Goal: Task Accomplishment & Management: Use online tool/utility

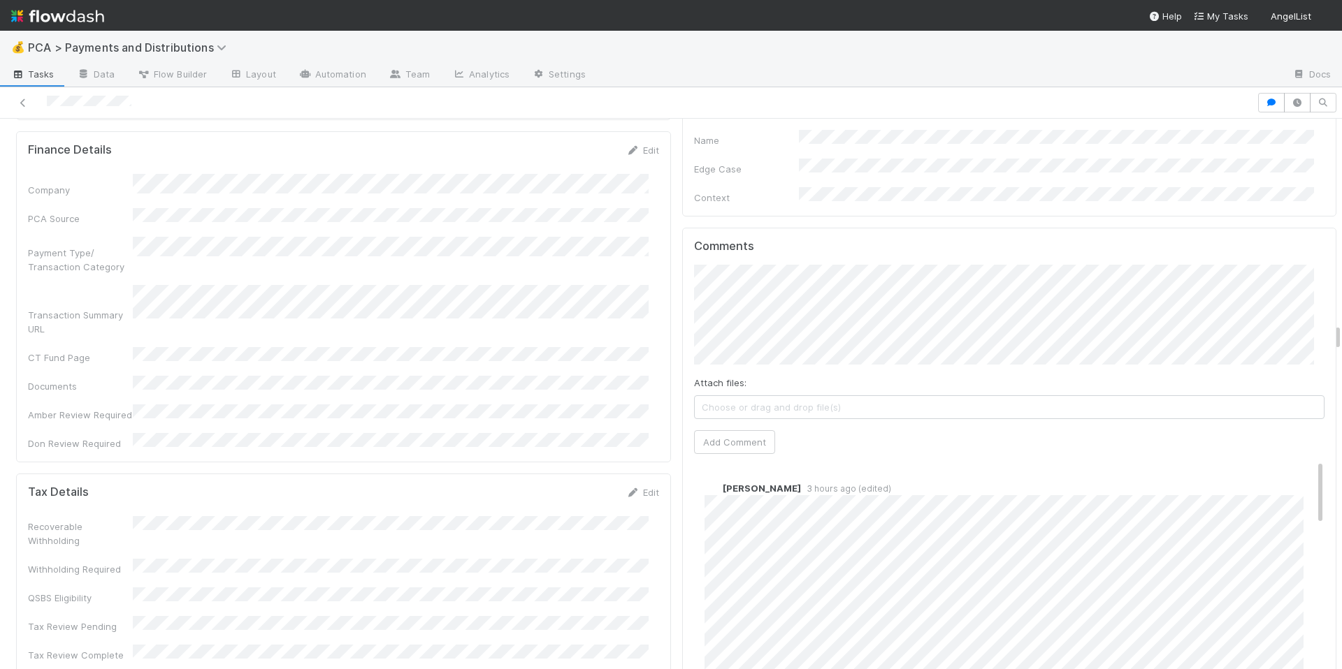
scroll to position [4089, 0]
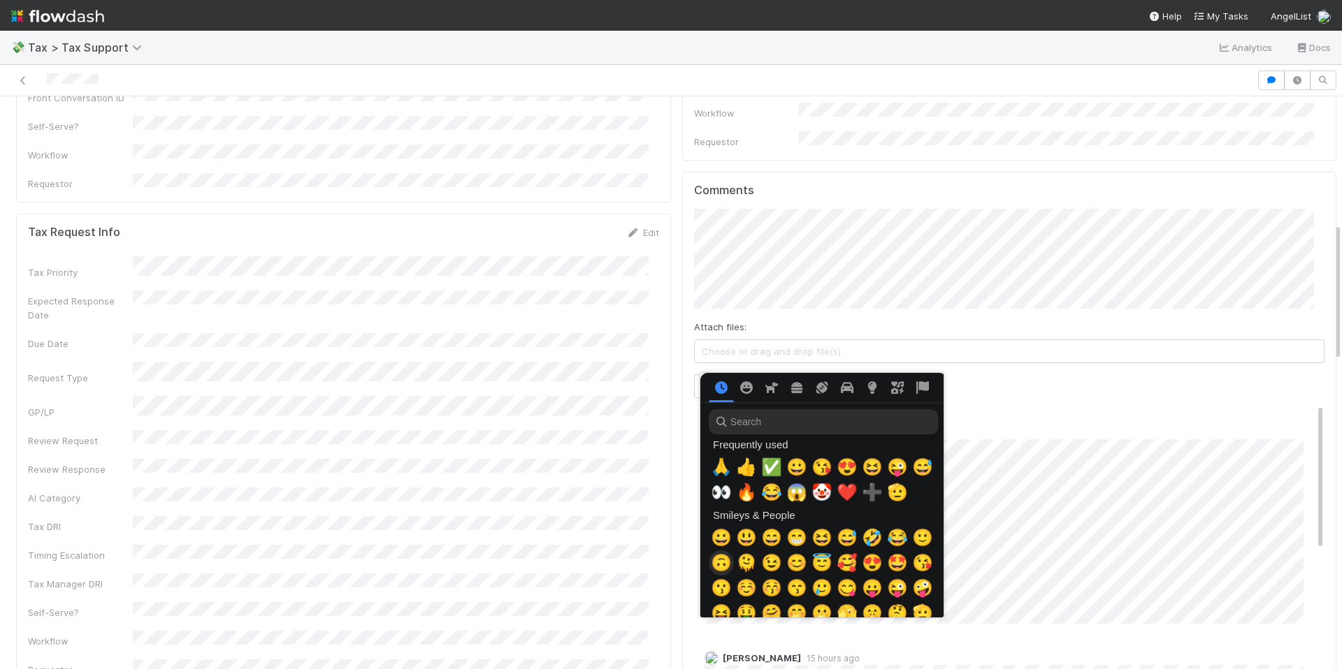
scroll to position [0, 5]
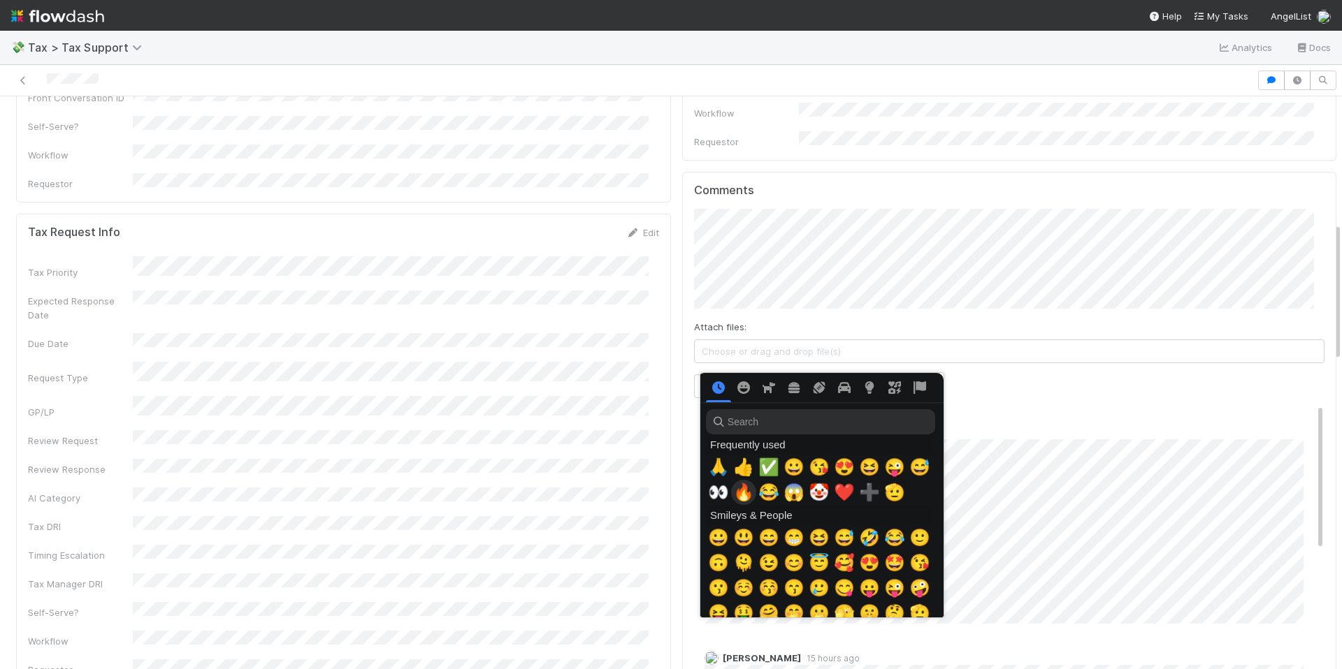
click at [736, 495] on span "🔥" at bounding box center [743, 493] width 21 height 20
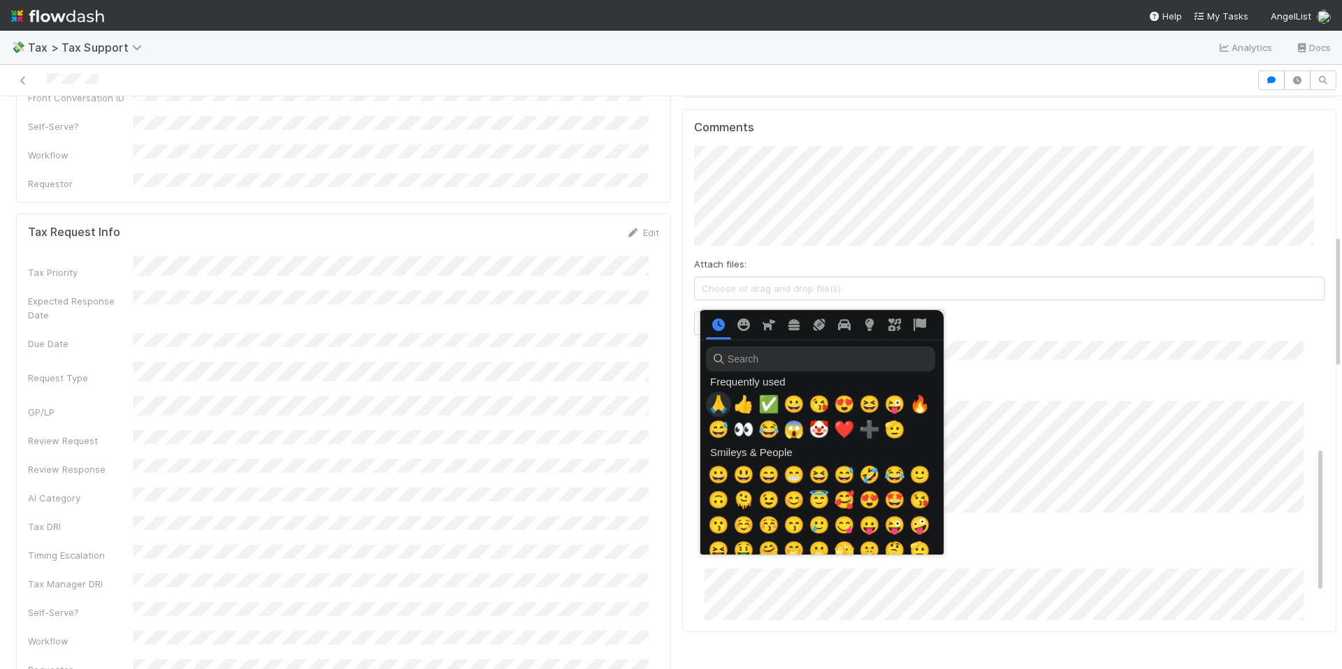
click at [719, 407] on span "🙏" at bounding box center [718, 405] width 21 height 20
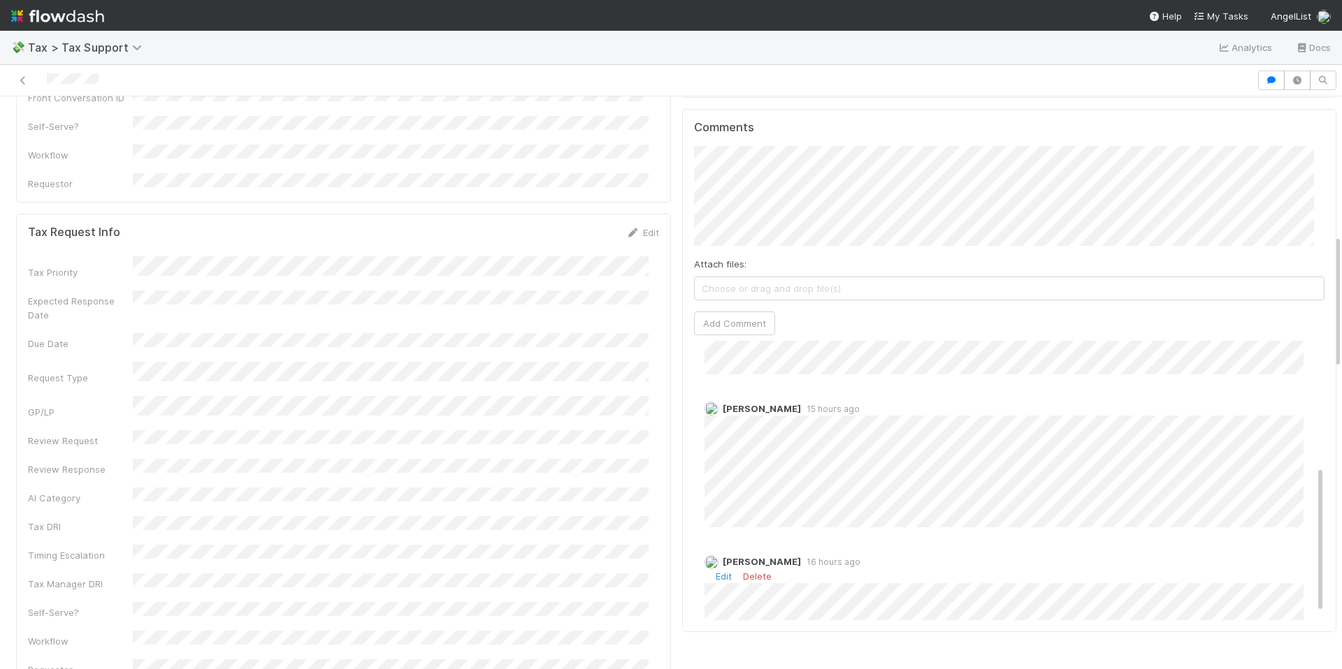
scroll to position [140, 0]
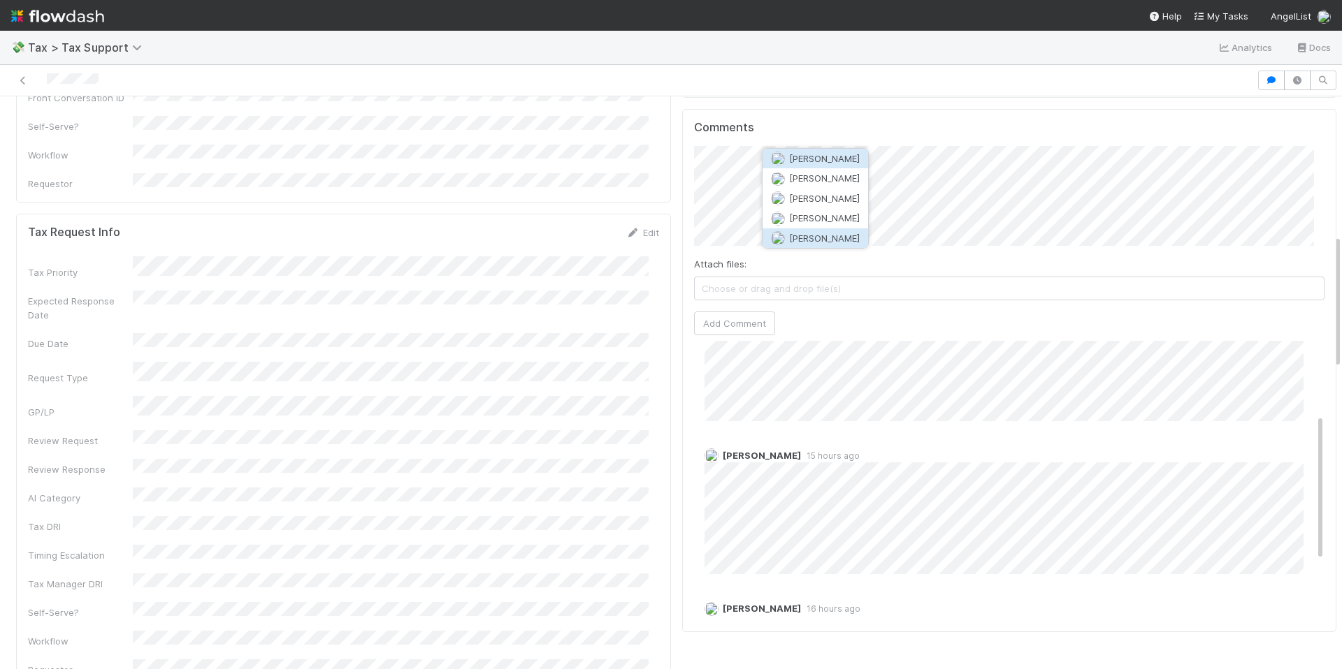
click at [831, 242] on button "[PERSON_NAME]" at bounding box center [815, 238] width 106 height 20
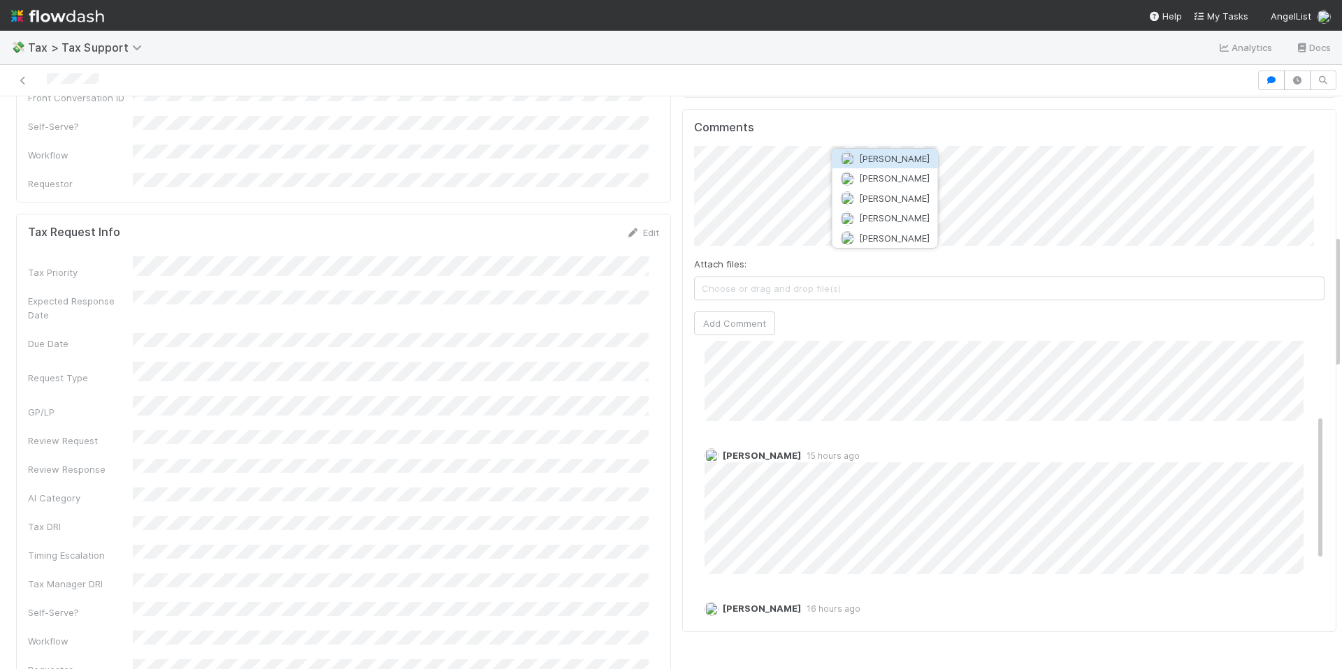
click at [899, 157] on span "Sam Dragul" at bounding box center [894, 158] width 71 height 11
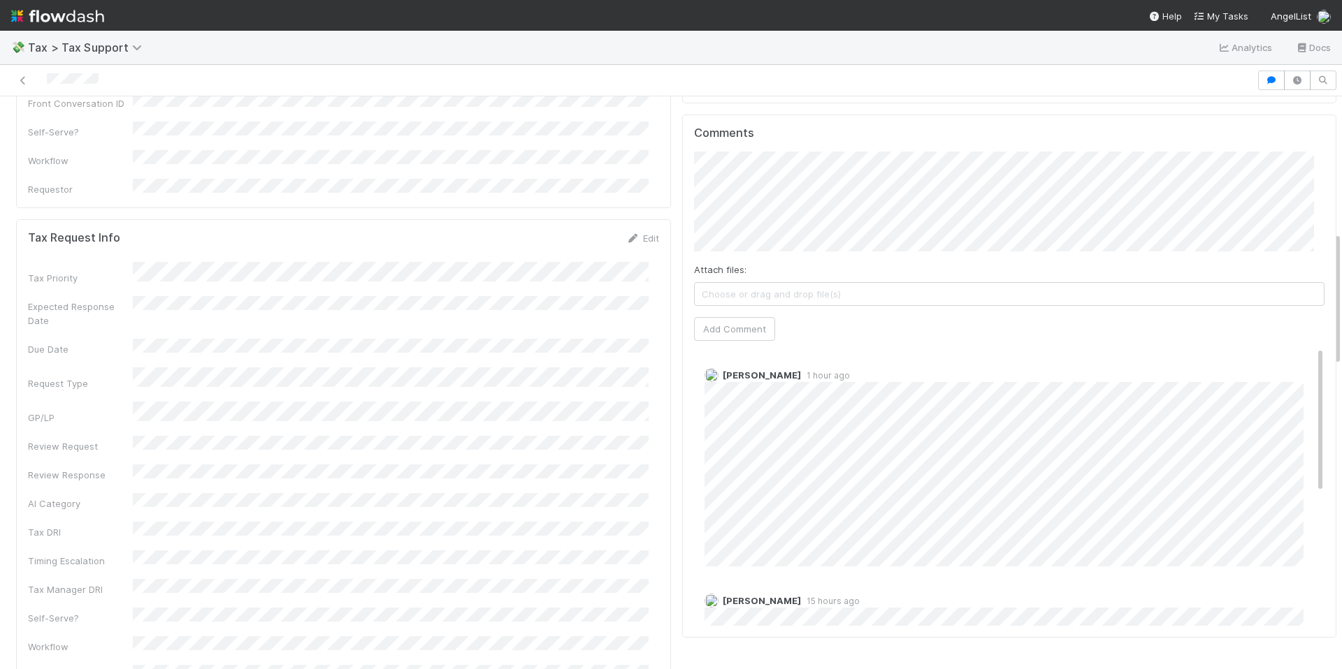
scroll to position [574, 0]
click at [712, 326] on button "Add Comment" at bounding box center [734, 338] width 81 height 24
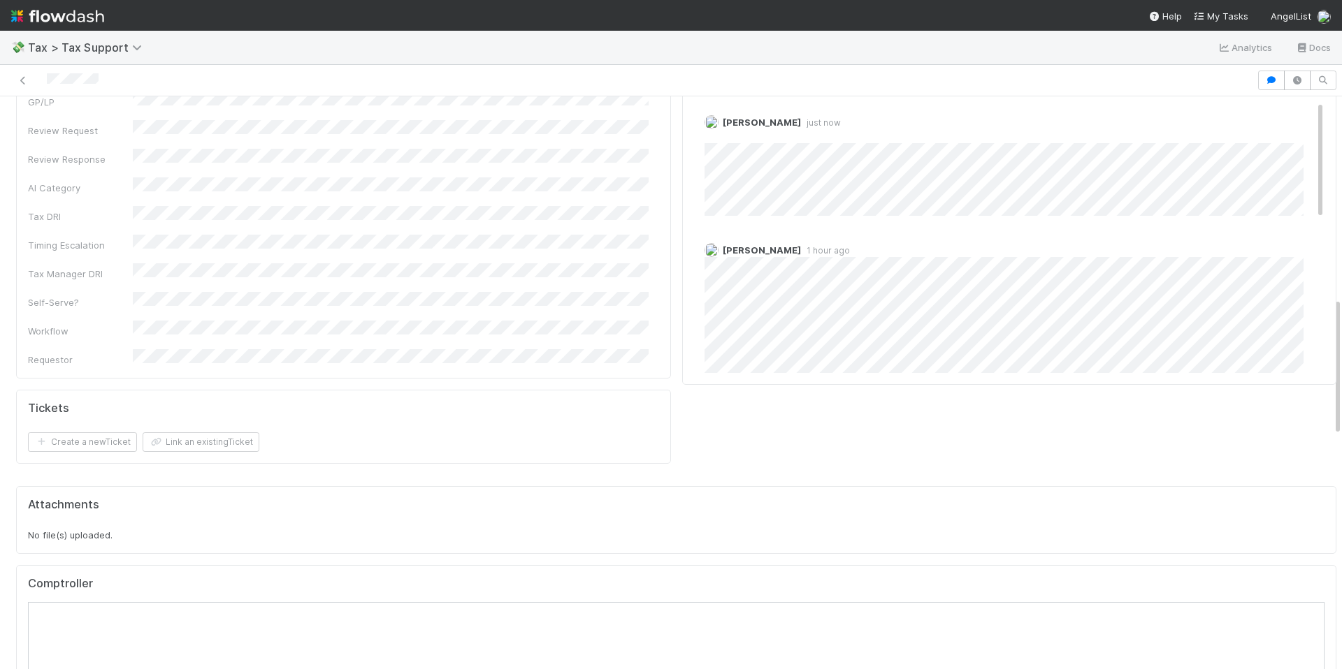
scroll to position [107, 0]
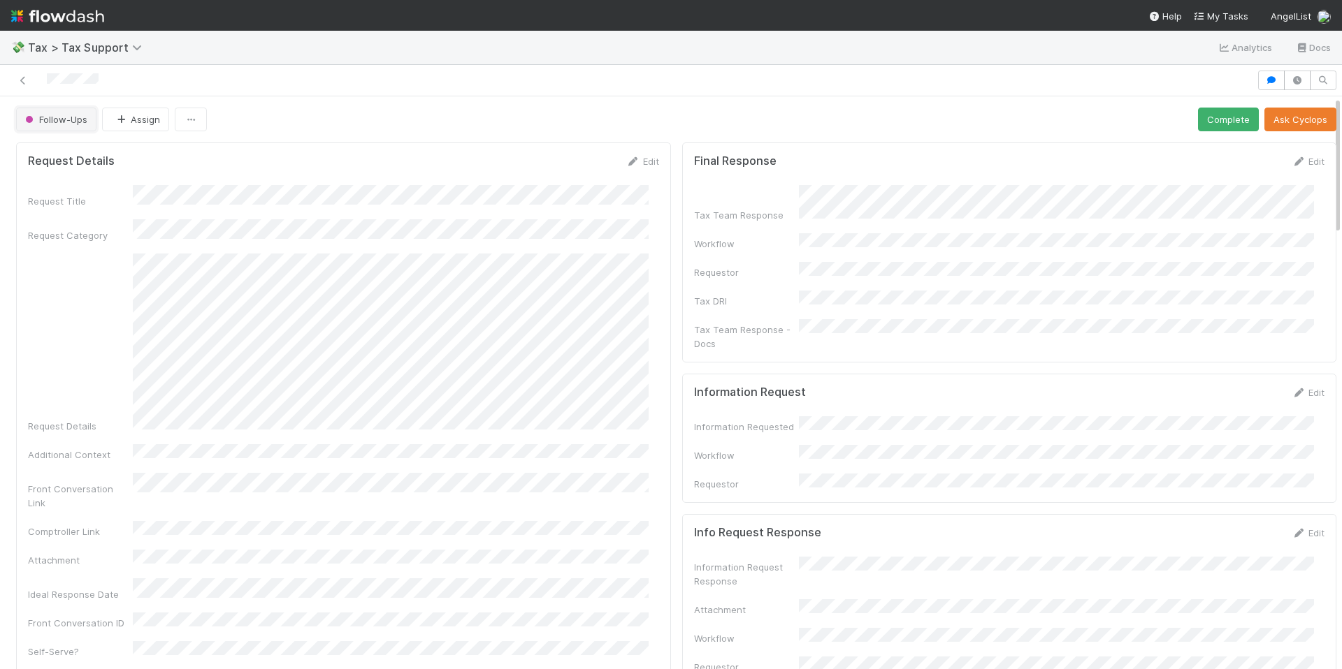
click at [53, 128] on button "Follow-Ups" at bounding box center [56, 120] width 80 height 24
click at [80, 159] on div "Complete" at bounding box center [109, 154] width 197 height 25
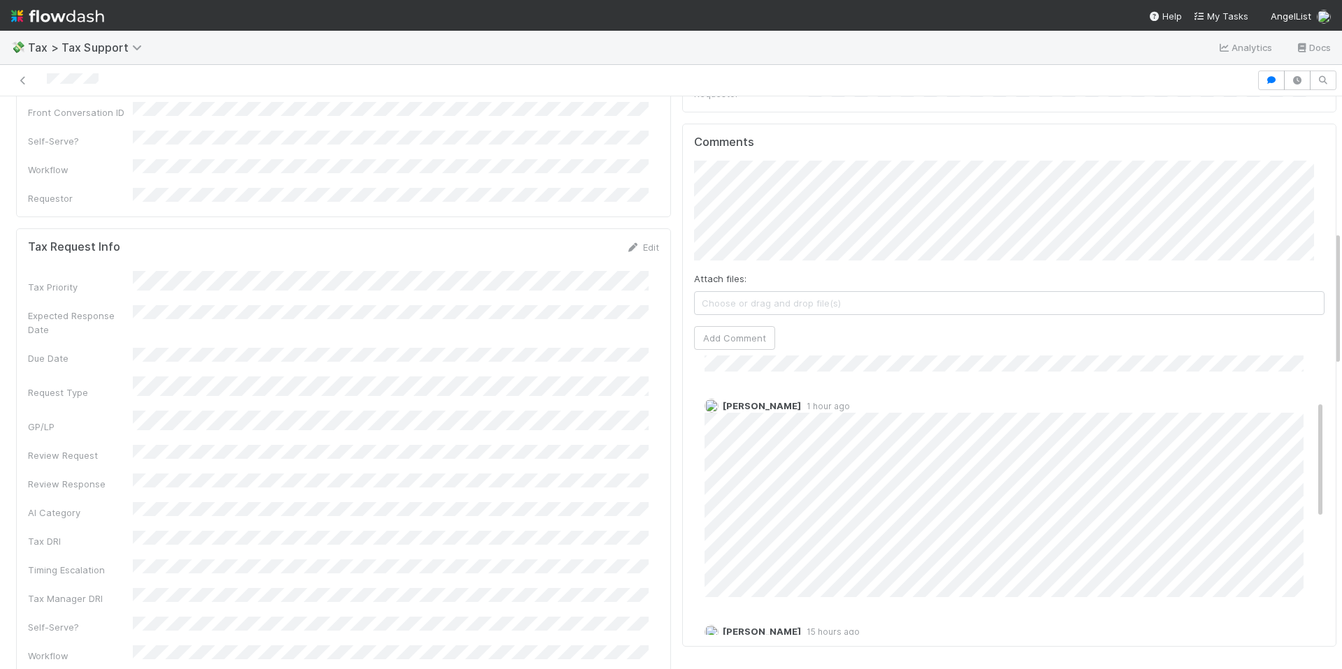
scroll to position [106, 0]
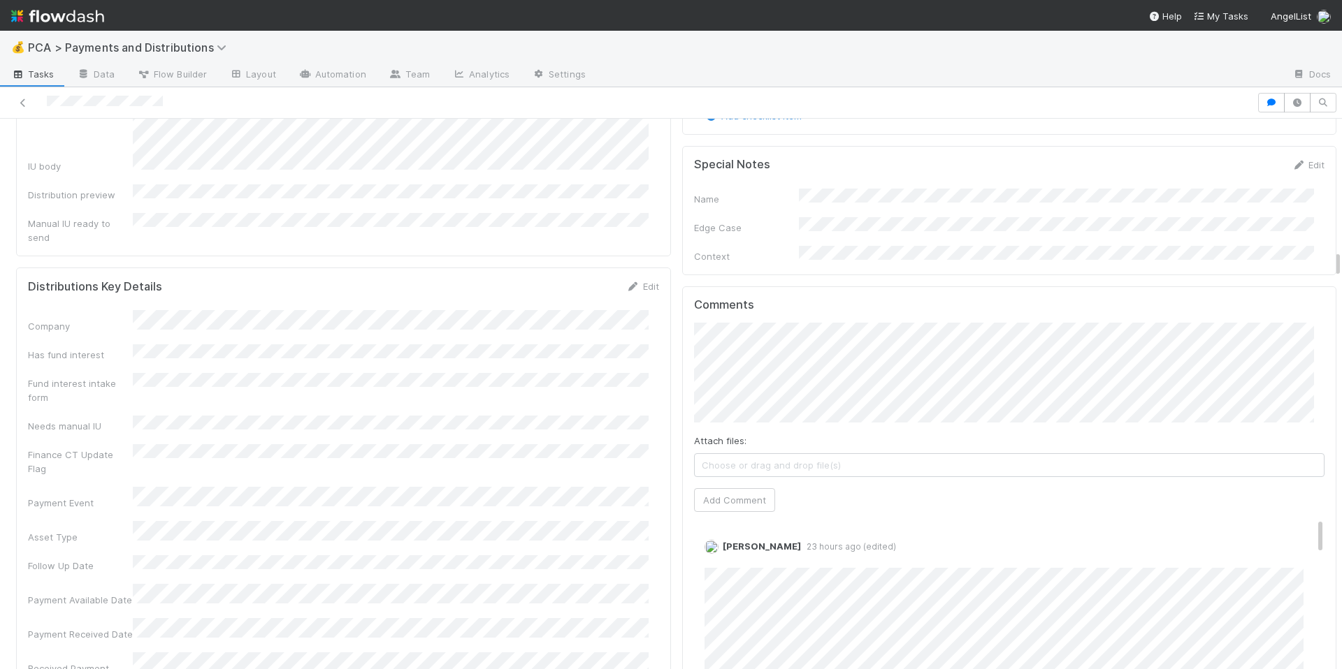
scroll to position [2602, 0]
click at [719, 486] on button "Add Comment" at bounding box center [734, 498] width 81 height 24
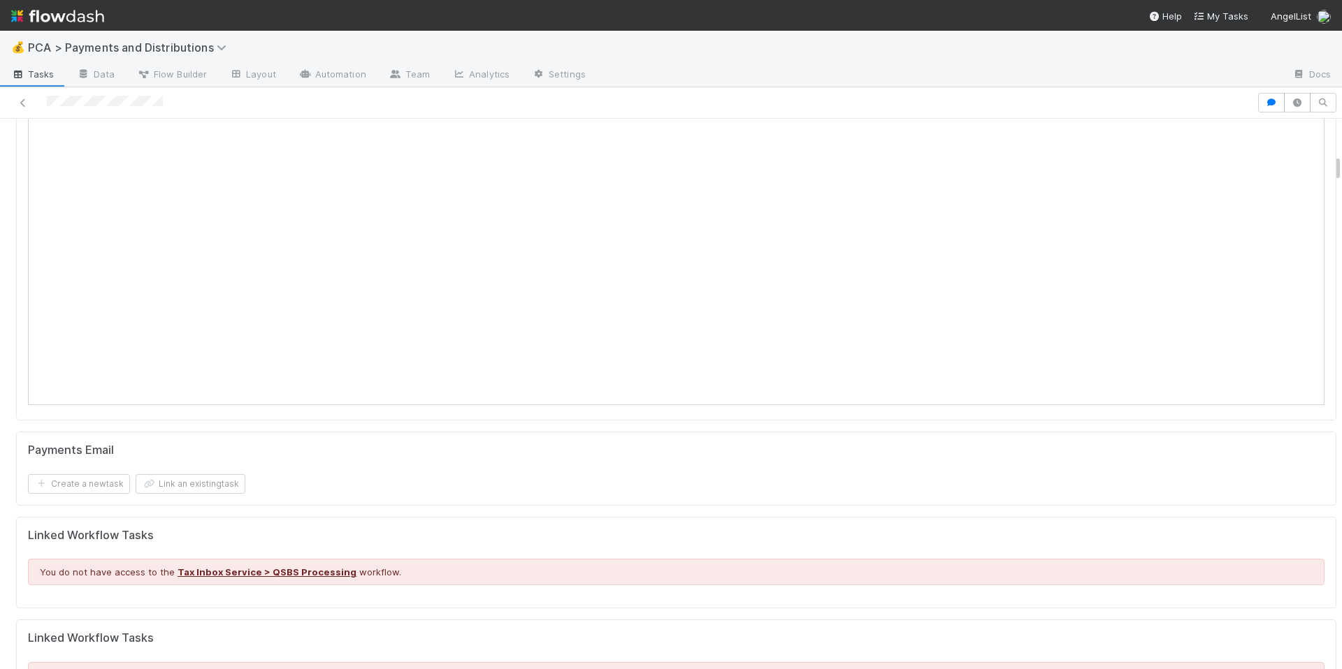
scroll to position [0, 0]
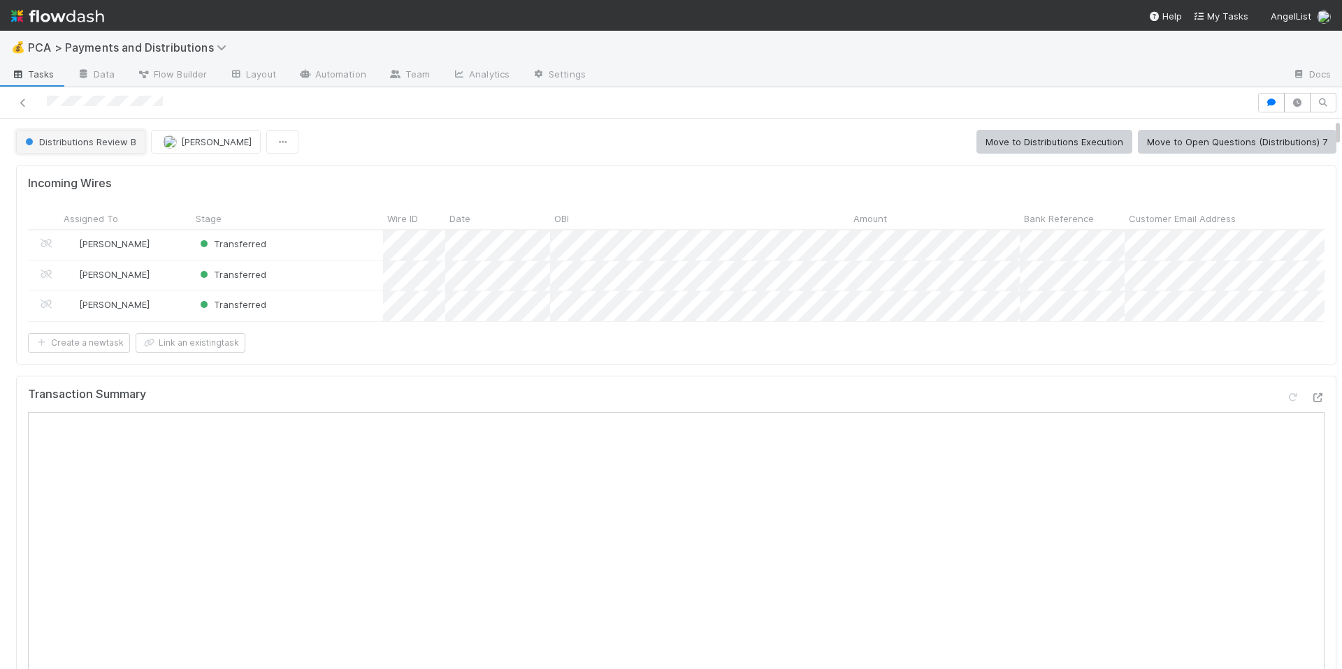
click at [113, 145] on span "Distributions Review B" at bounding box center [79, 141] width 114 height 11
click at [124, 180] on span "Distributions Execution" at bounding box center [78, 176] width 116 height 11
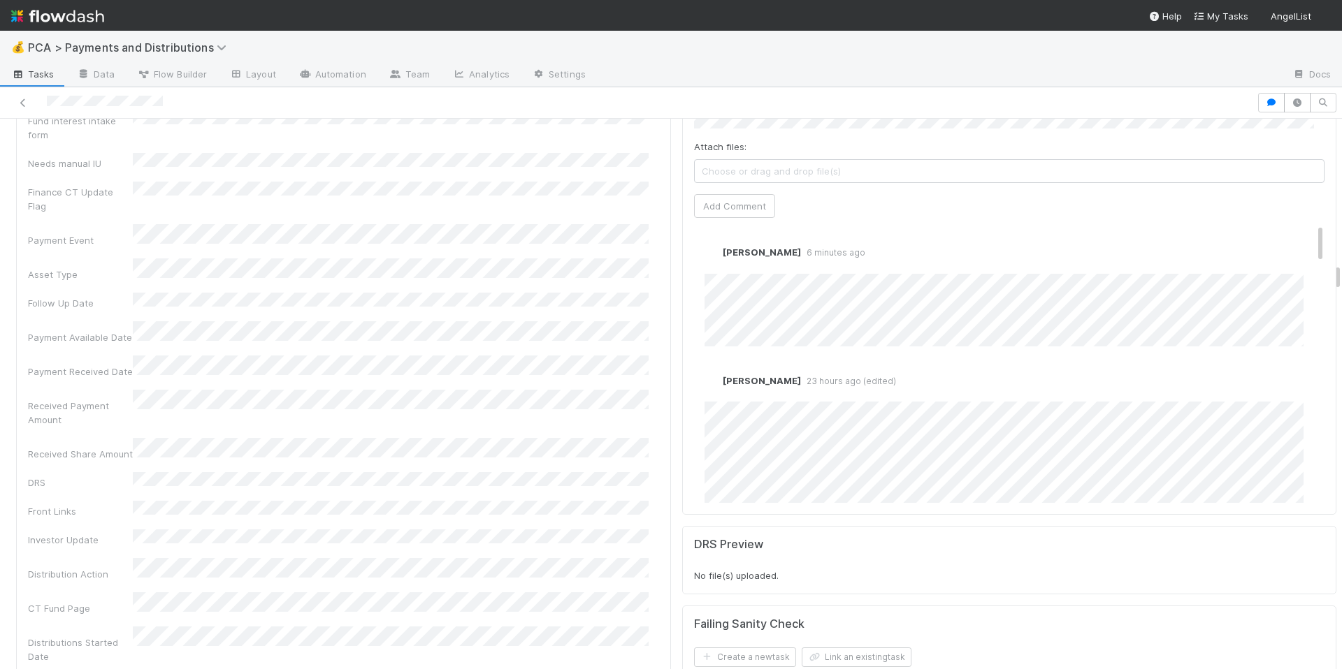
scroll to position [2863, 0]
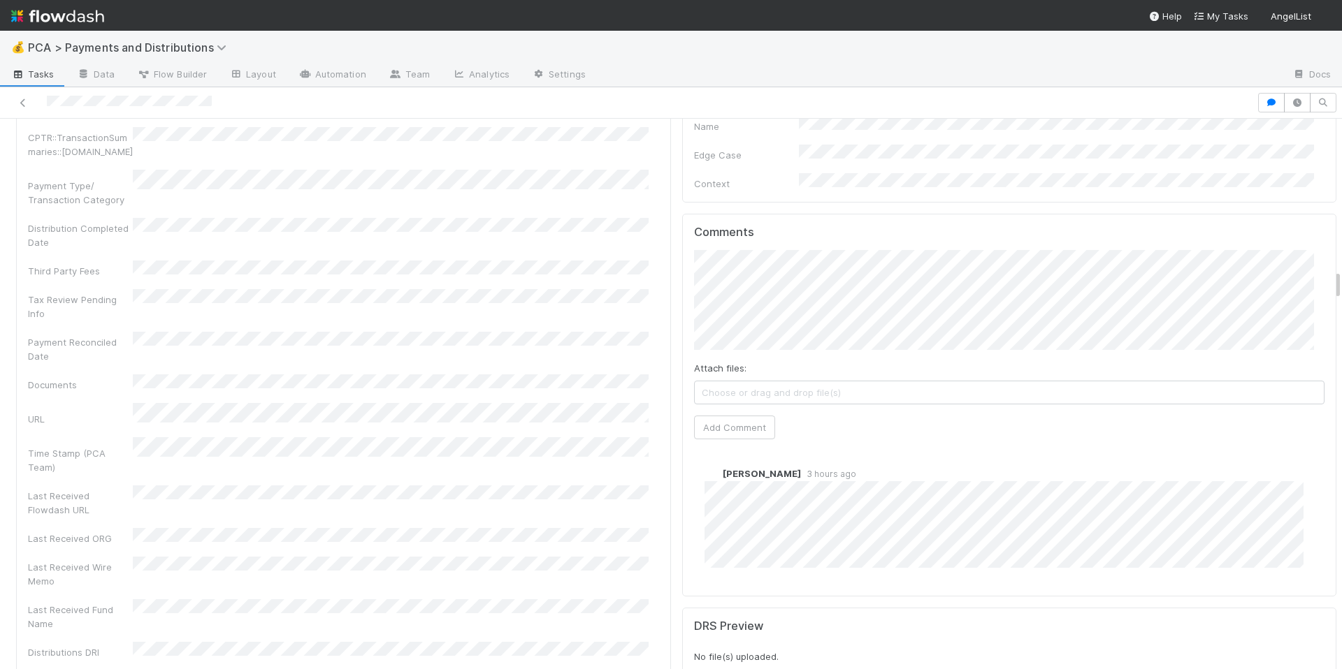
scroll to position [2677, 0]
click at [719, 416] on button "Add Comment" at bounding box center [734, 428] width 81 height 24
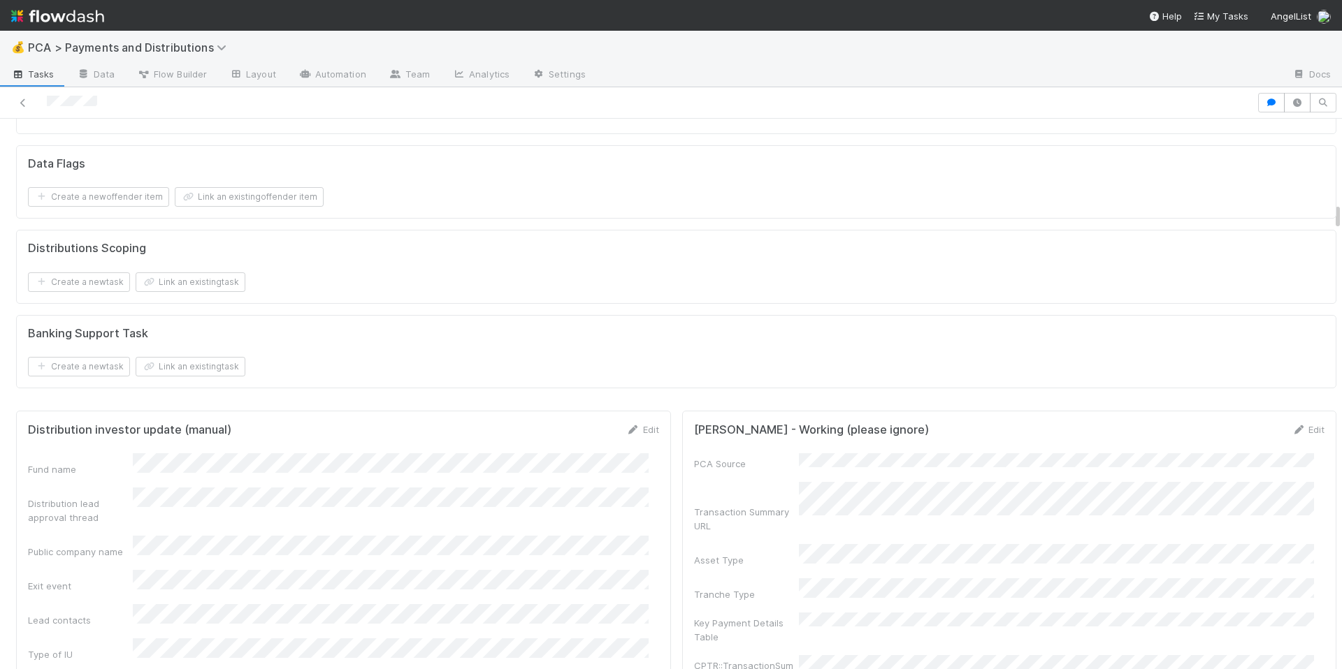
scroll to position [932, 0]
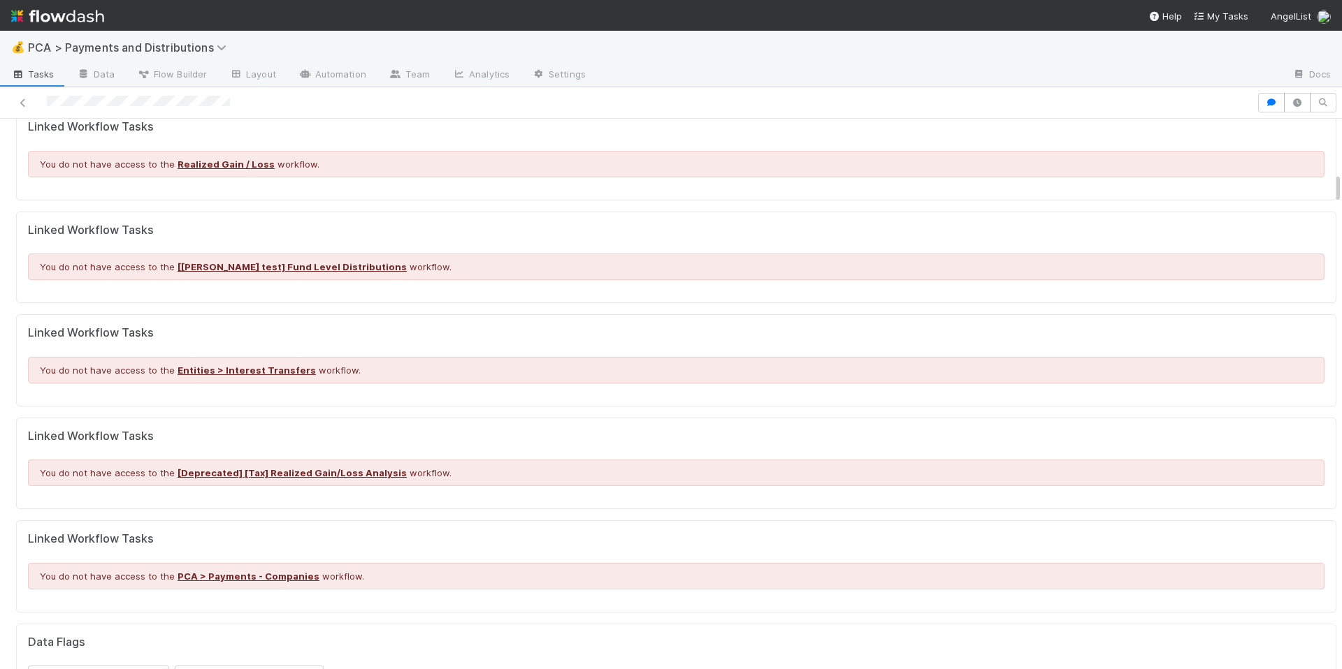
scroll to position [941, 0]
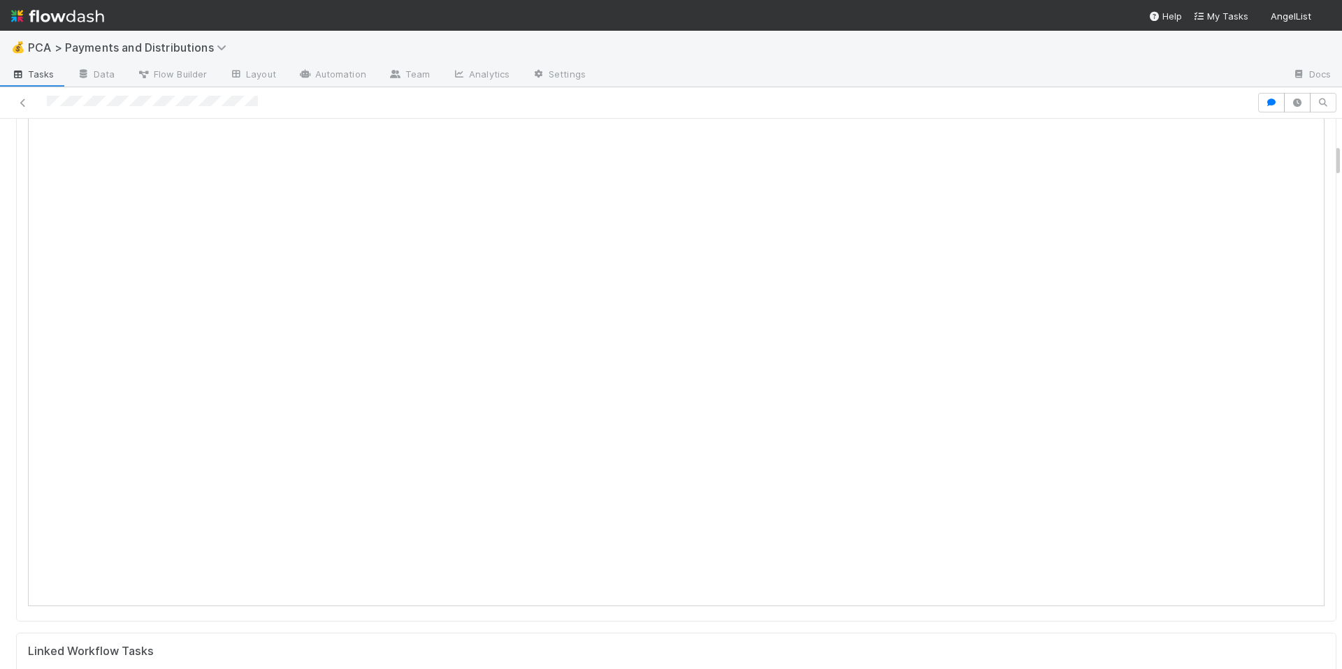
scroll to position [420, 0]
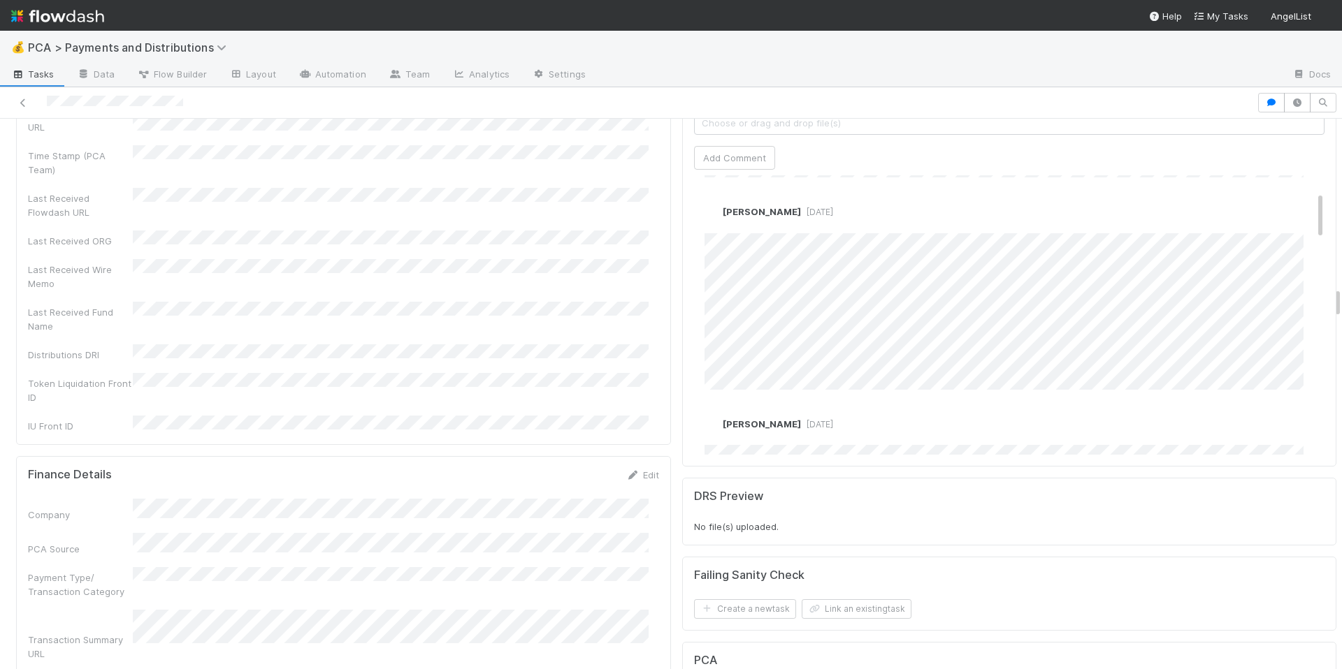
scroll to position [94, 0]
click at [716, 233] on link "Edit" at bounding box center [724, 238] width 16 height 11
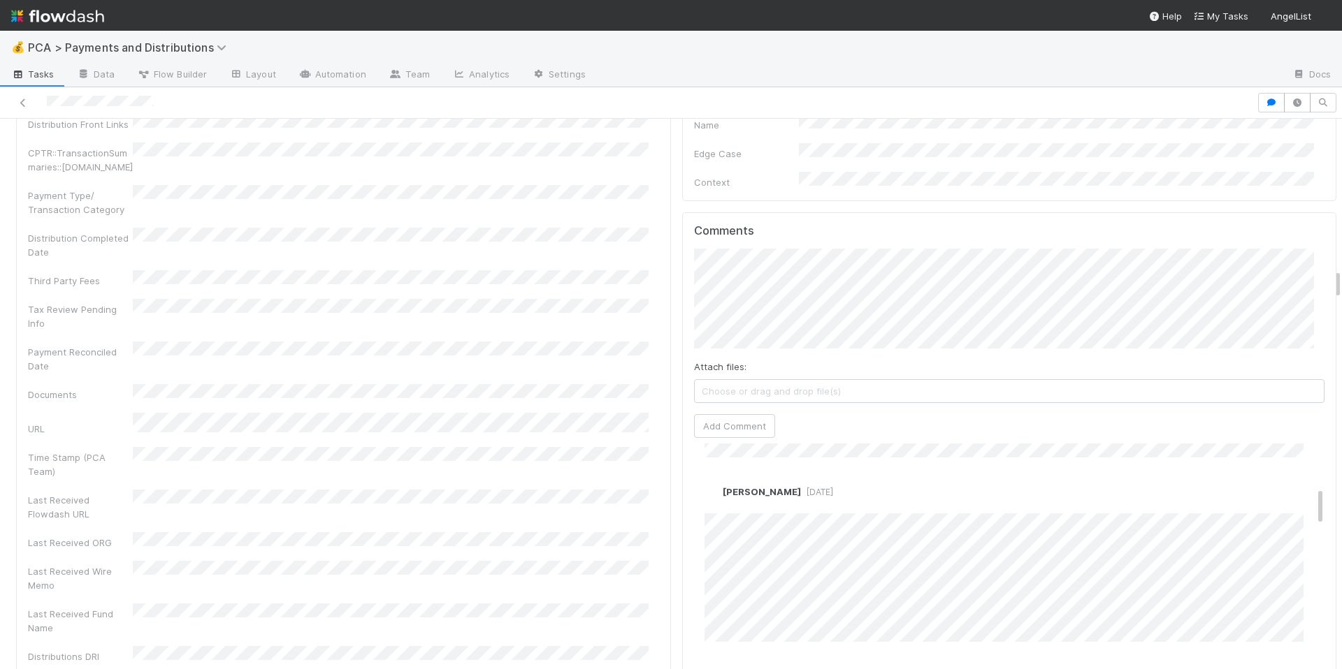
scroll to position [302, 0]
click at [759, 414] on button "Add Comment" at bounding box center [734, 426] width 81 height 24
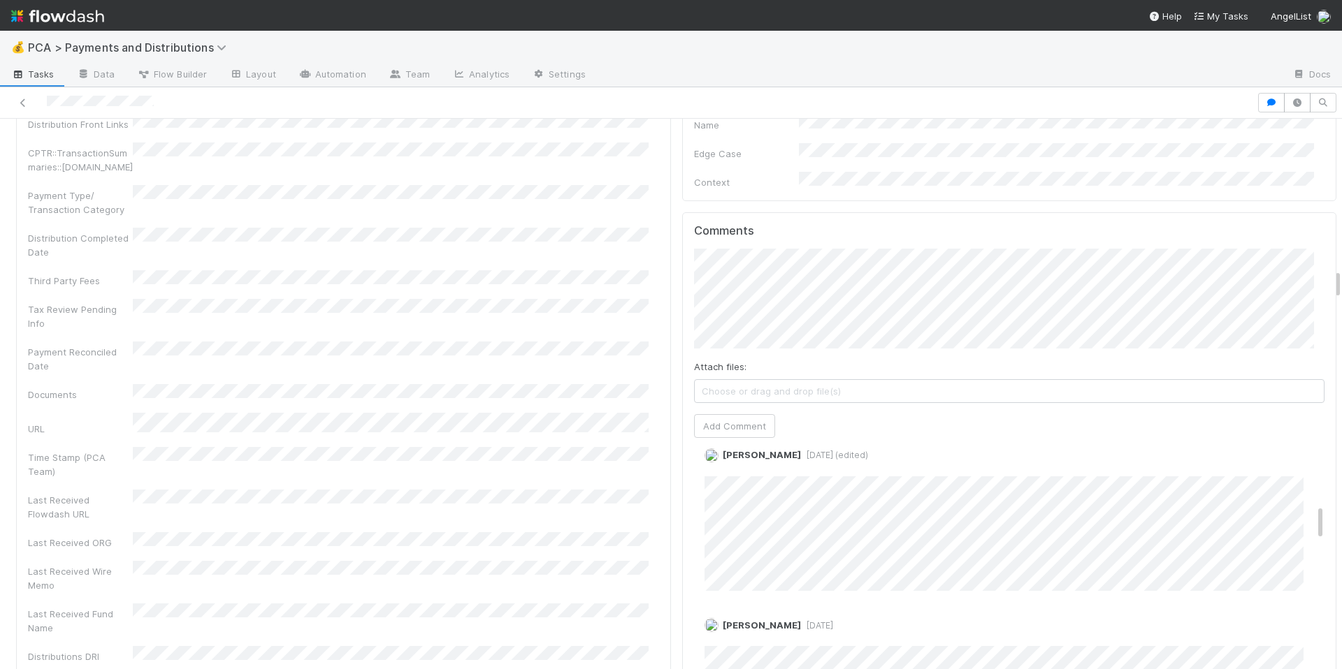
scroll to position [458, 0]
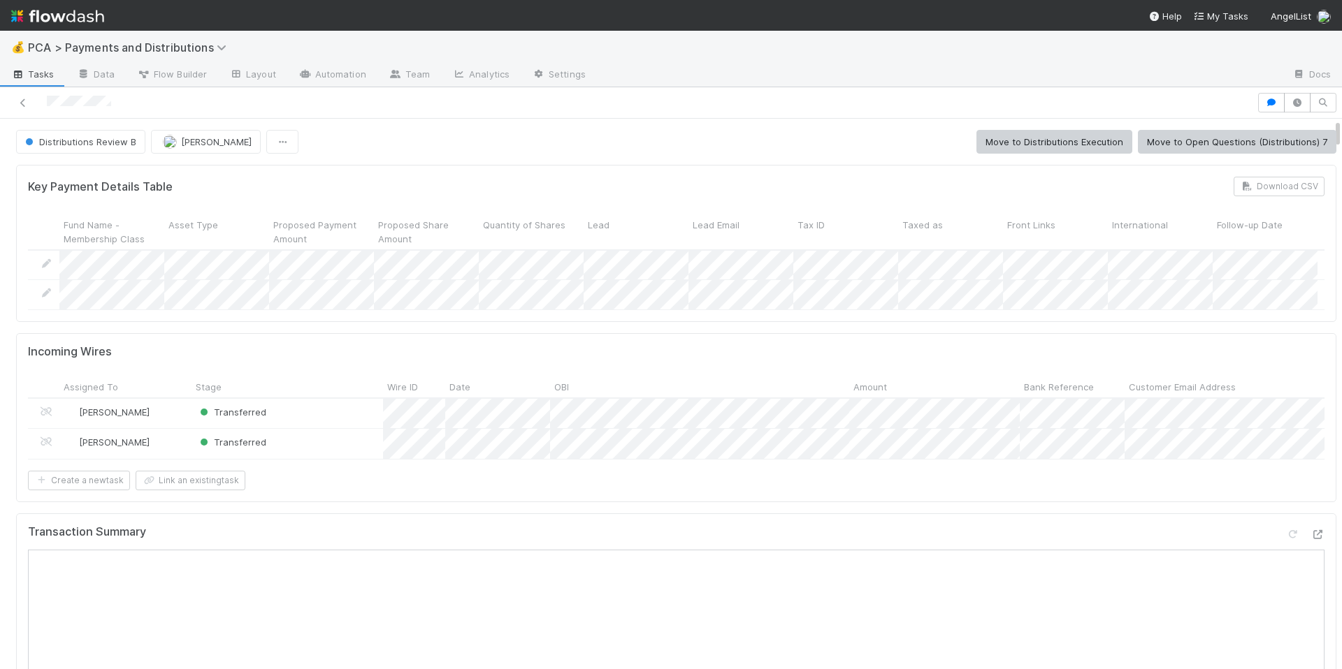
click at [854, 502] on div "Incoming Wires Assigned To Stage Wire ID Date OBI Amount Bank Reference Custome…" at bounding box center [676, 417] width 1320 height 169
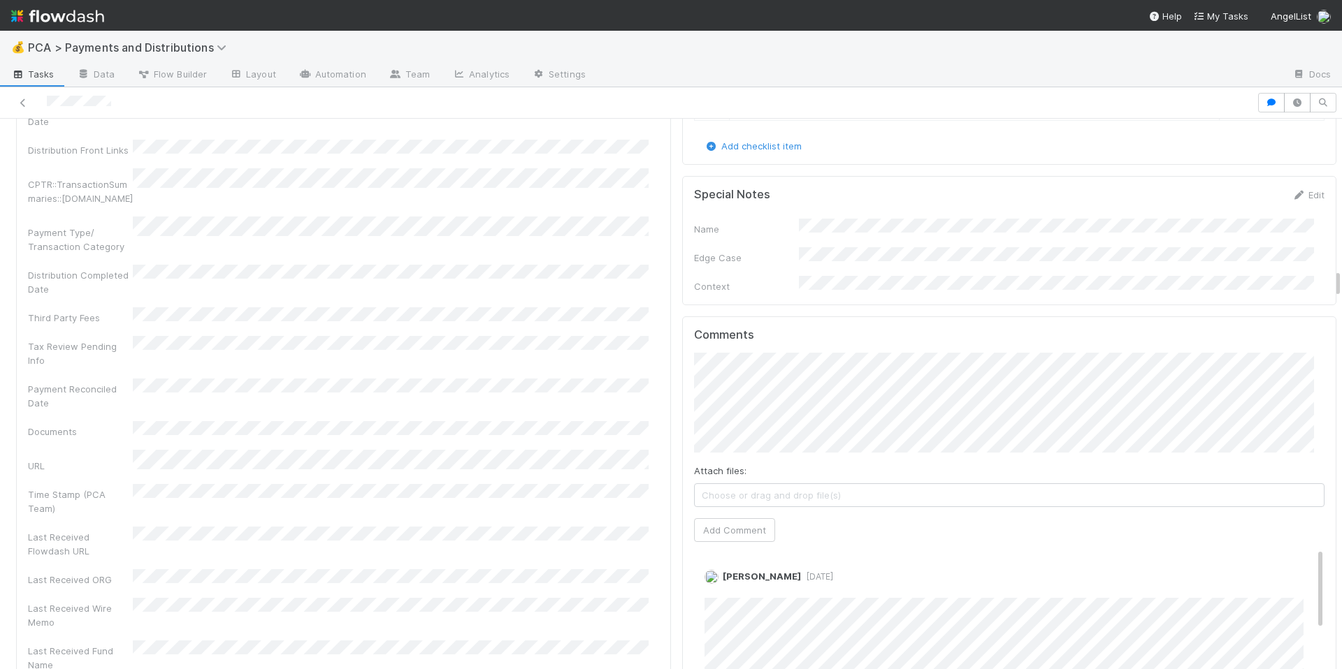
scroll to position [2891, 0]
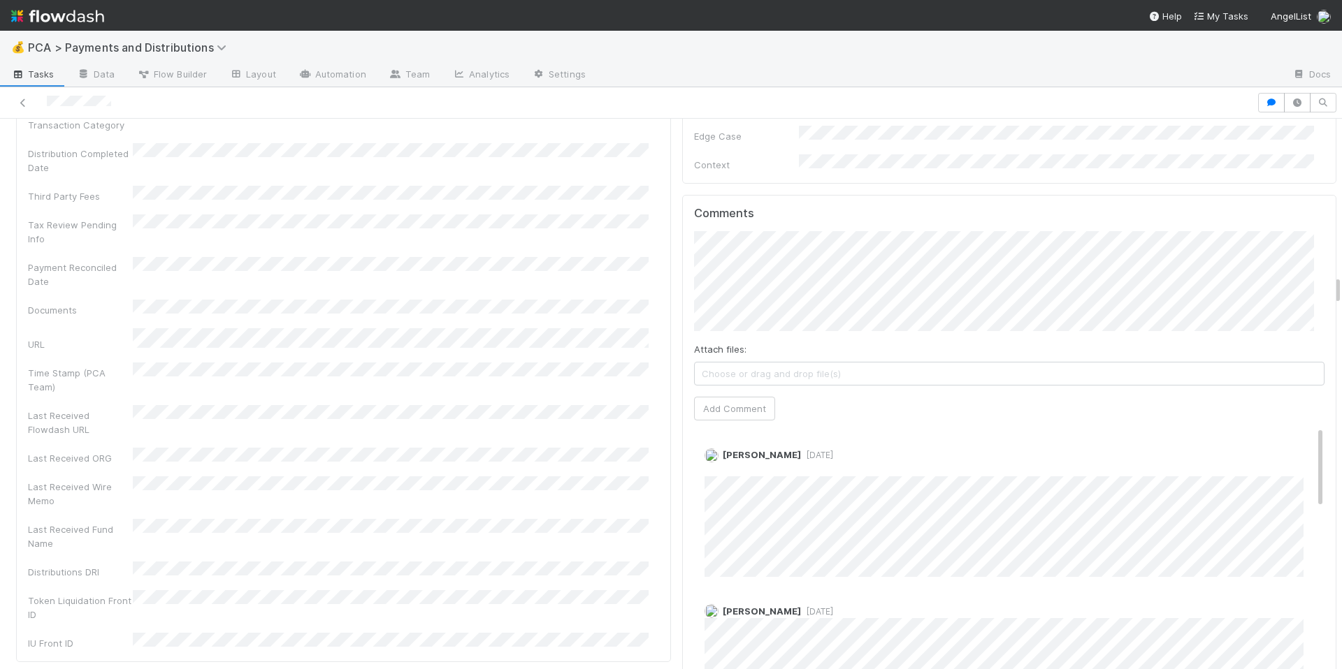
click at [658, 458] on div "Distributions Key Details Edit Company Has fund interest Fund interest intake f…" at bounding box center [343, 8] width 655 height 1309
click at [716, 464] on link "Edit" at bounding box center [724, 469] width 16 height 11
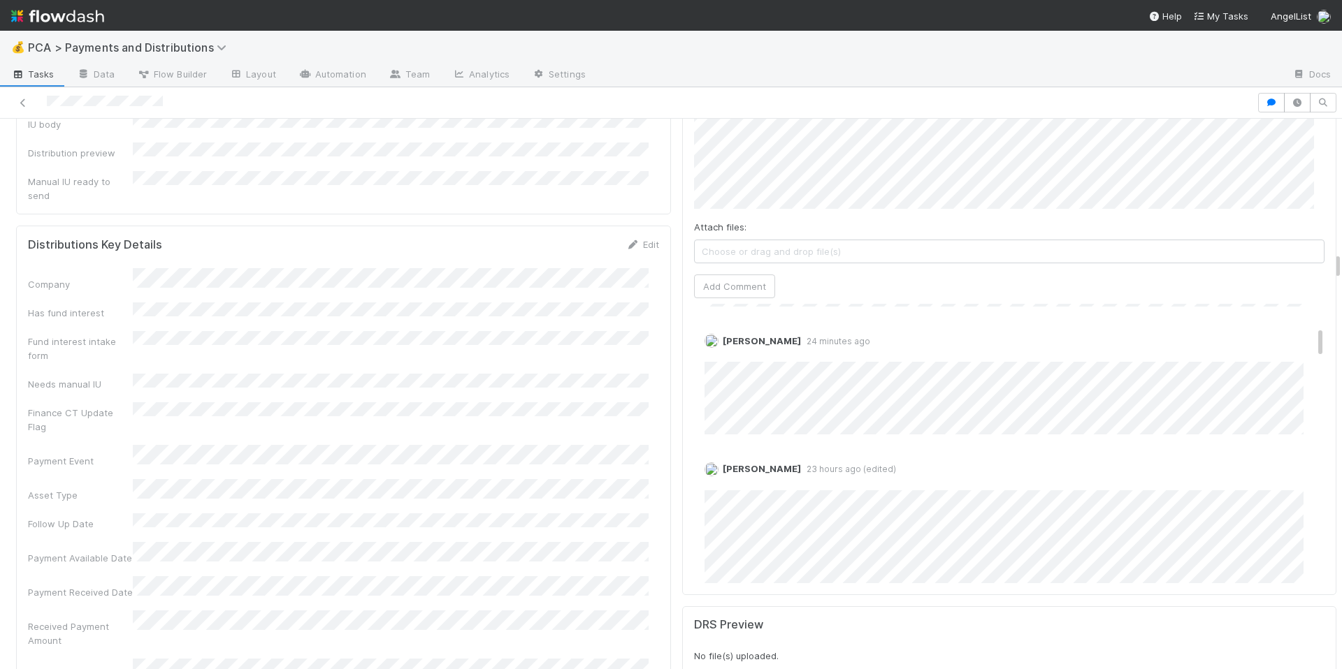
scroll to position [217, 0]
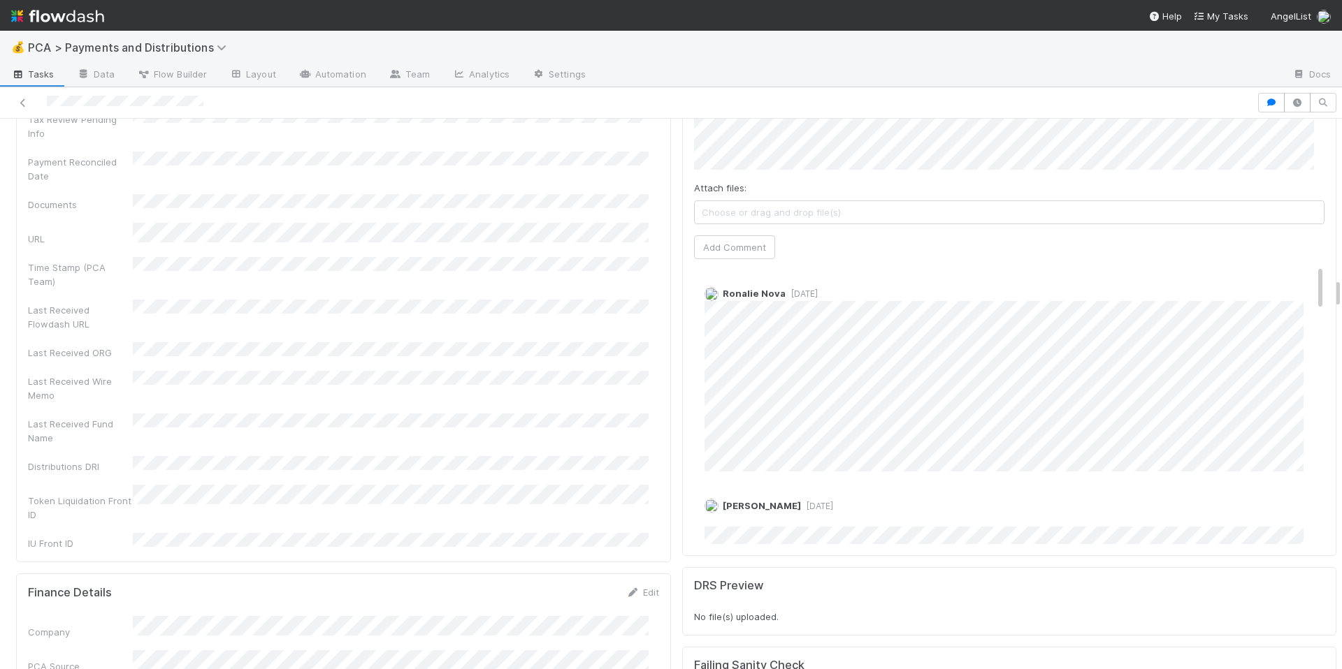
click at [618, 414] on div "Last Received Fund Name" at bounding box center [343, 429] width 631 height 31
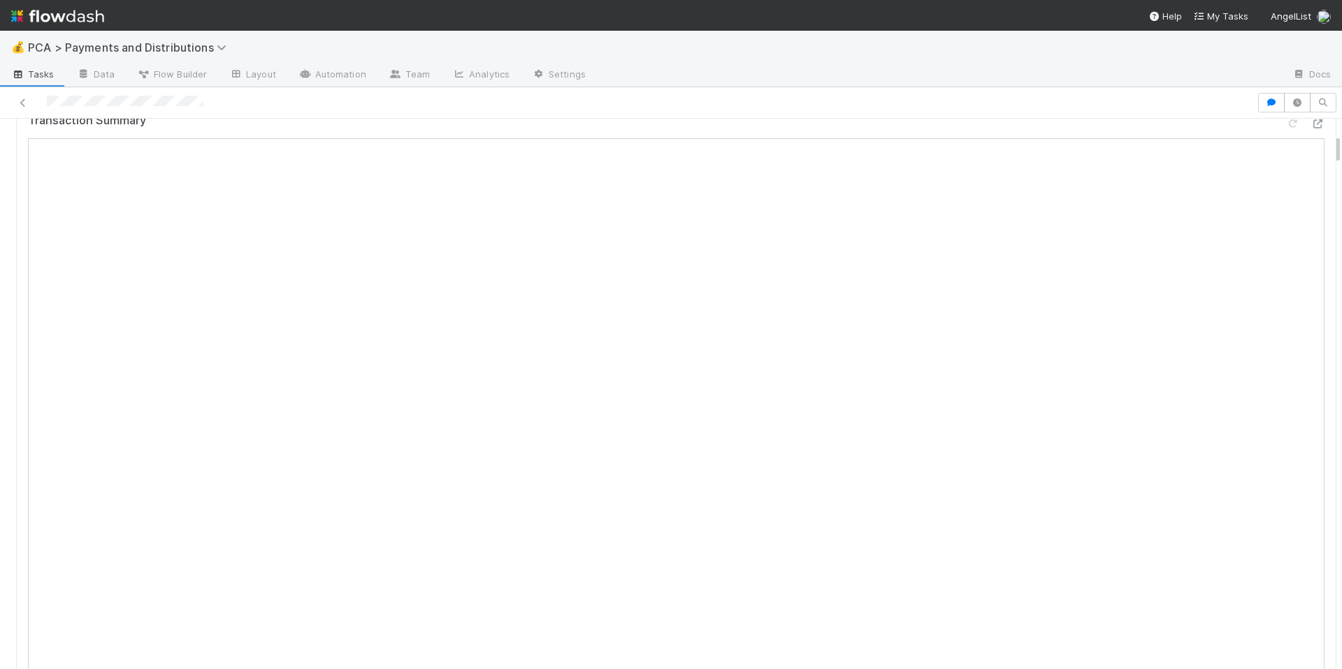
scroll to position [274, 0]
click at [1310, 129] on icon at bounding box center [1317, 123] width 14 height 9
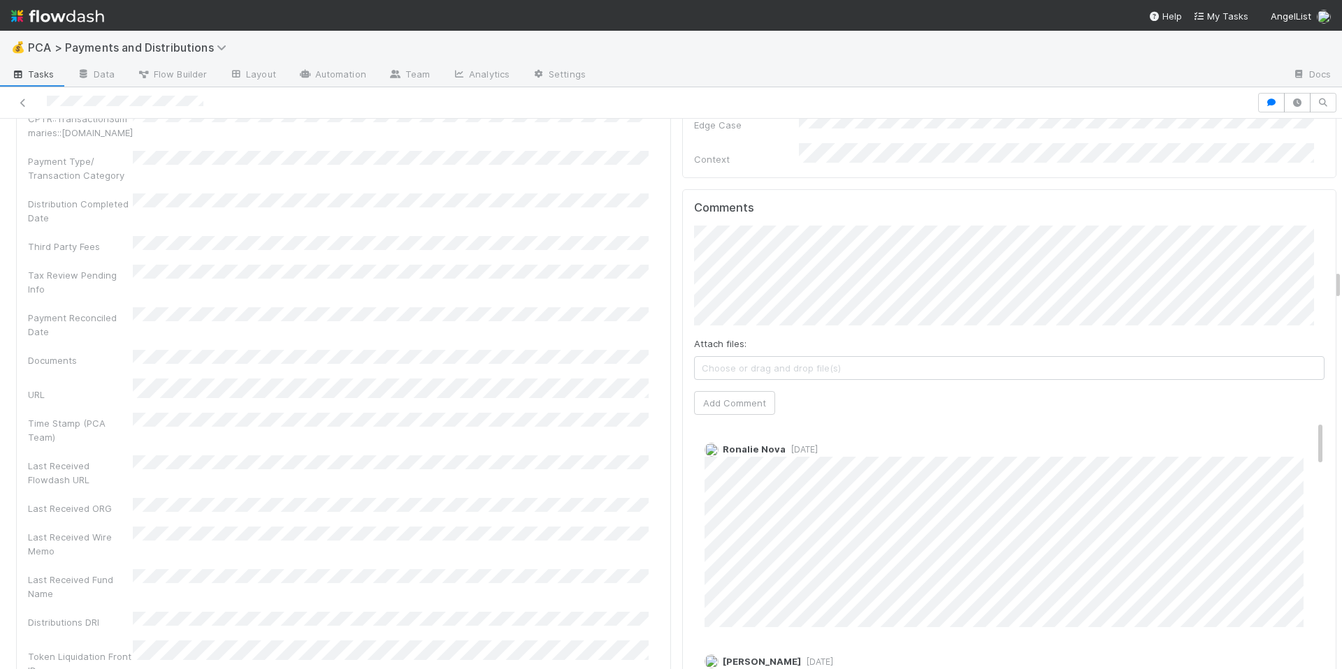
scroll to position [2698, 0]
click at [579, 511] on div "Company Has fund interest Fund interest intake form Needs manual IU Finance CT …" at bounding box center [343, 75] width 631 height 1249
click at [608, 437] on div "Company Has fund interest Fund interest intake form Needs manual IU Finance CT …" at bounding box center [343, 75] width 631 height 1249
click at [745, 235] on span "Ronalie Nova" at bounding box center [748, 236] width 57 height 11
click at [710, 385] on button "Add Comment" at bounding box center [734, 397] width 81 height 24
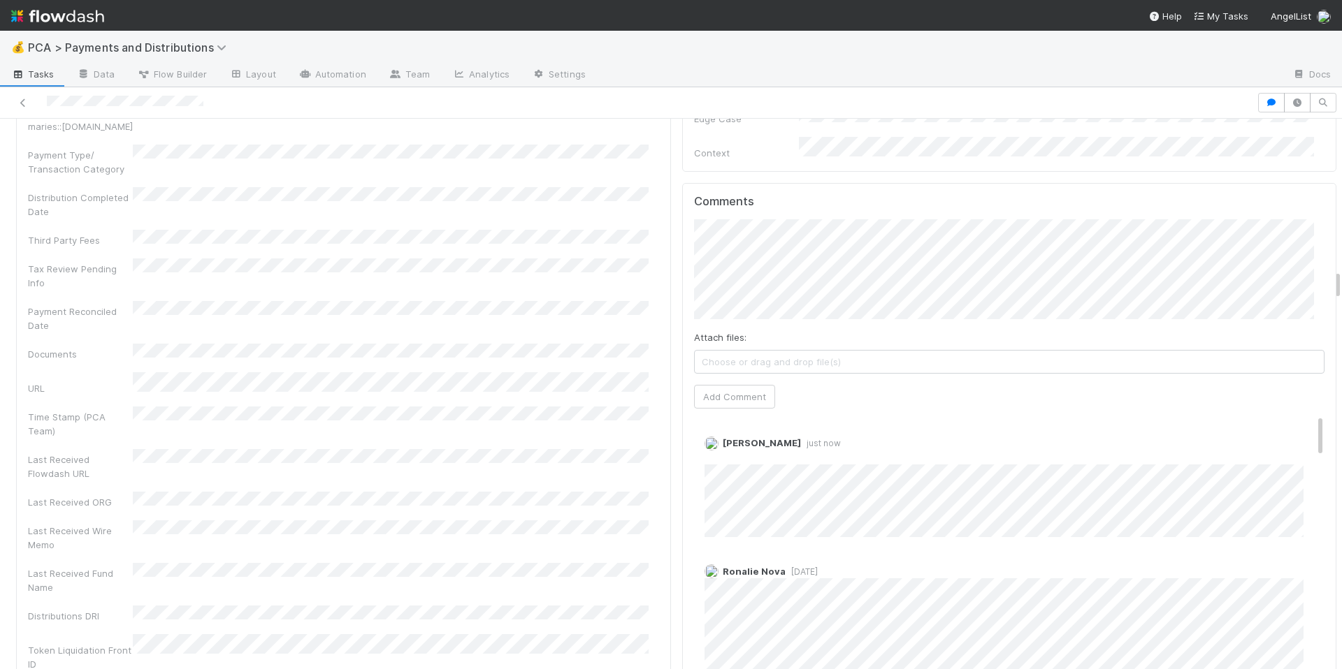
click at [520, 563] on div "Last Received Fund Name" at bounding box center [343, 578] width 631 height 31
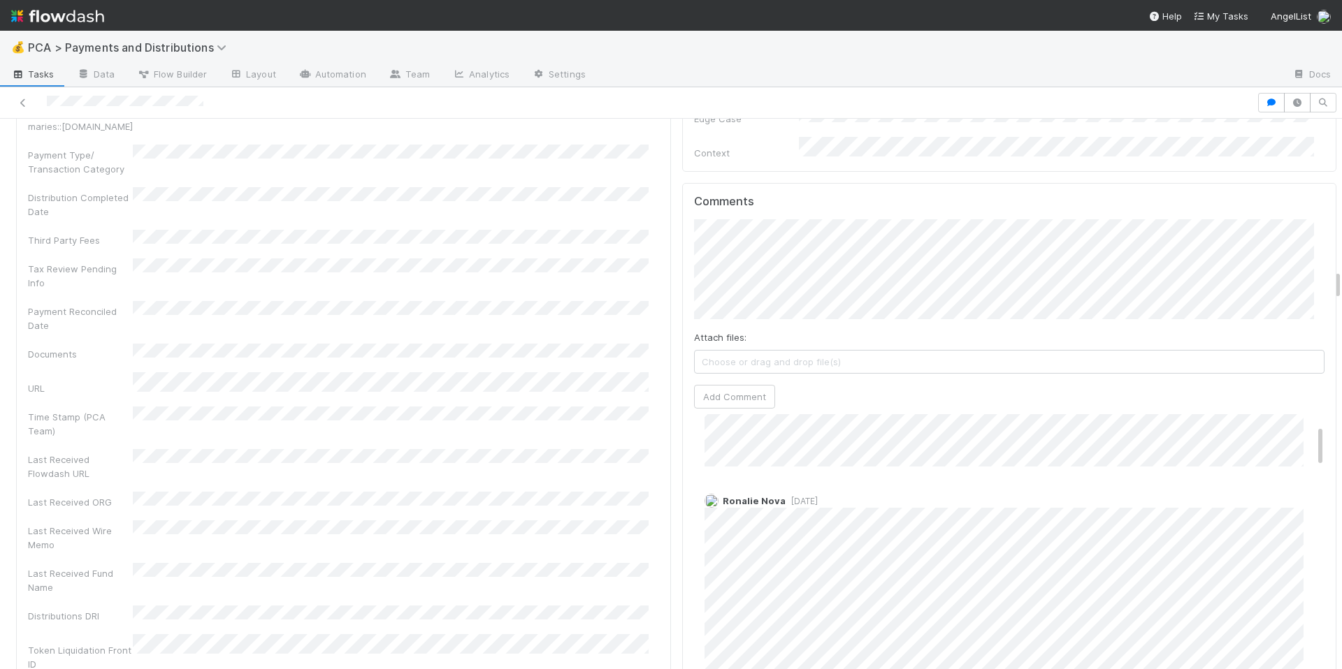
scroll to position [0, 0]
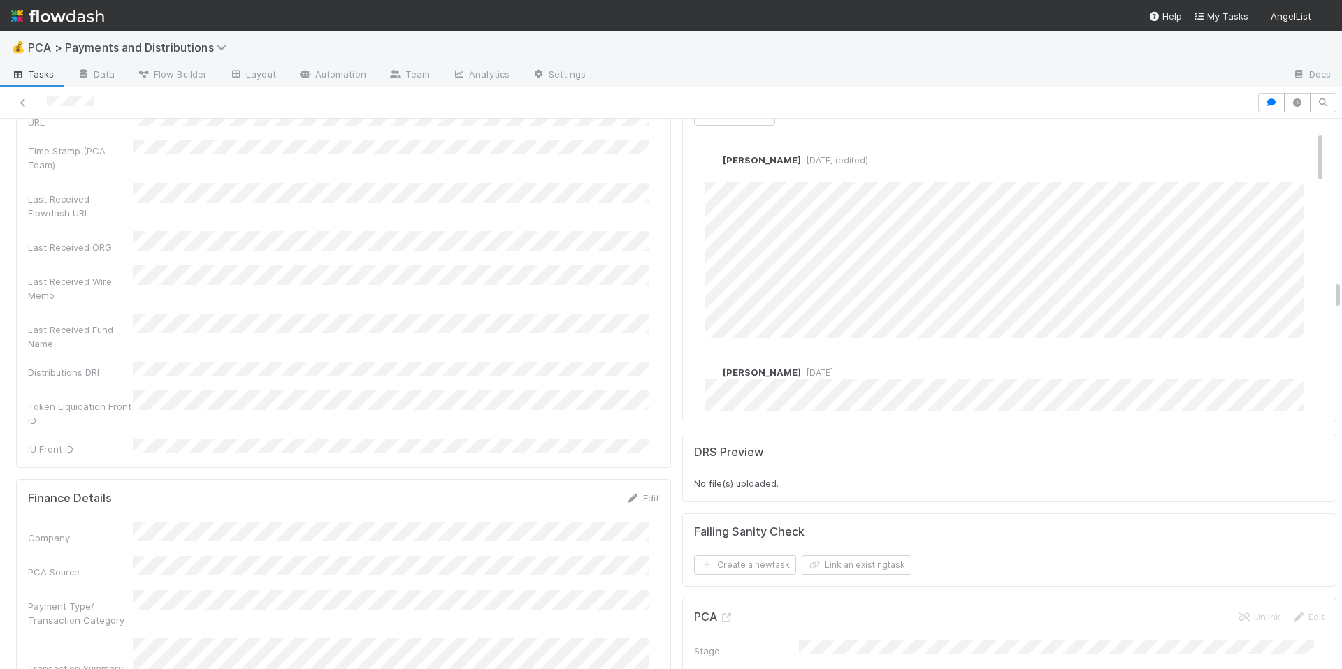
scroll to position [2825, 0]
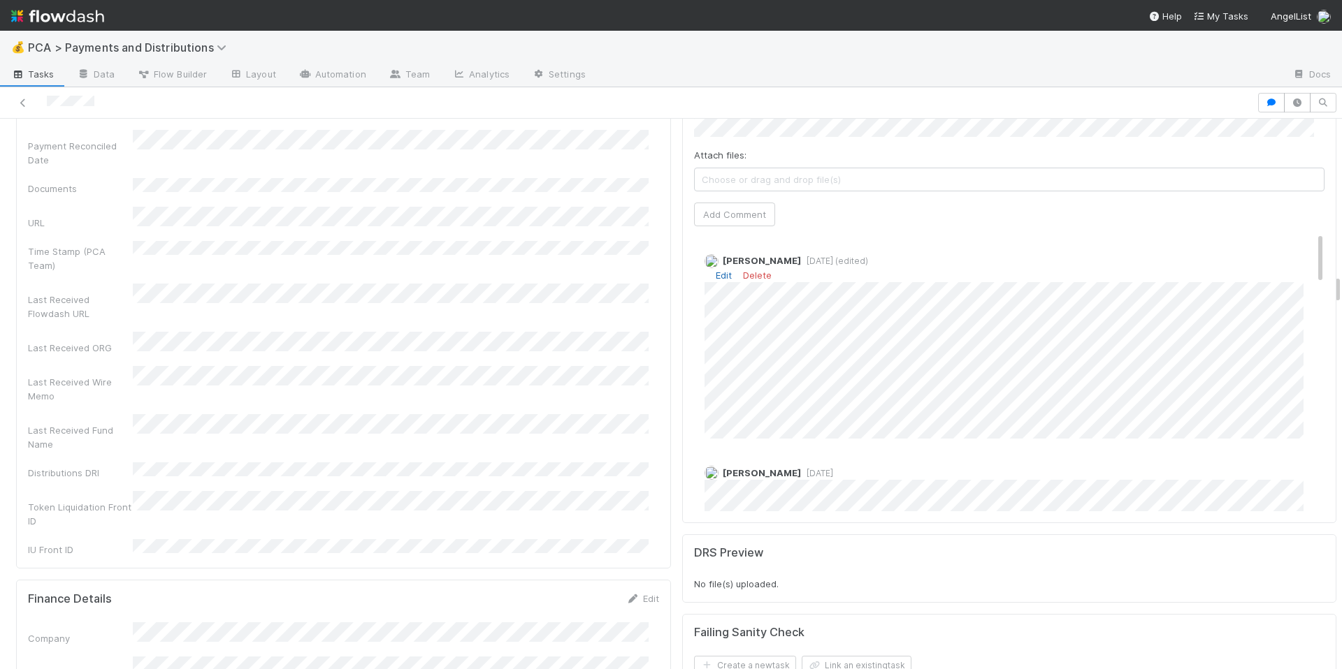
click at [716, 270] on link "Edit" at bounding box center [724, 275] width 16 height 11
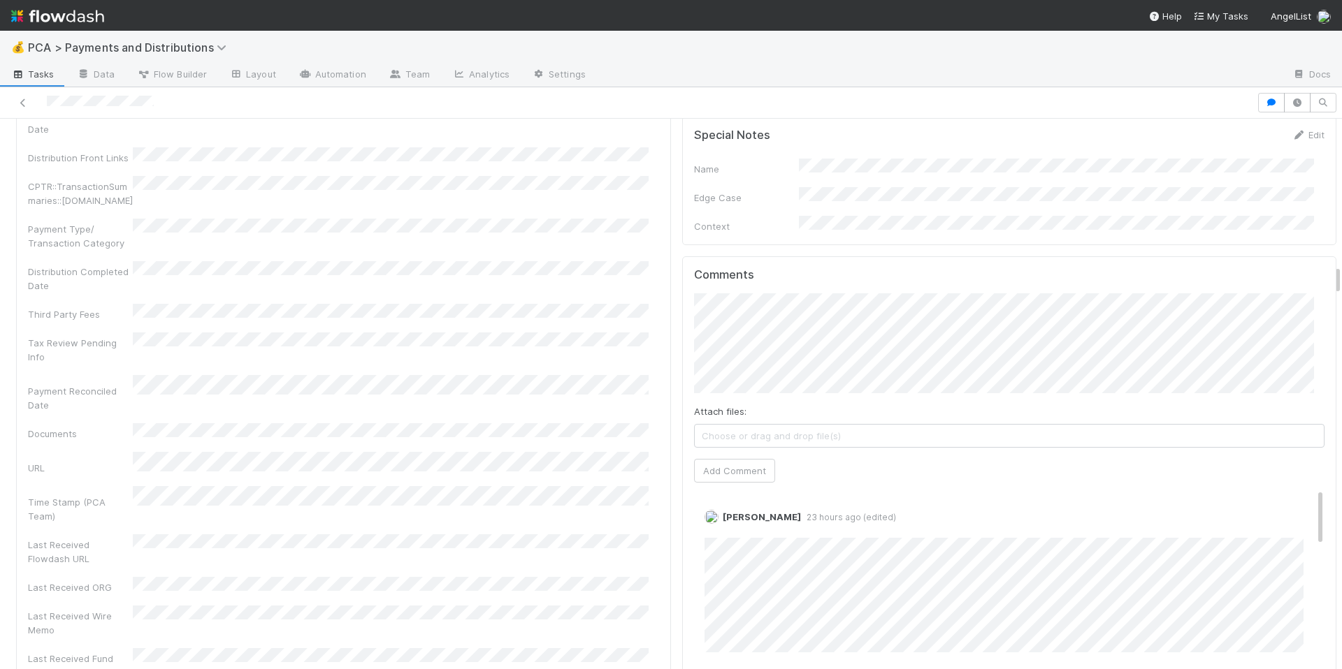
scroll to position [2630, 0]
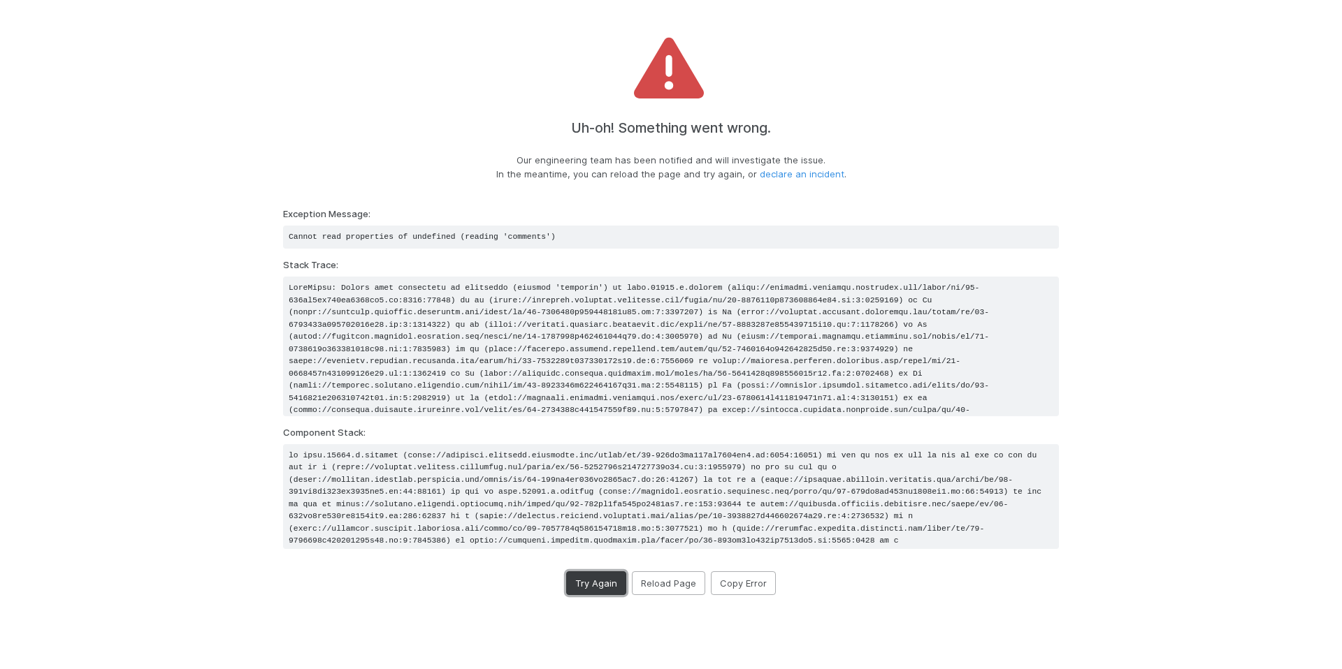
click at [611, 590] on button "Try Again" at bounding box center [596, 584] width 60 height 24
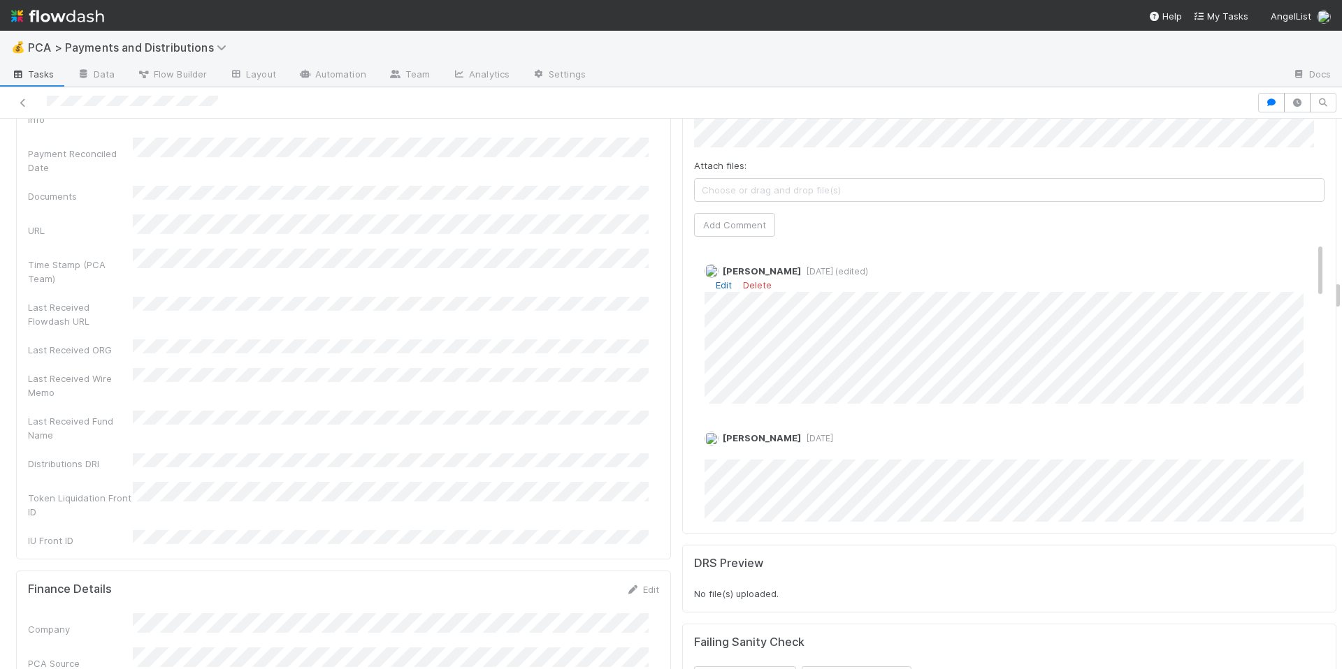
click at [716, 279] on link "Edit" at bounding box center [724, 284] width 16 height 11
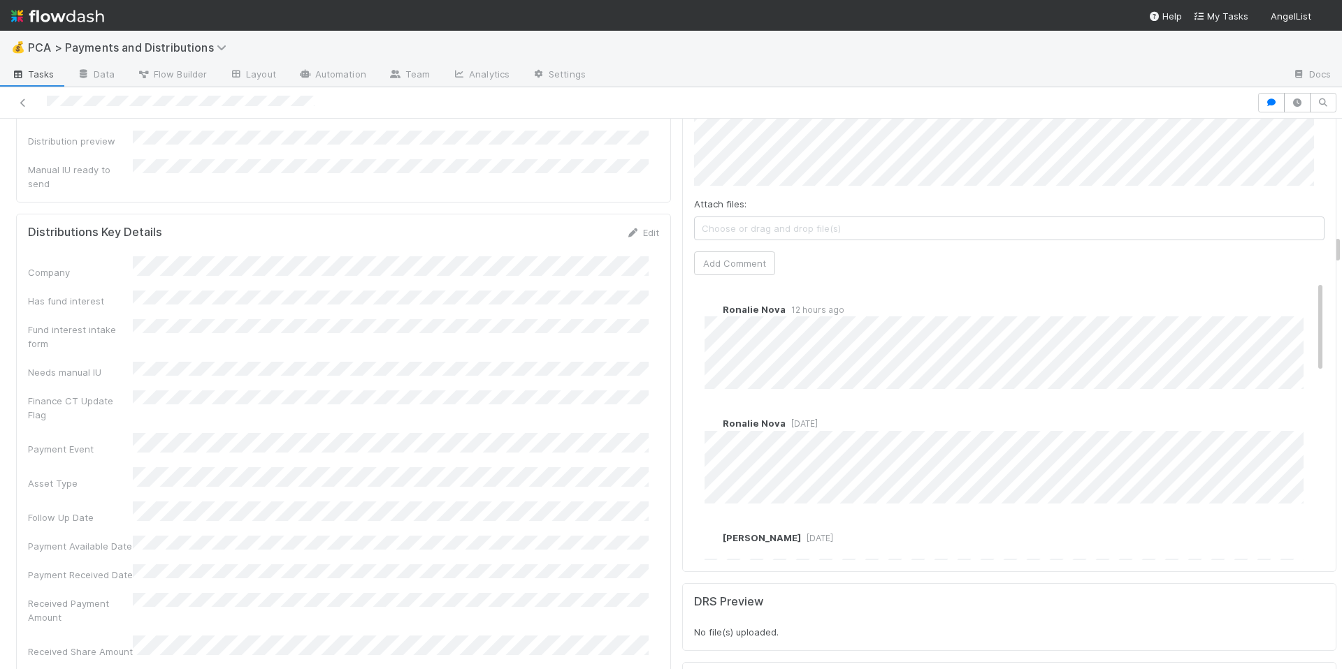
scroll to position [2158, 0]
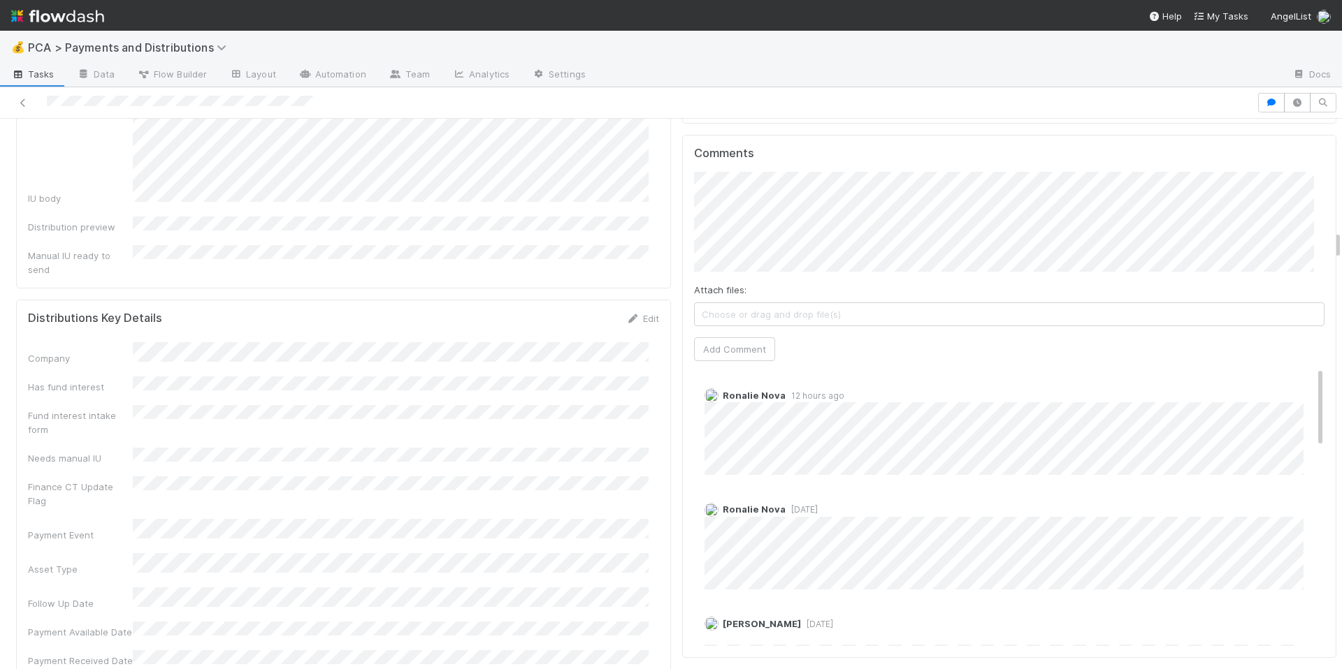
scroll to position [2074, 0]
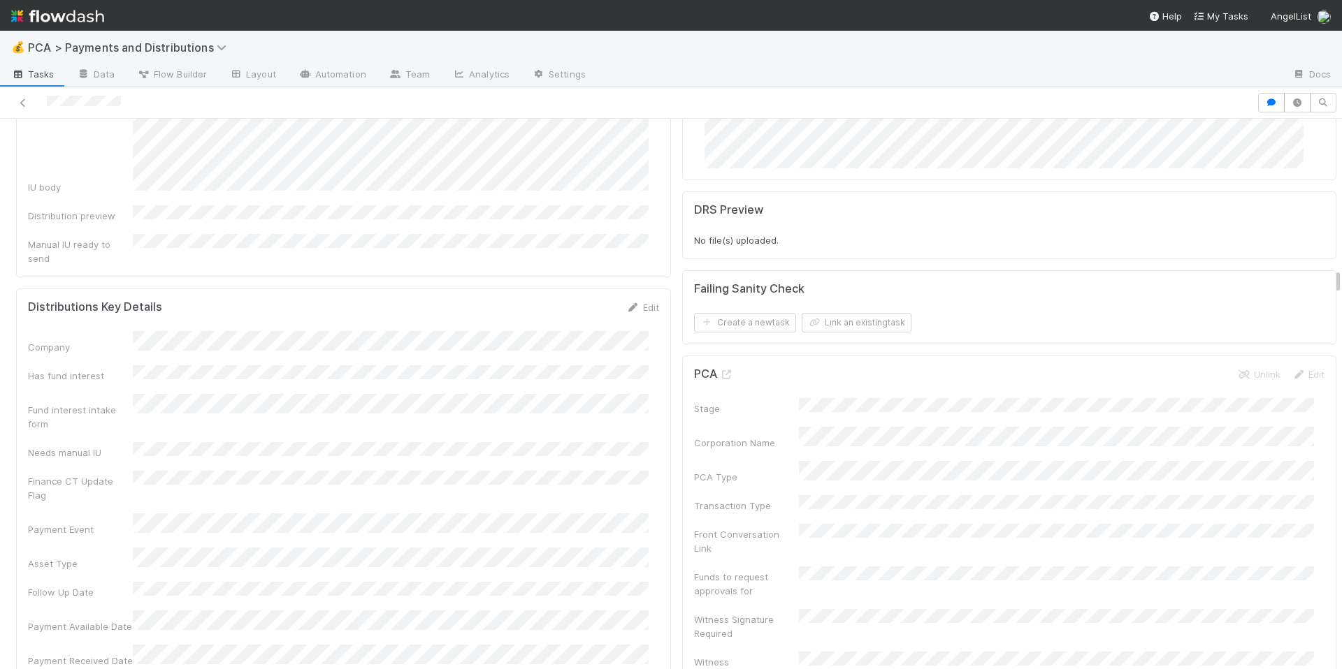
scroll to position [3407, 0]
click at [720, 370] on icon at bounding box center [727, 374] width 14 height 9
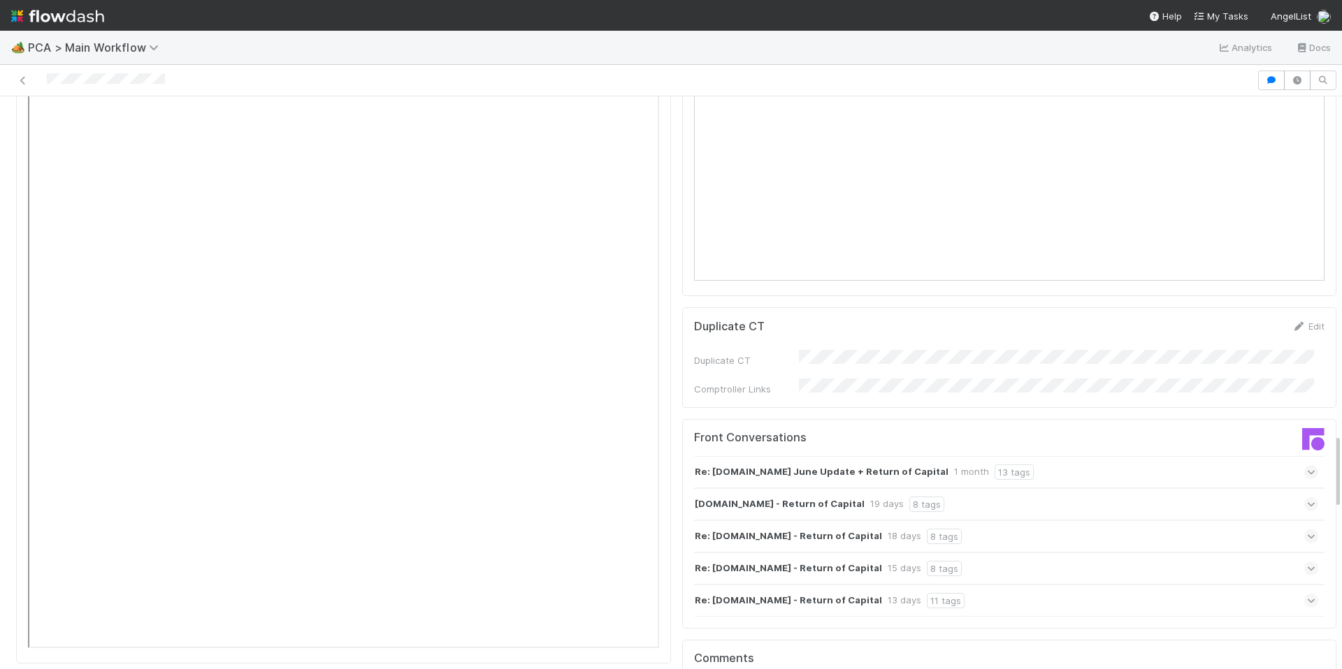
scroll to position [2552, 0]
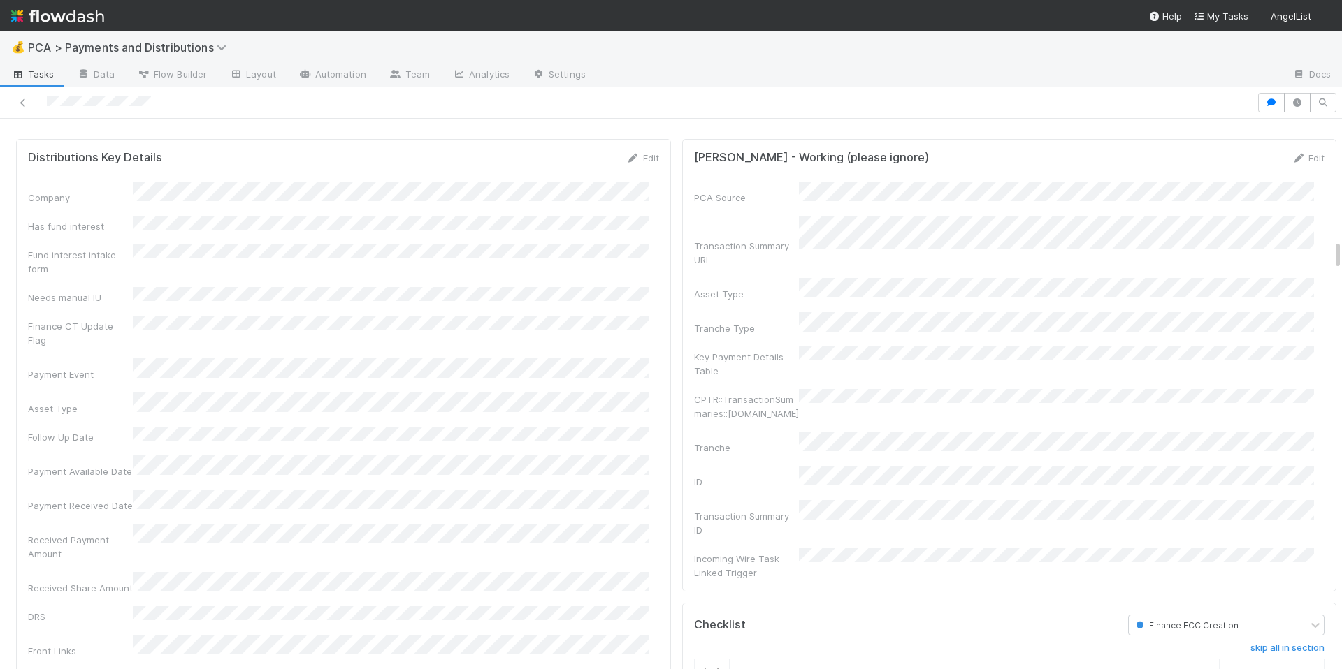
scroll to position [2156, 0]
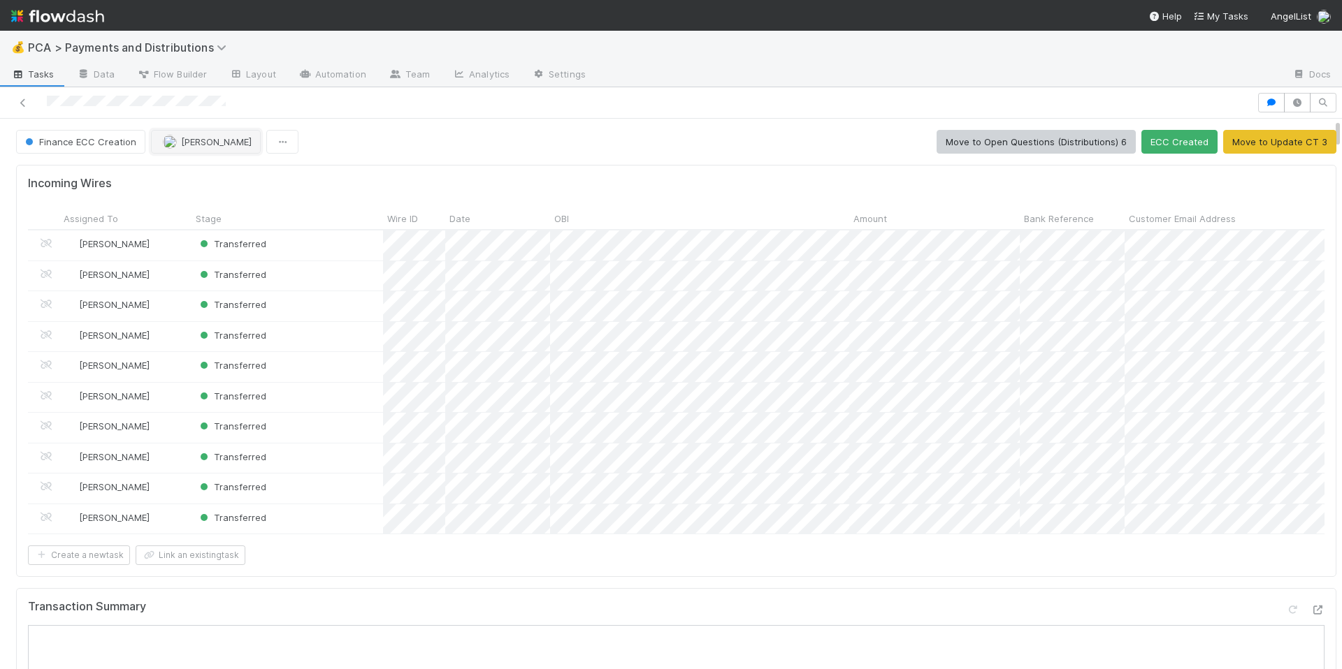
click at [206, 149] on button "[PERSON_NAME]" at bounding box center [206, 142] width 110 height 24
click at [625, 163] on div at bounding box center [671, 334] width 1342 height 669
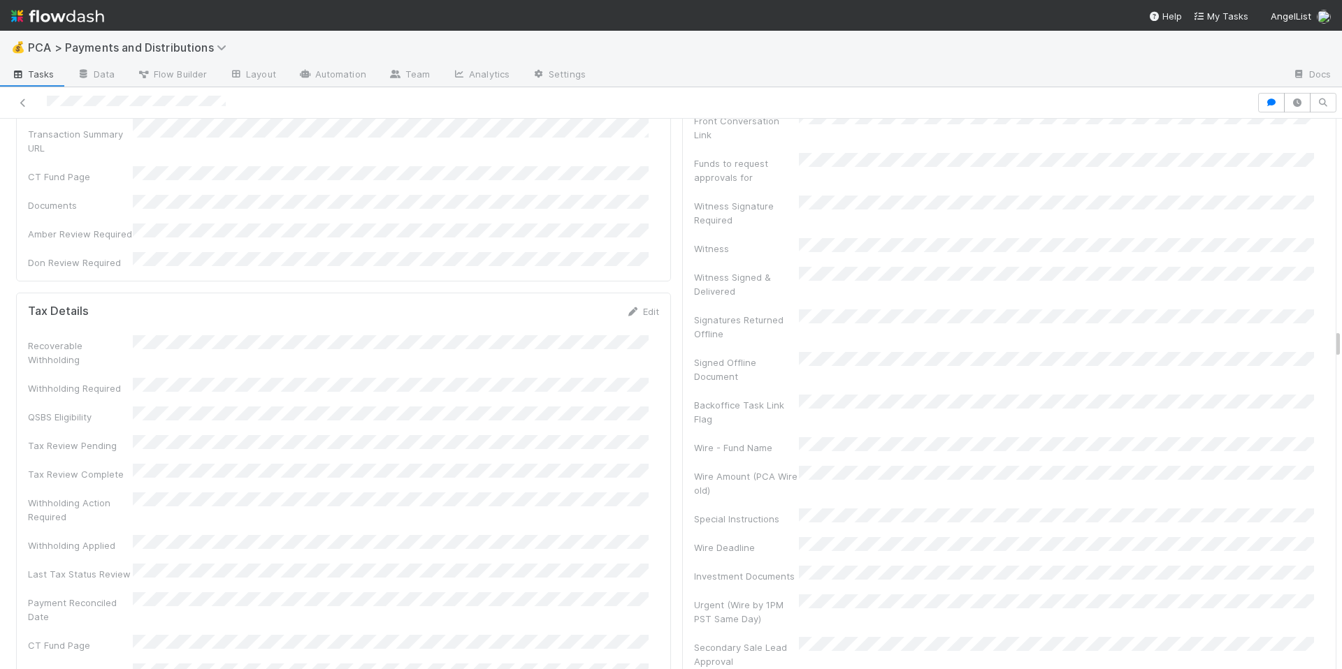
scroll to position [3446, 0]
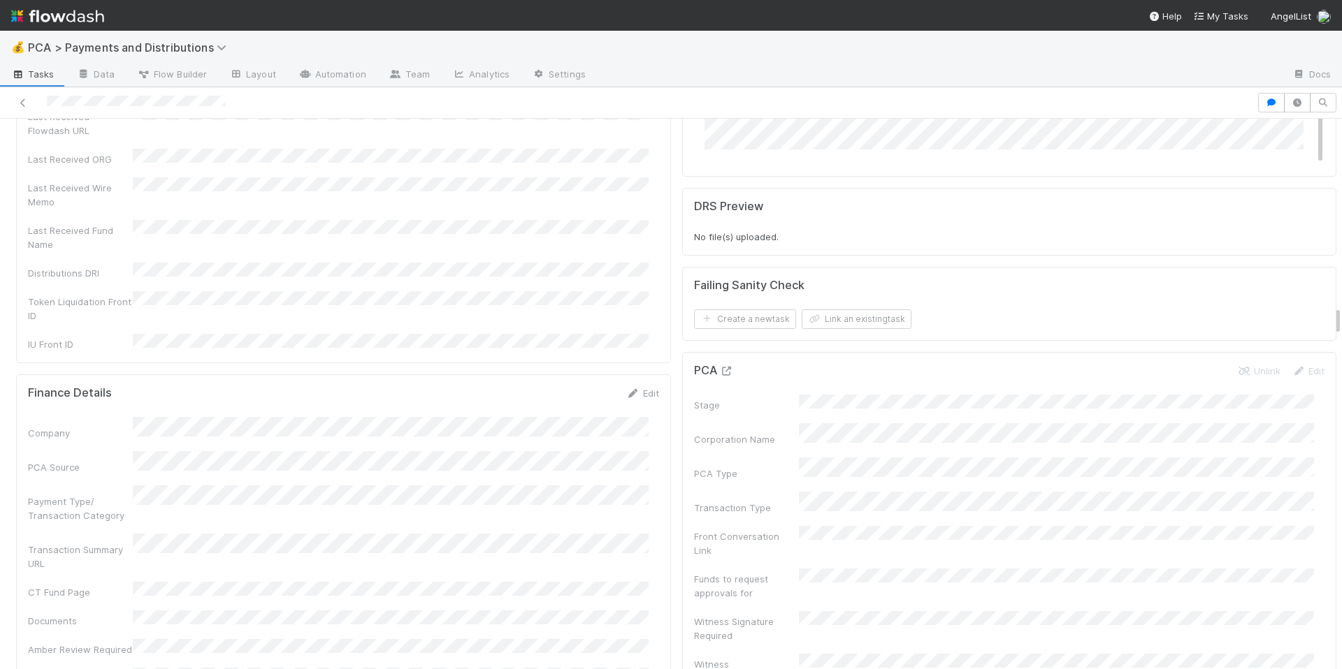
click at [720, 367] on icon at bounding box center [727, 371] width 14 height 9
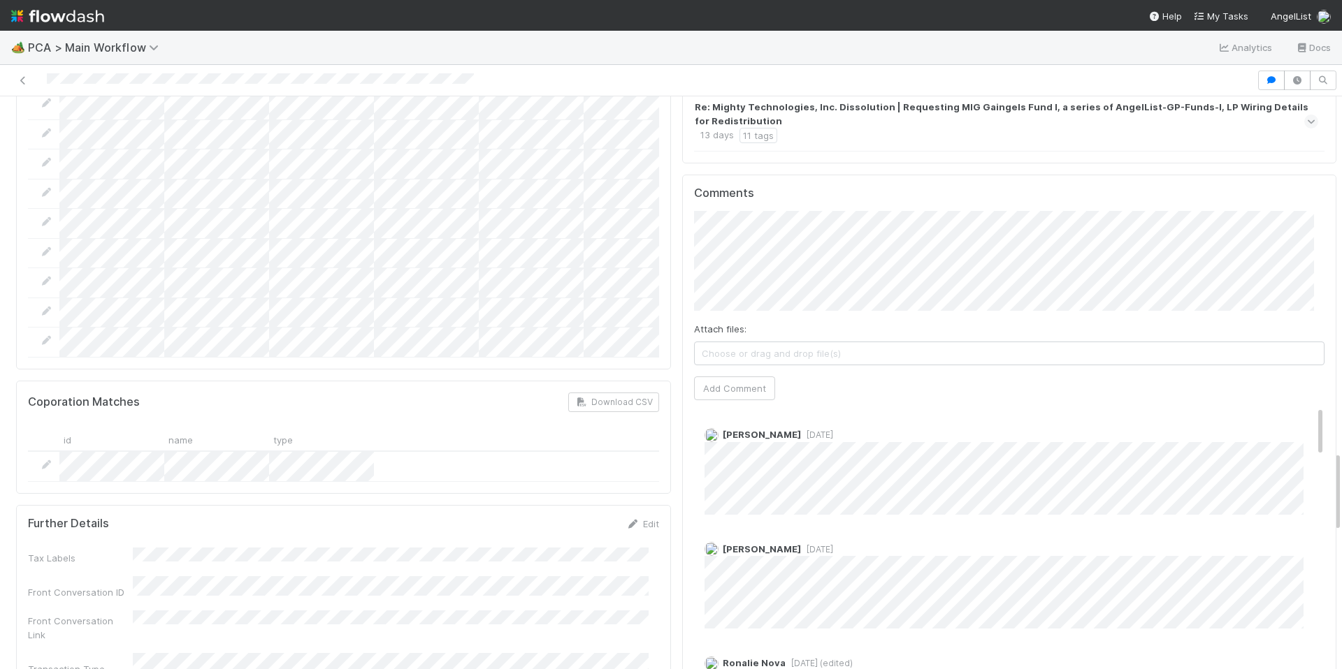
click at [569, 381] on div "Coporation Matches Download CSV id name type" at bounding box center [343, 437] width 655 height 113
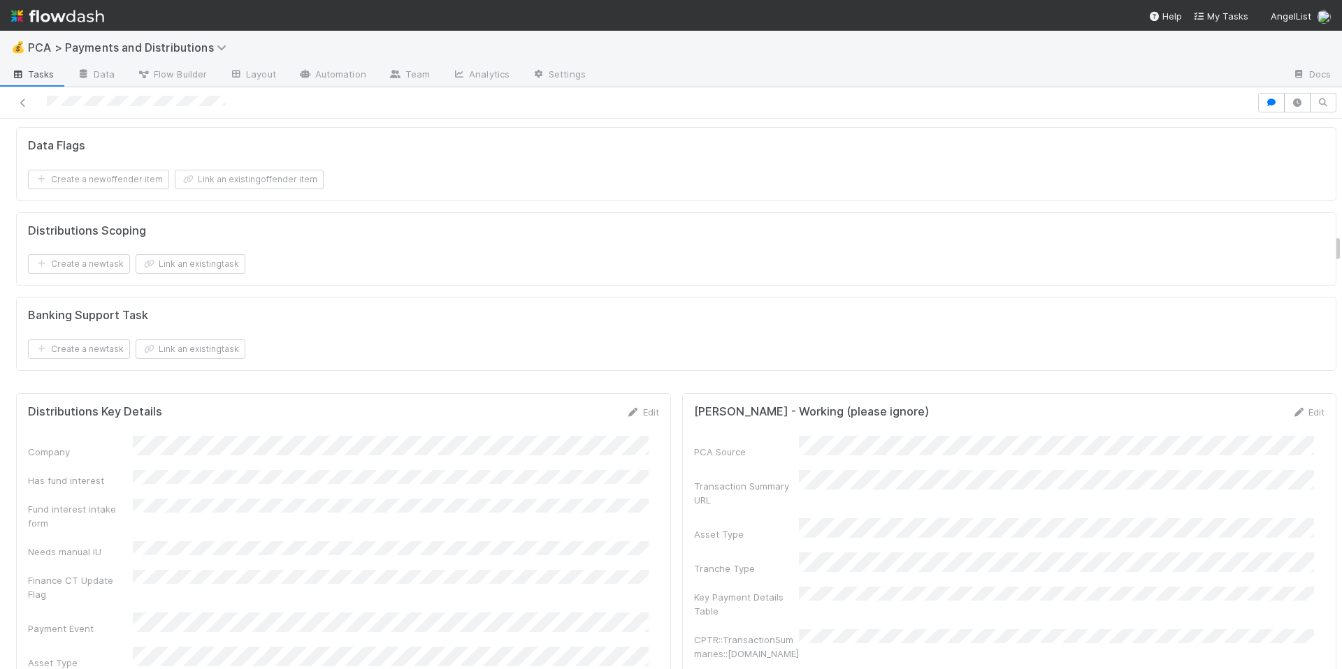
scroll to position [2180, 0]
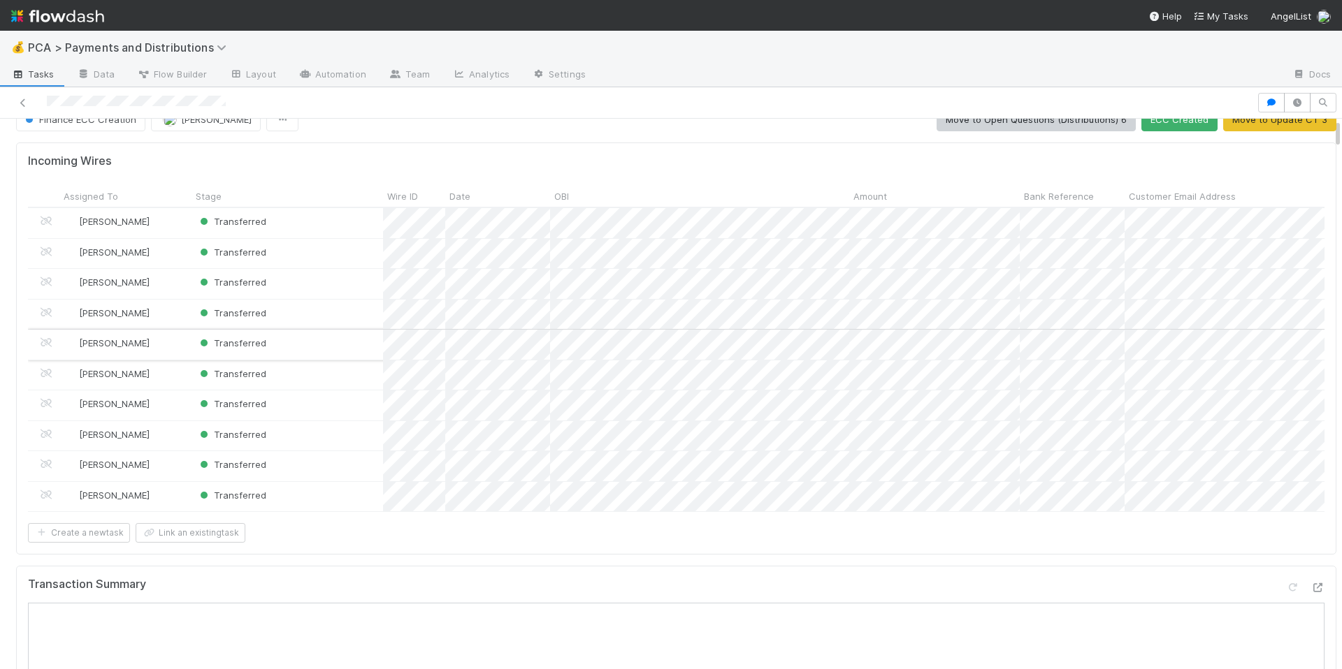
scroll to position [0, 0]
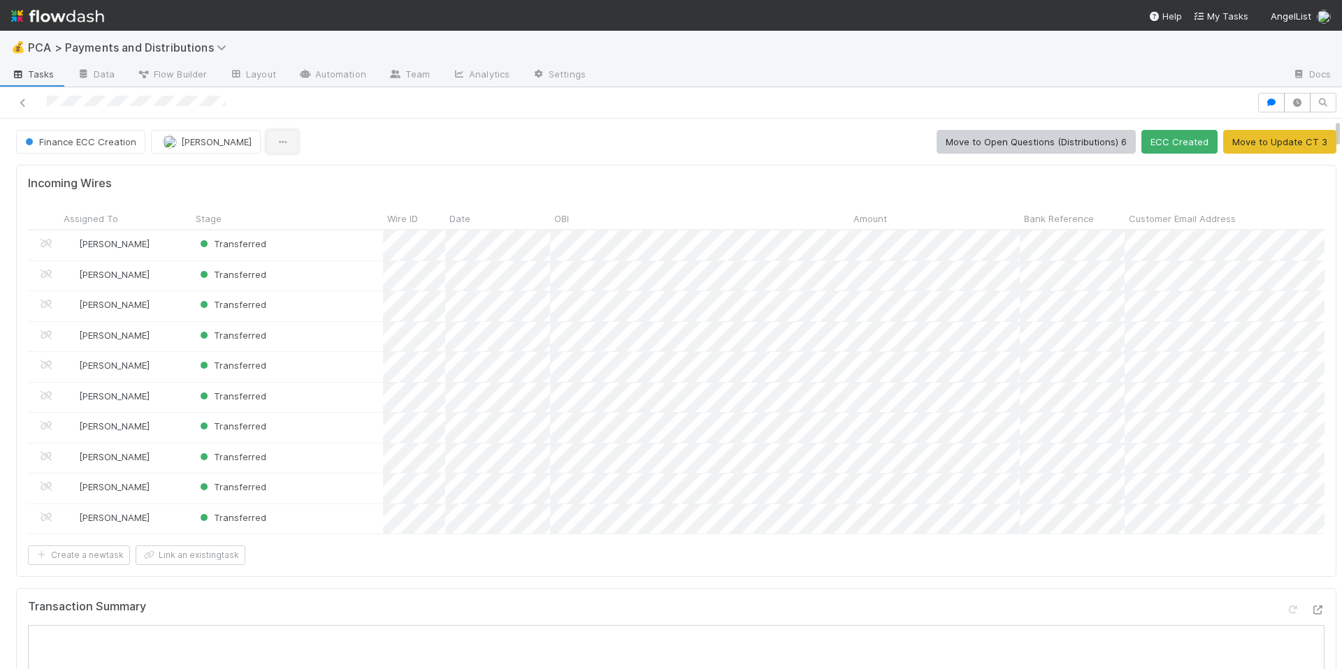
click at [272, 147] on button "button" at bounding box center [282, 142] width 32 height 24
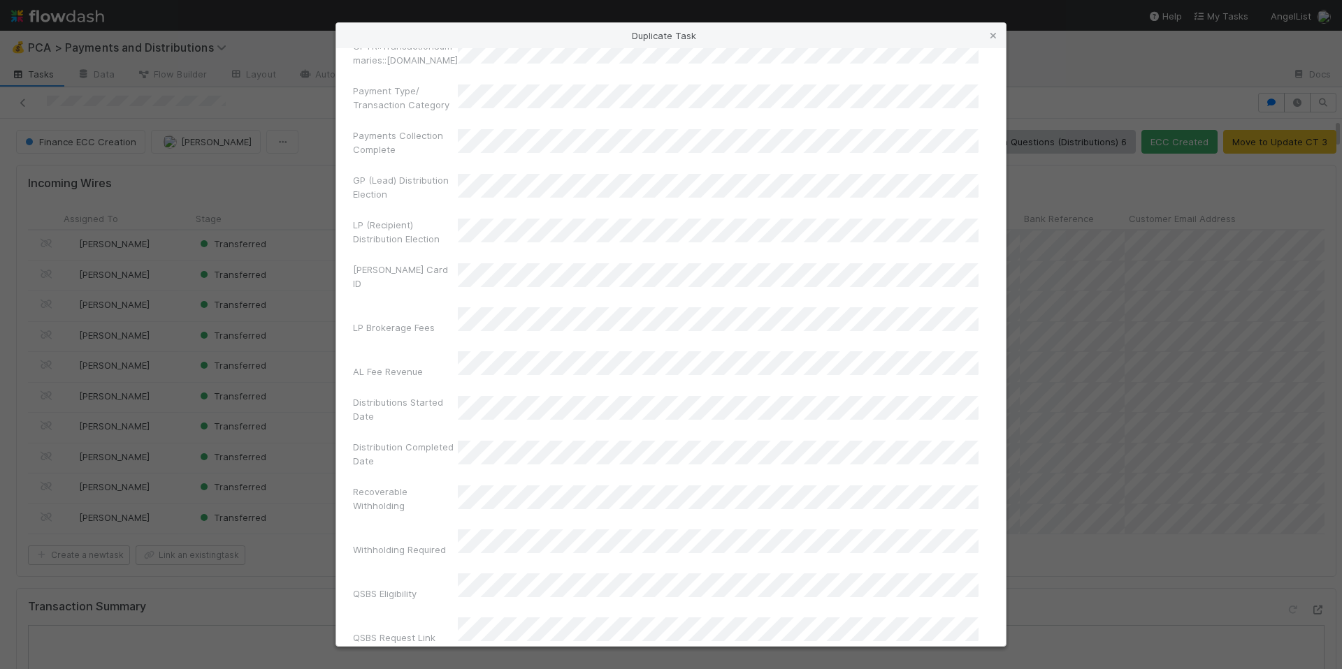
scroll to position [1168, 0]
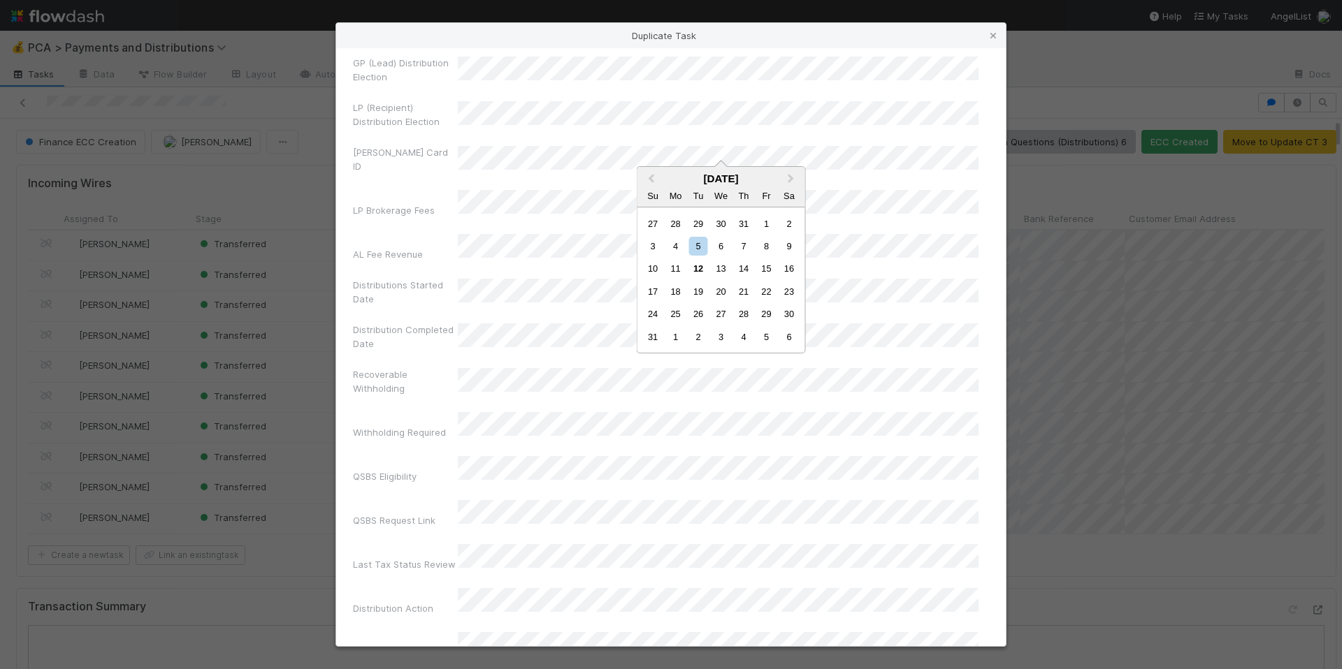
click at [424, 368] on label"] "Recoverable Withholding" at bounding box center [405, 382] width 105 height 28
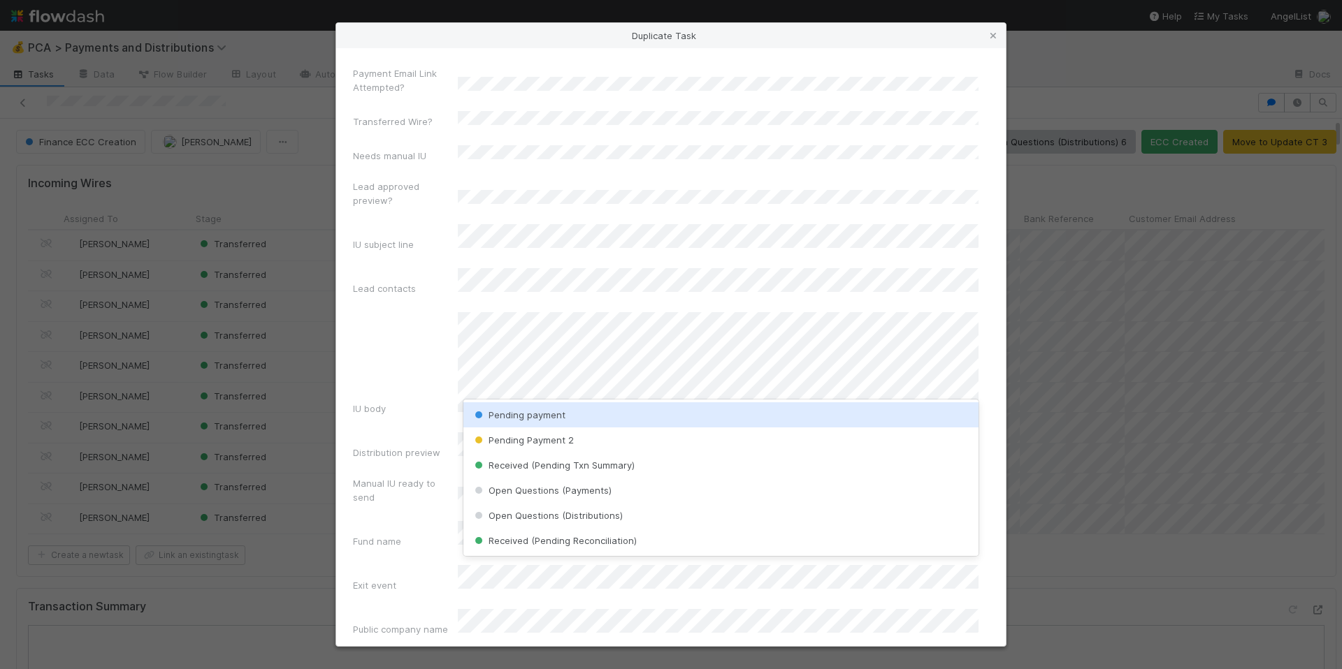
scroll to position [0, 0]
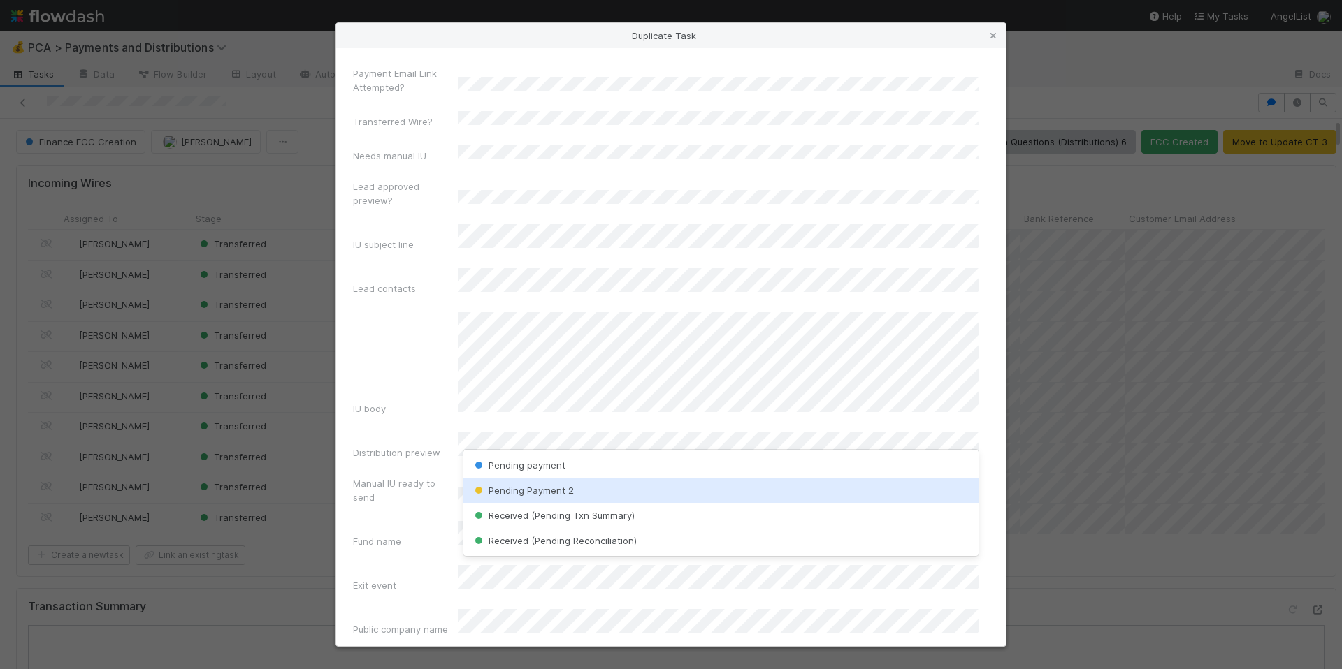
click at [525, 486] on span "Pending Payment 2" at bounding box center [523, 490] width 102 height 11
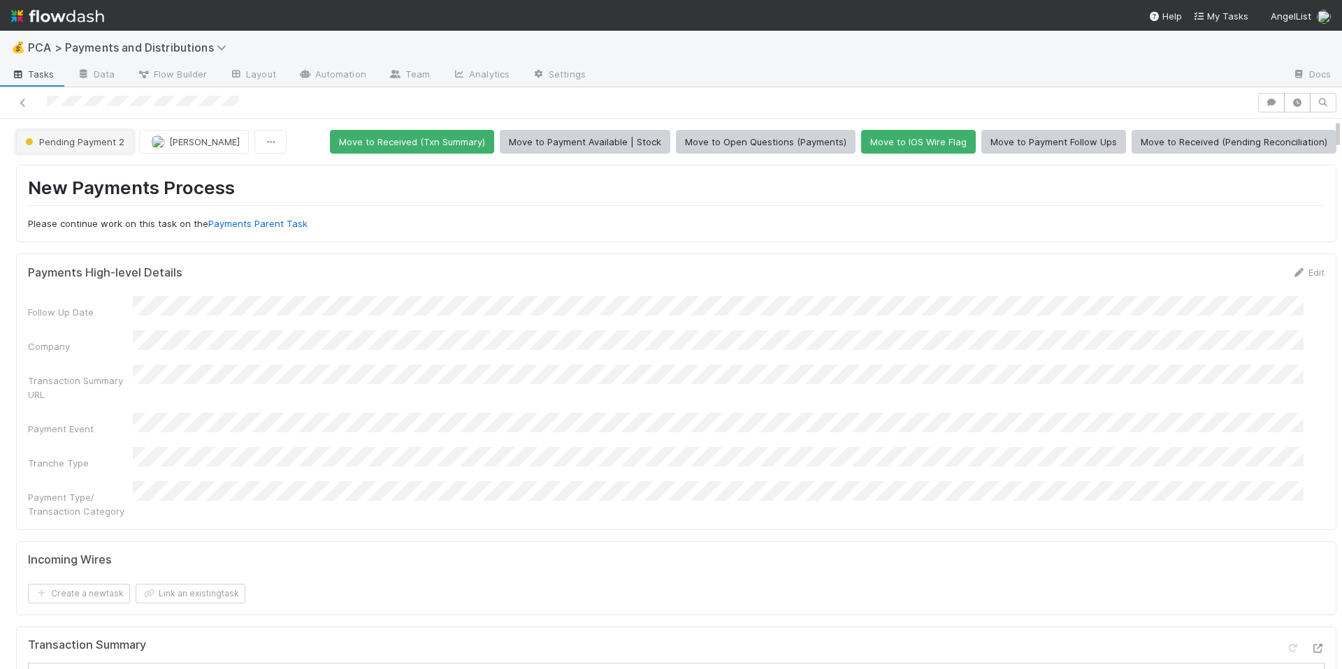
click at [89, 137] on span "Pending Payment 2" at bounding box center [73, 141] width 102 height 11
click at [98, 175] on span "Finance ECC Creation" at bounding box center [77, 176] width 114 height 11
click at [203, 152] on button "[PERSON_NAME]" at bounding box center [194, 142] width 110 height 24
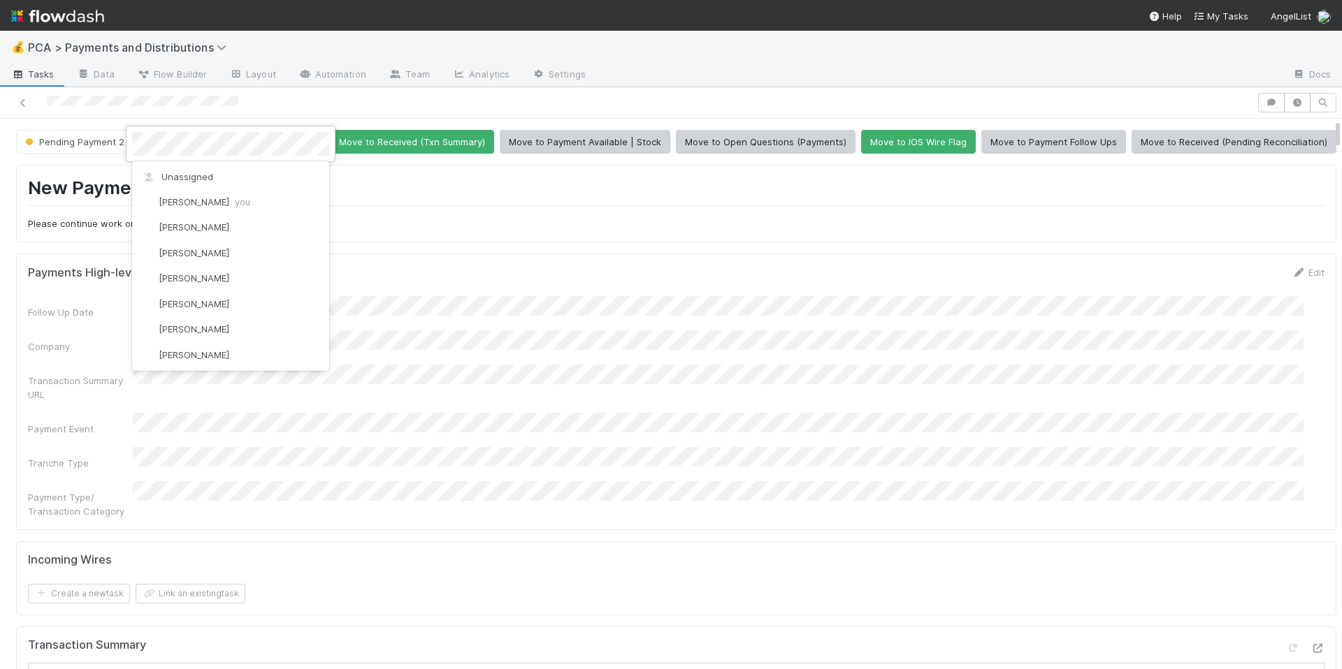
scroll to position [2569, 0]
click at [461, 277] on div at bounding box center [671, 334] width 1342 height 669
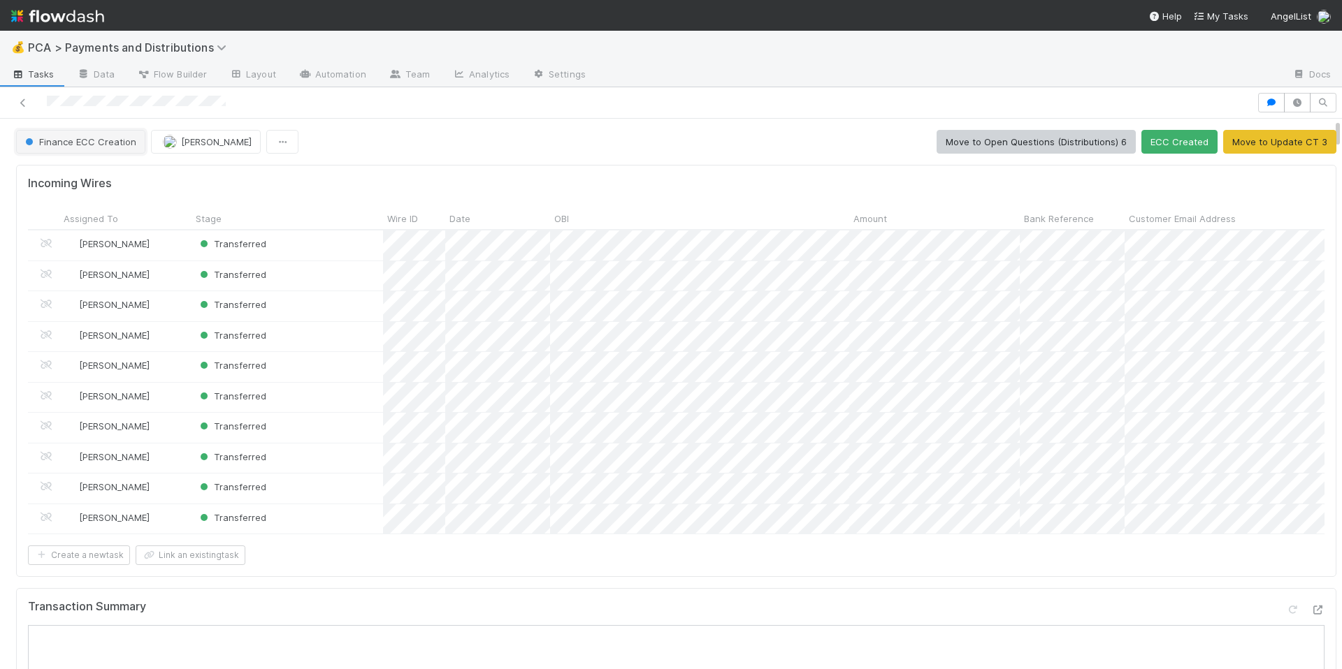
click at [79, 142] on span "Finance ECC Creation" at bounding box center [79, 141] width 114 height 11
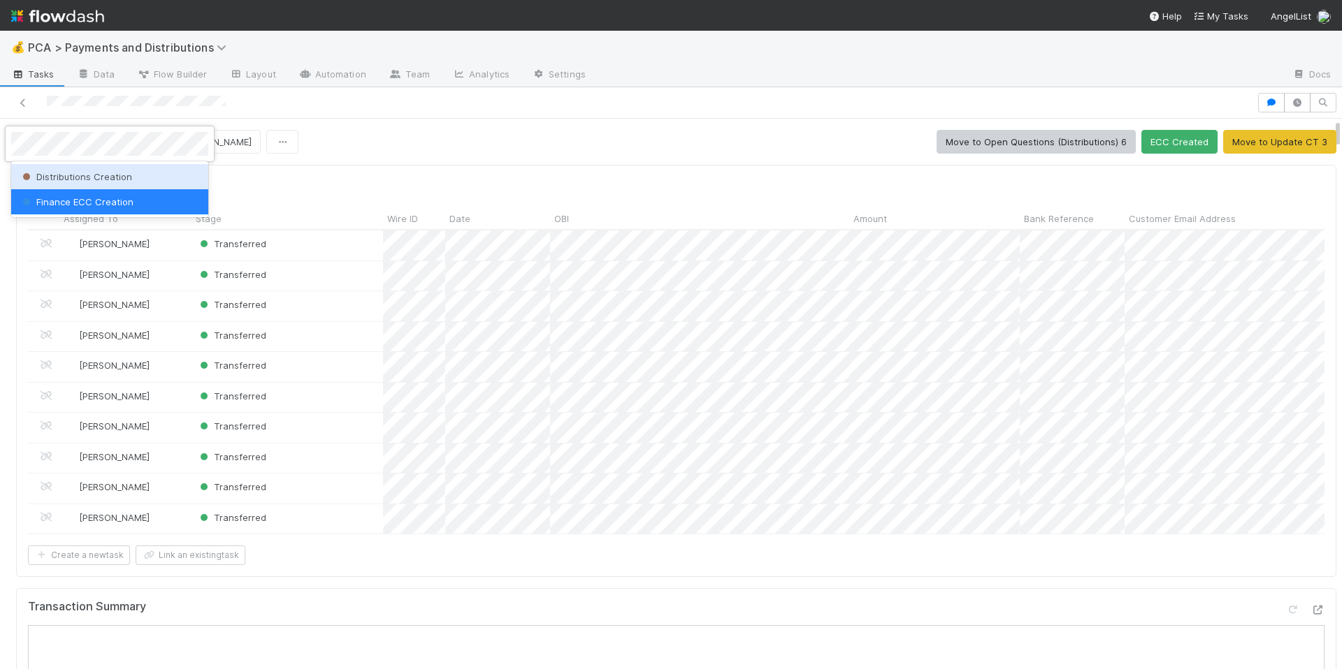
click at [108, 171] on span "Distributions Creation" at bounding box center [76, 176] width 112 height 11
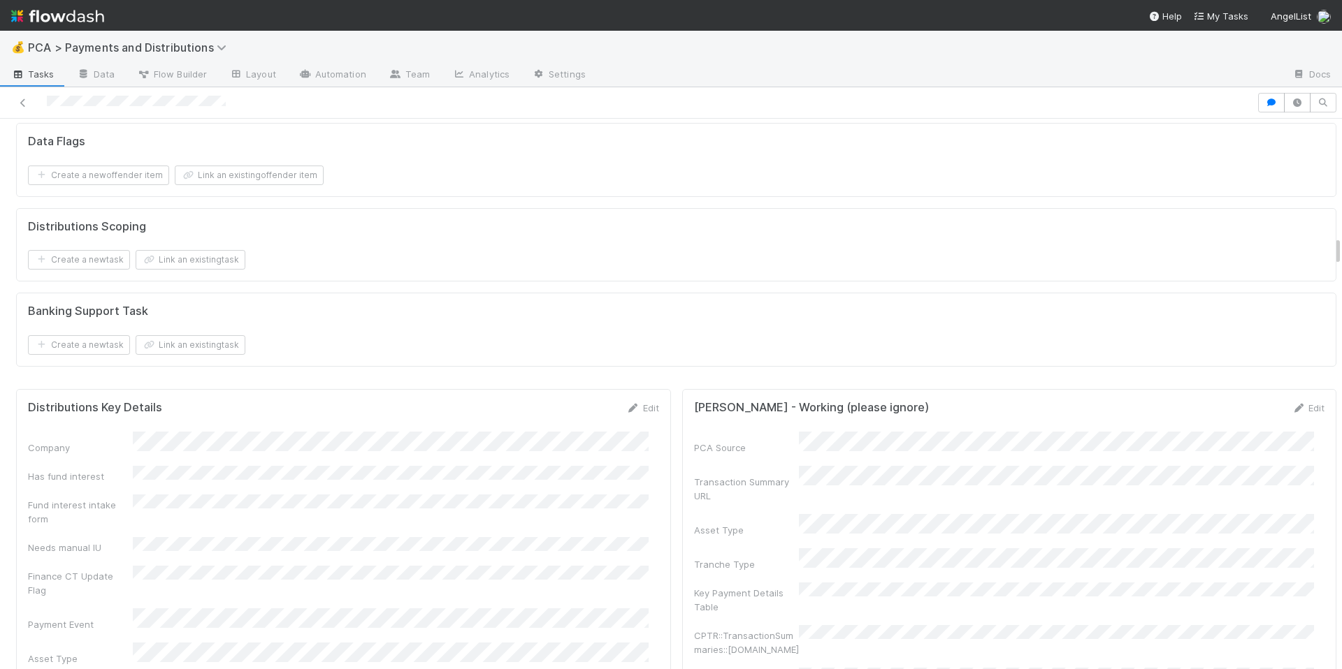
scroll to position [2162, 0]
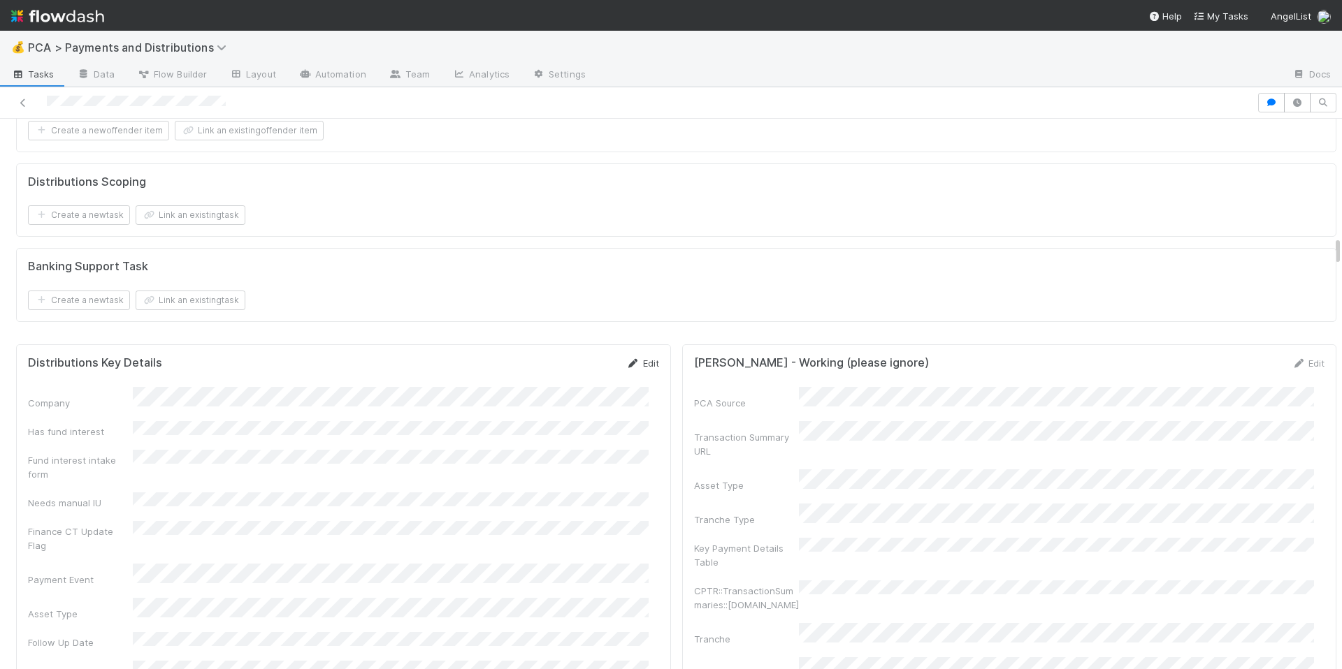
click at [643, 369] on link "Edit" at bounding box center [642, 363] width 33 height 11
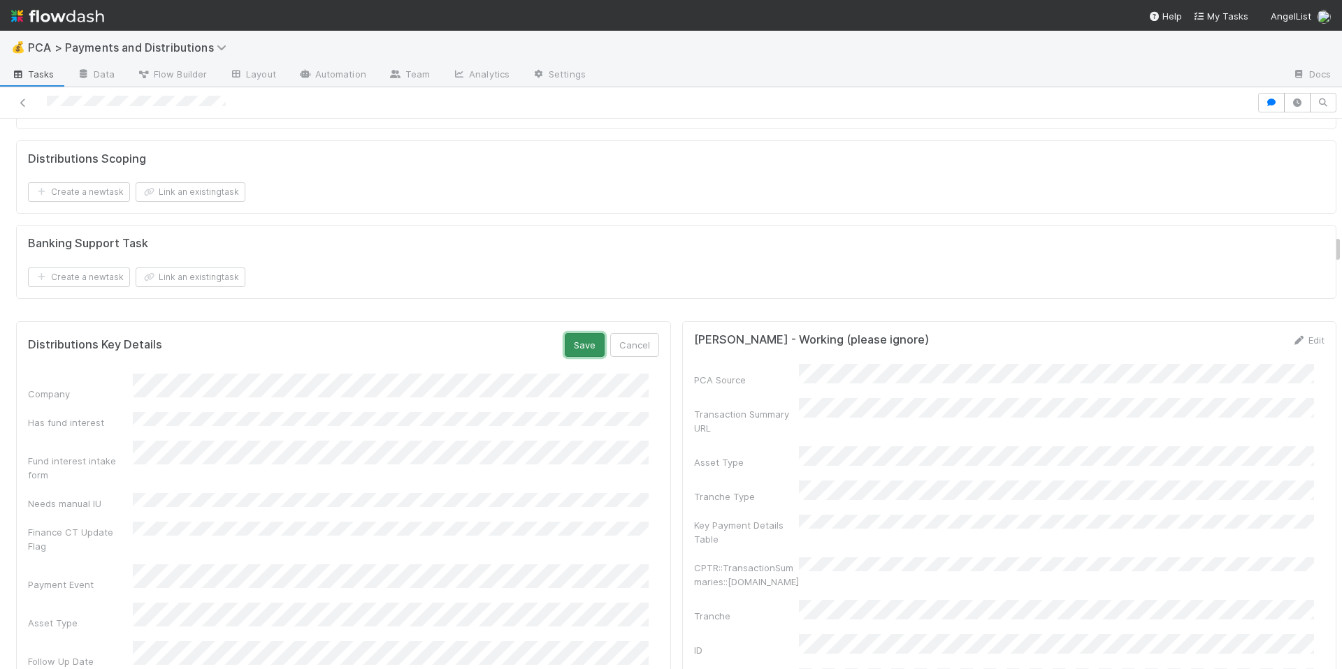
click at [567, 357] on button "Save" at bounding box center [585, 345] width 40 height 24
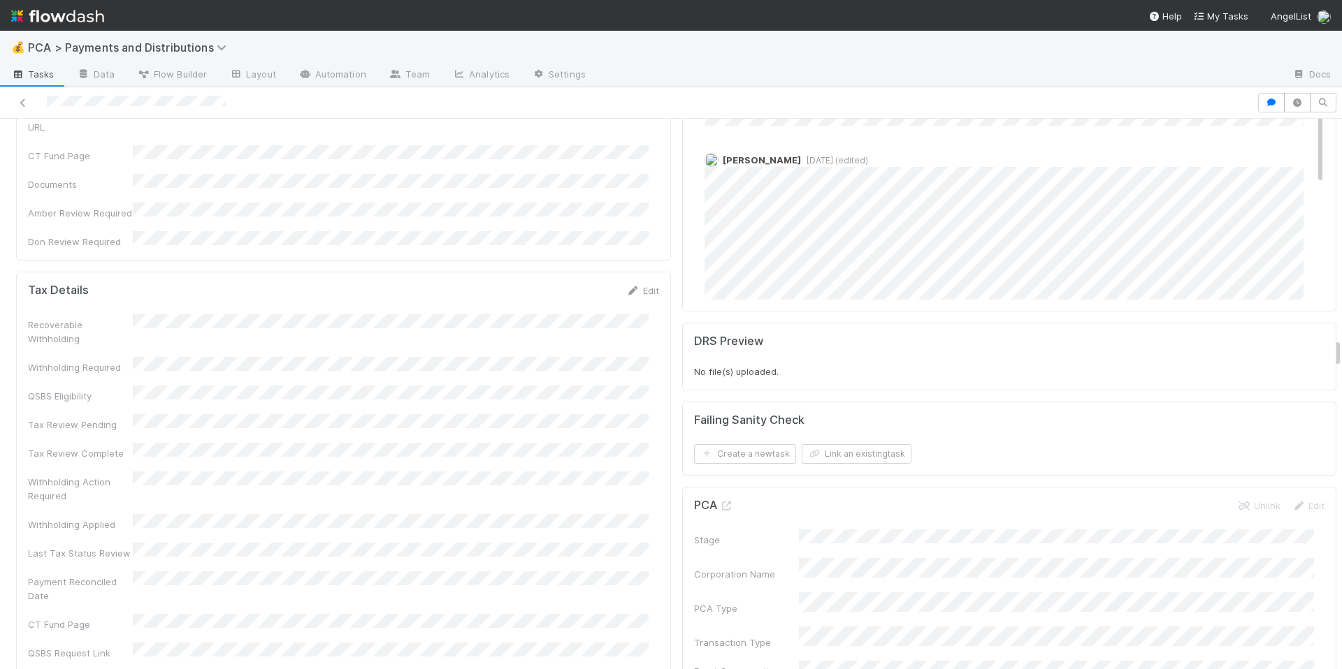
scroll to position [4050, 0]
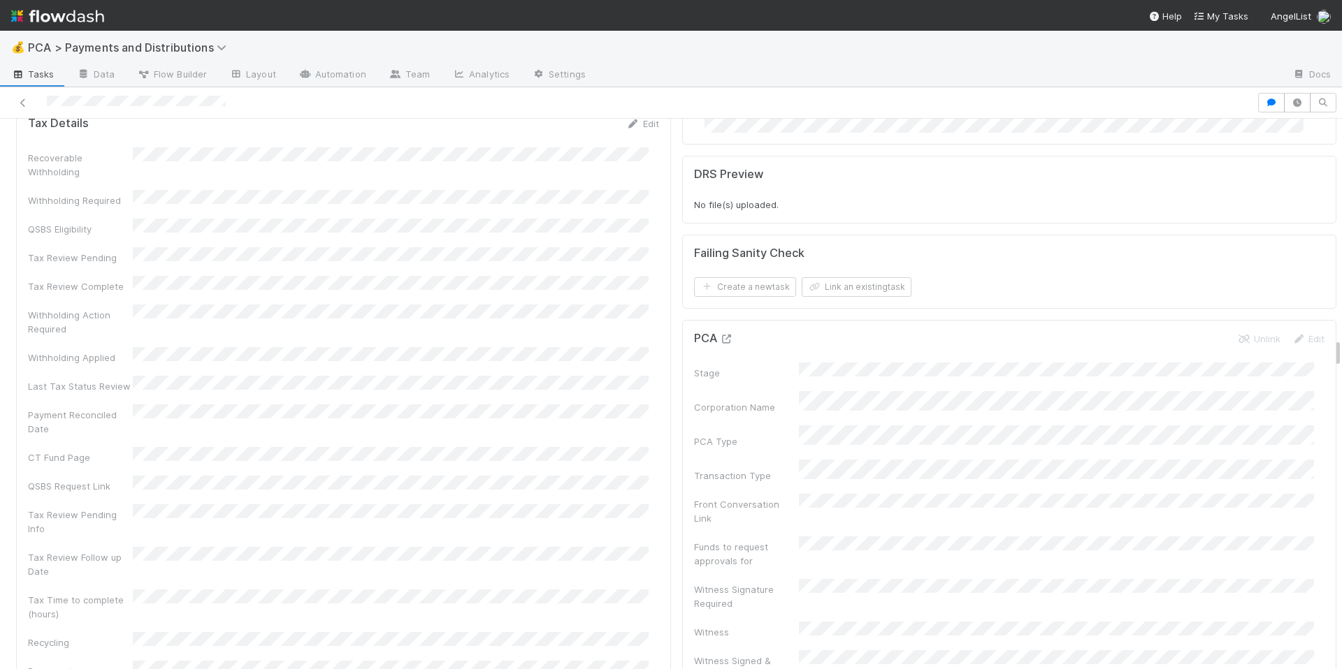
click at [720, 335] on icon at bounding box center [727, 339] width 14 height 9
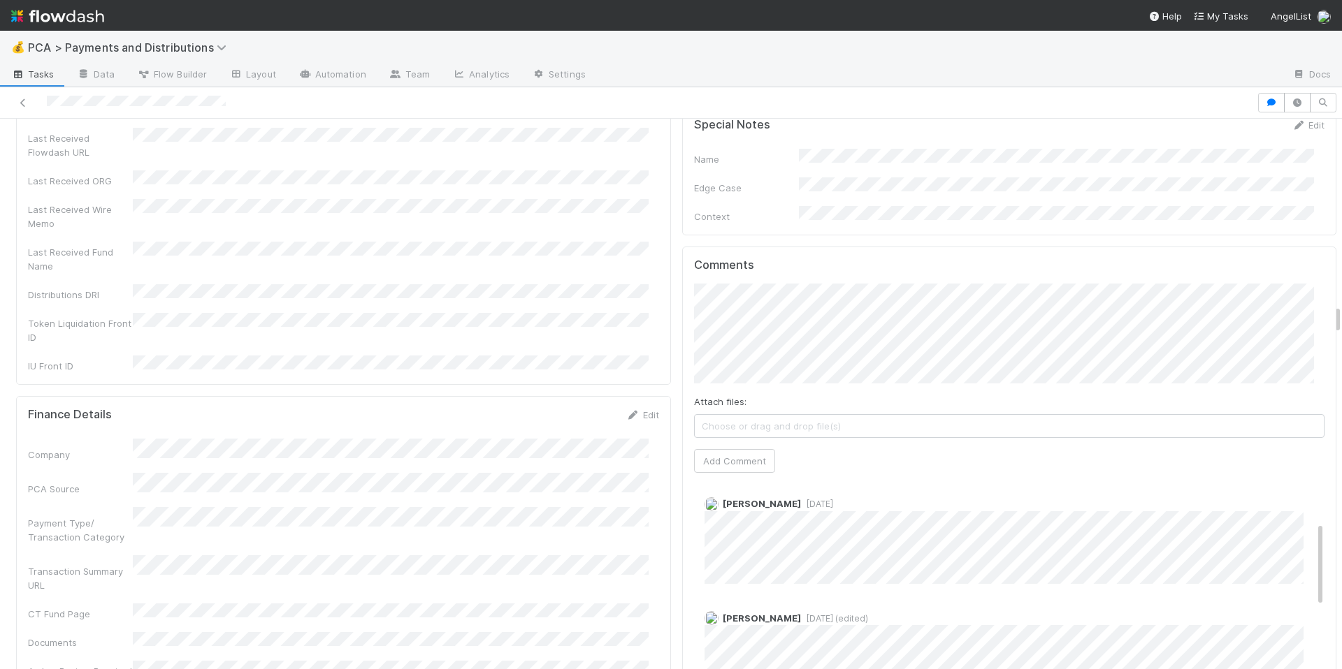
scroll to position [0, 0]
click at [732, 449] on button "Add Comment" at bounding box center [734, 461] width 81 height 24
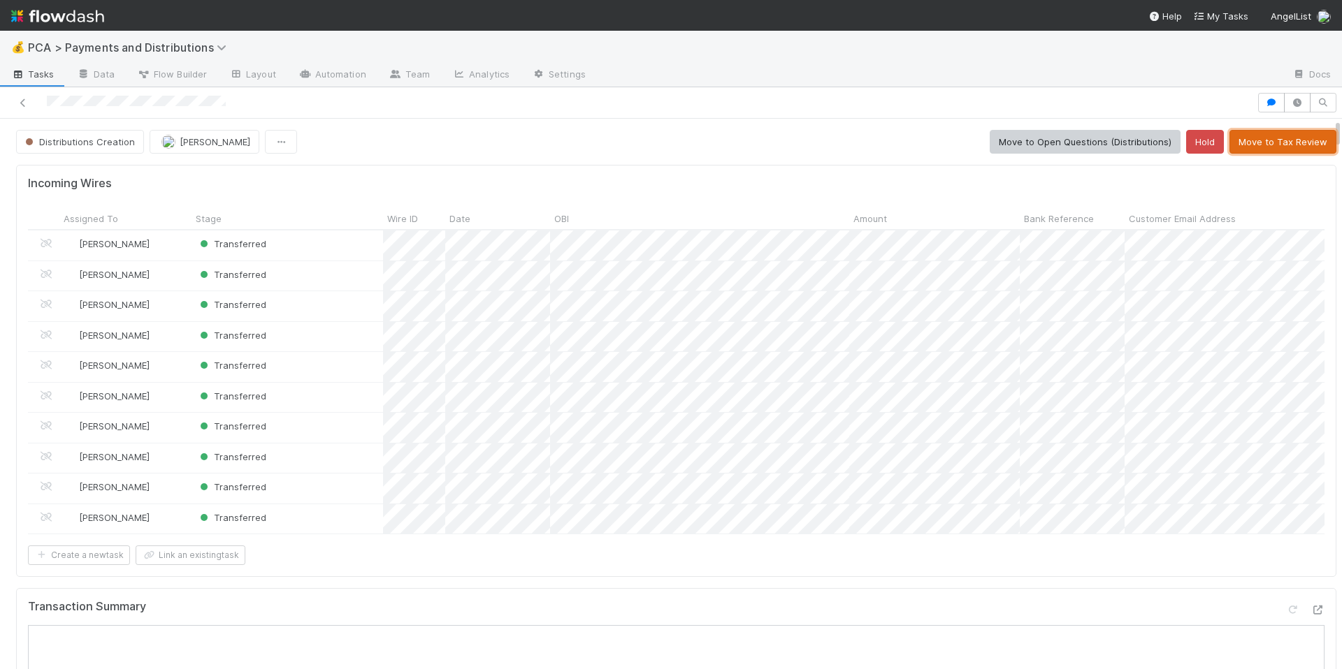
click at [1238, 146] on button "Move to Tax Review" at bounding box center [1282, 142] width 107 height 24
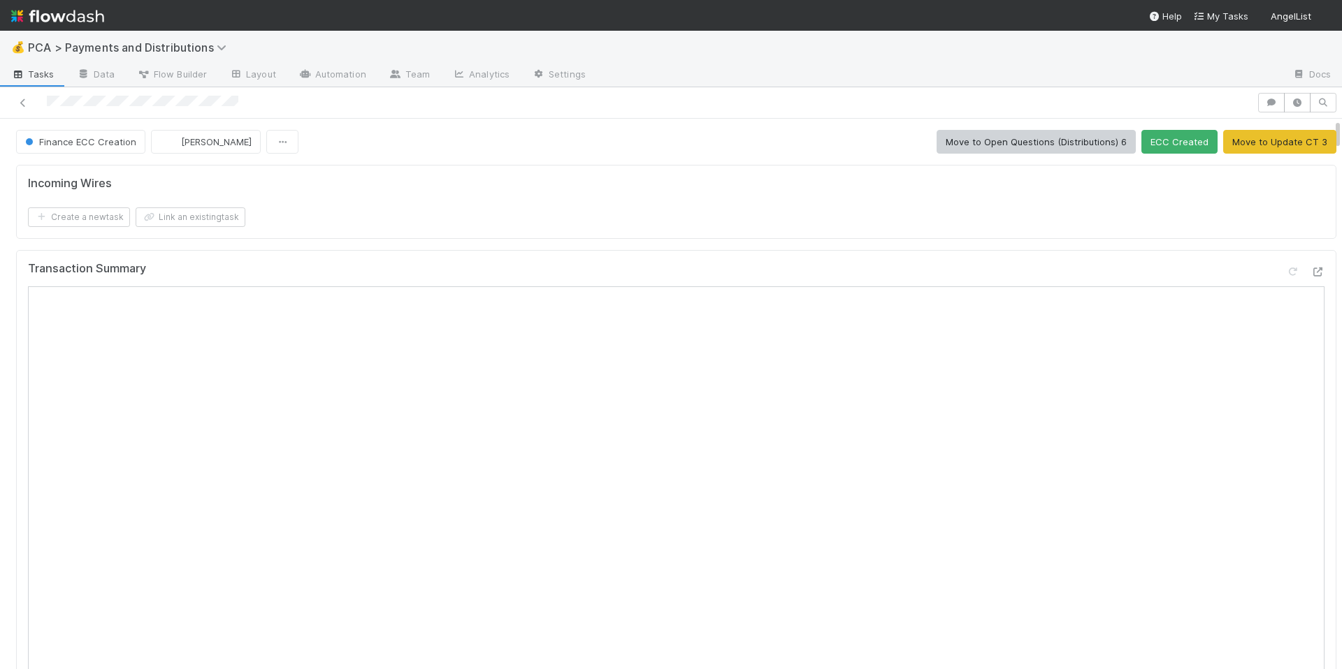
click at [181, 145] on span "[PERSON_NAME]" at bounding box center [216, 141] width 71 height 11
click at [235, 179] on div "Ronalie Nova" at bounding box center [241, 176] width 197 height 25
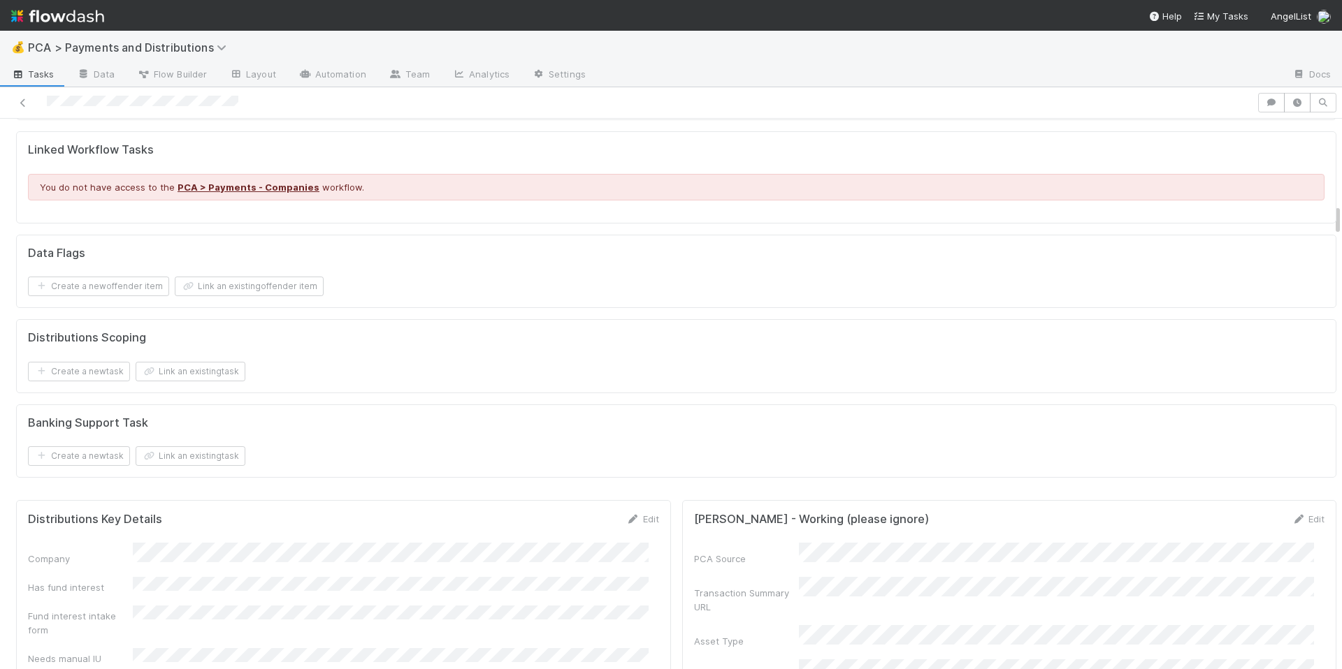
scroll to position [1639, 0]
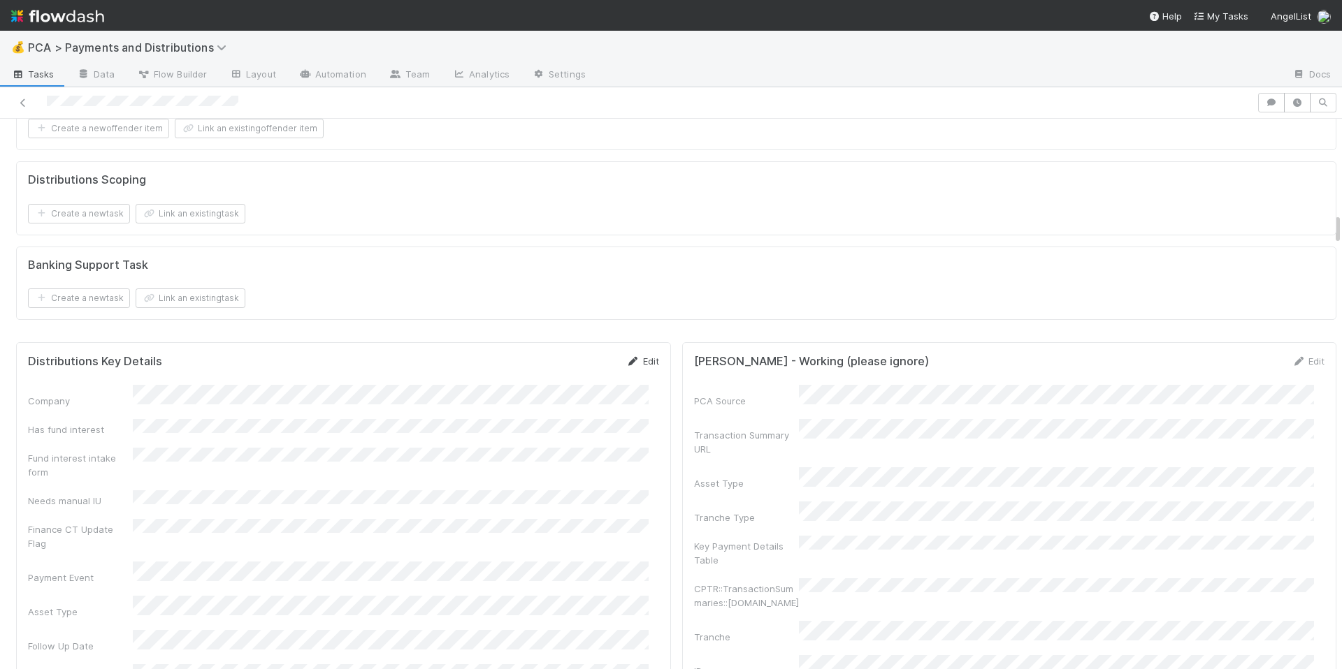
click at [641, 365] on link "Edit" at bounding box center [642, 361] width 33 height 11
click at [586, 369] on button "Save" at bounding box center [585, 366] width 40 height 24
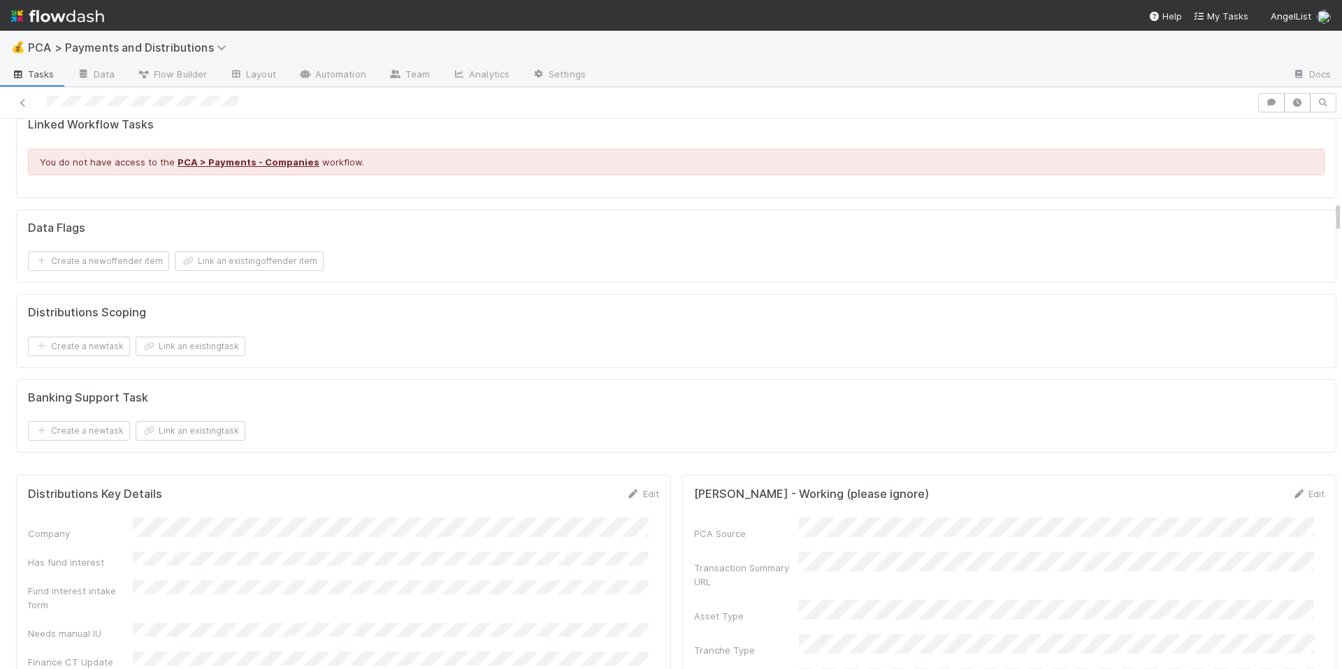
scroll to position [1550, 0]
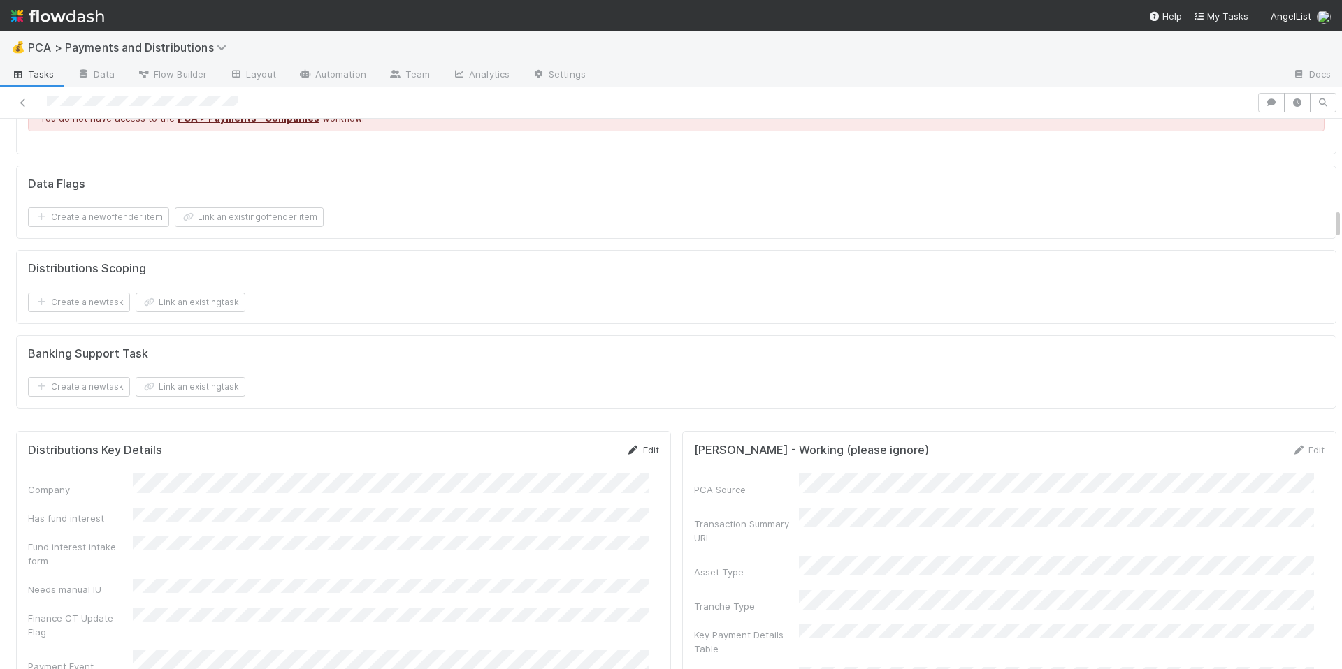
click at [627, 450] on icon at bounding box center [633, 450] width 14 height 9
click at [565, 463] on button "Save" at bounding box center [585, 455] width 40 height 24
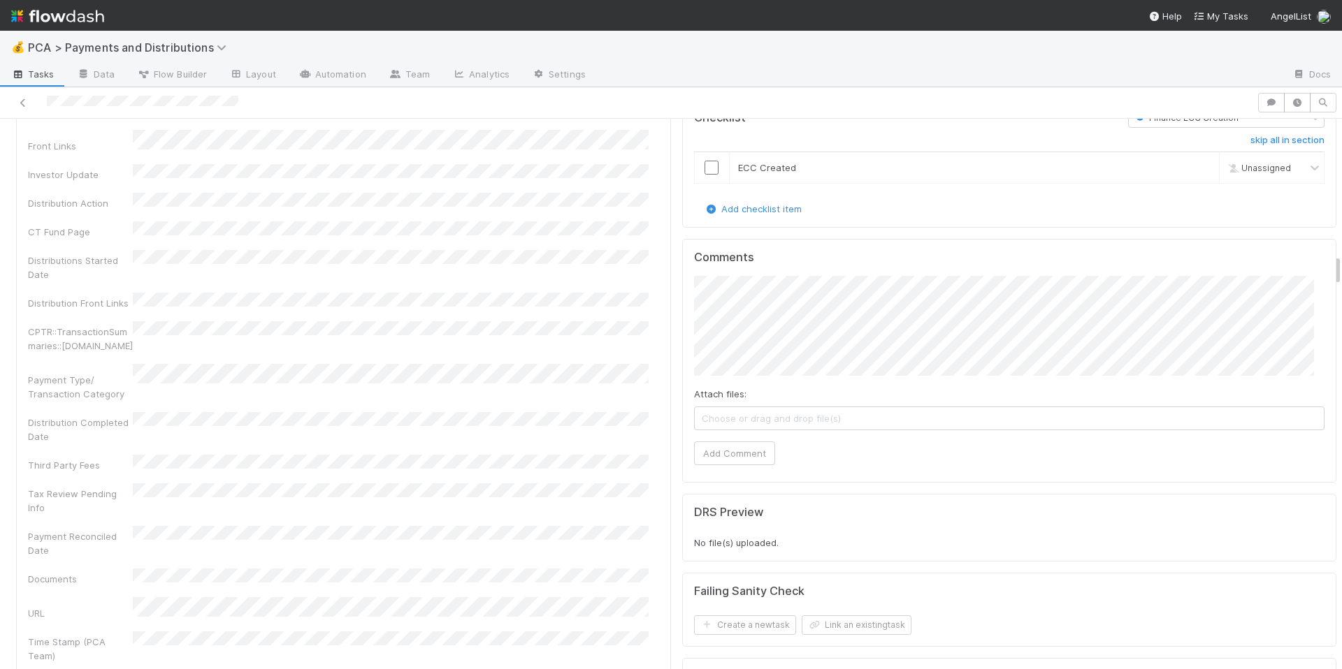
scroll to position [2325, 0]
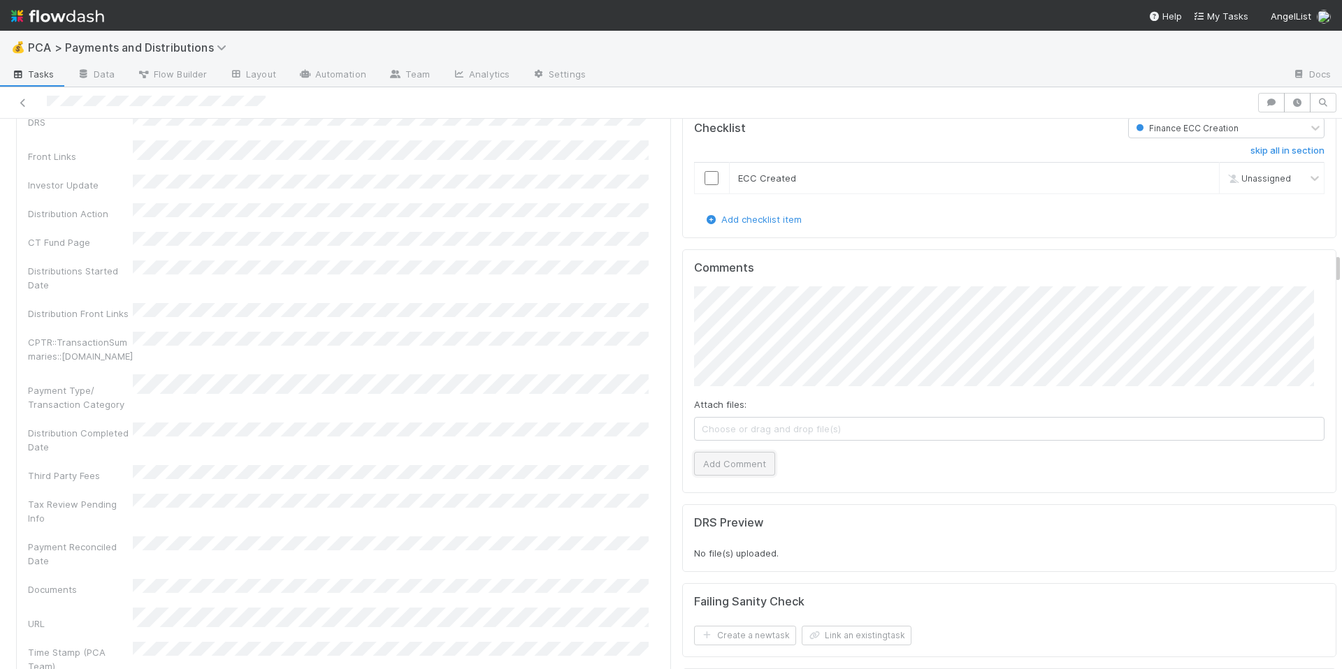
click at [735, 452] on button "Add Comment" at bounding box center [734, 464] width 81 height 24
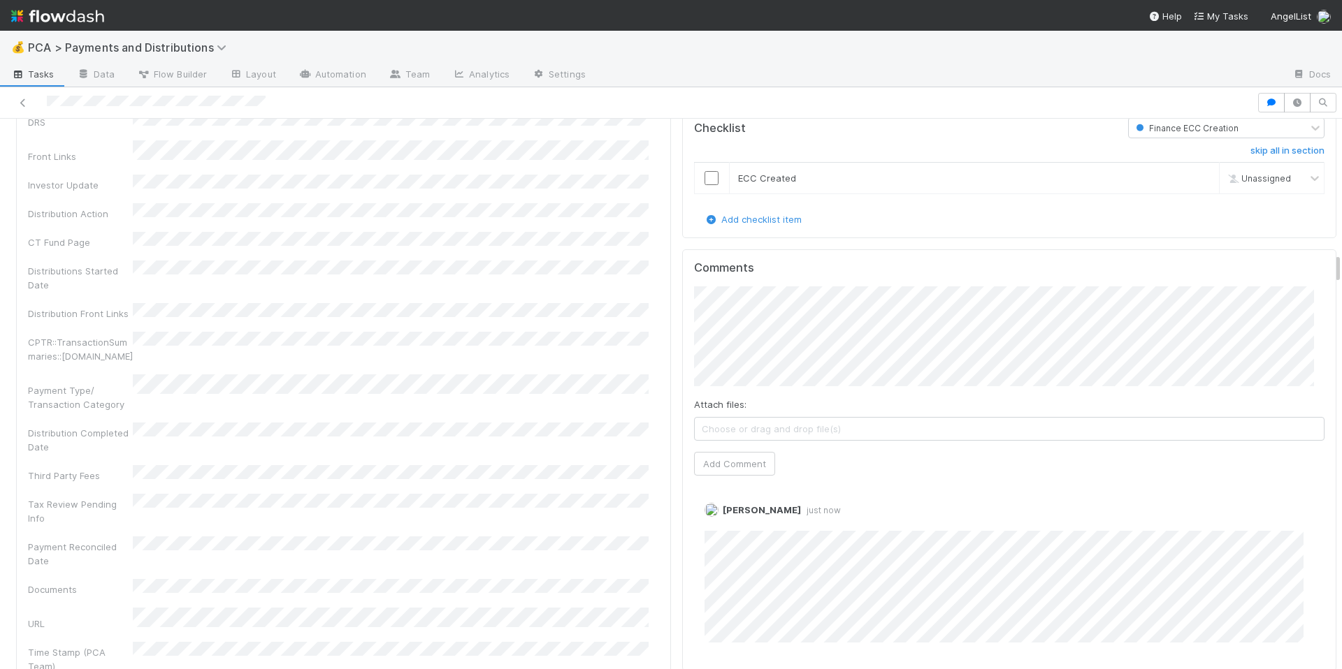
click at [538, 332] on div "CPTR::TransactionSummaries::[DOMAIN_NAME]" at bounding box center [343, 347] width 631 height 31
drag, startPoint x: 43, startPoint y: 103, endPoint x: 277, endPoint y: 103, distance: 234.1
click at [285, 103] on div at bounding box center [628, 103] width 1245 height 20
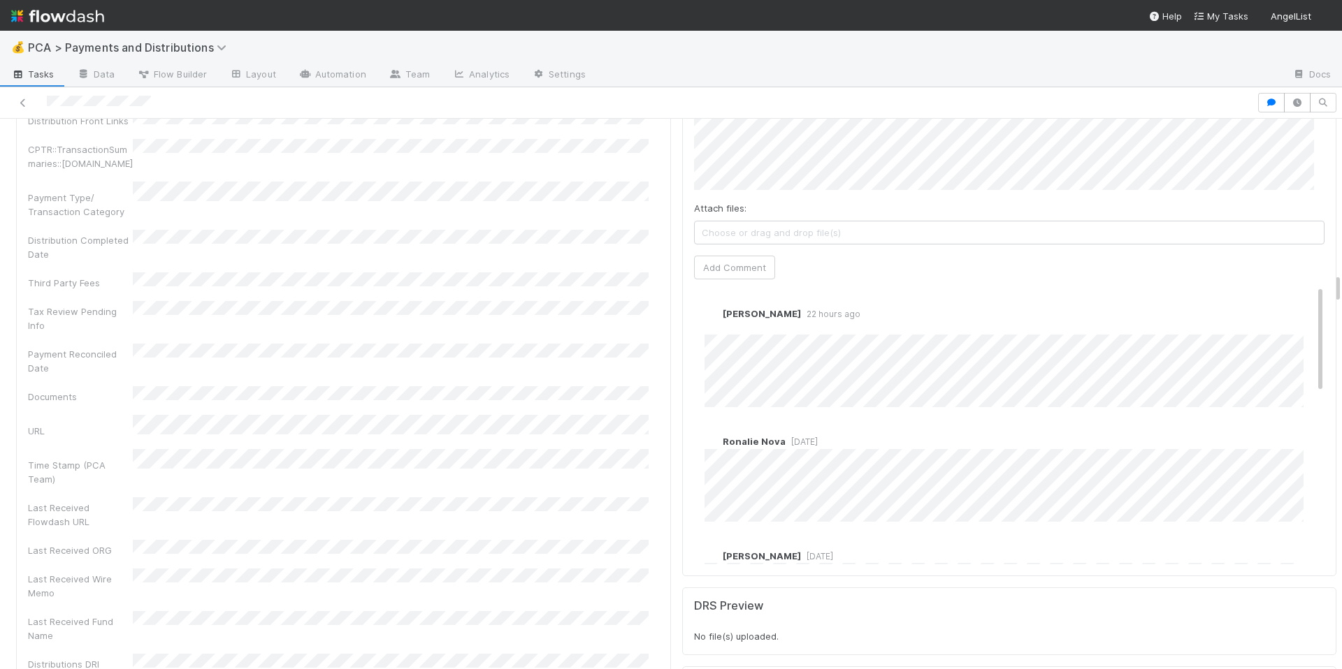
scroll to position [2761, 0]
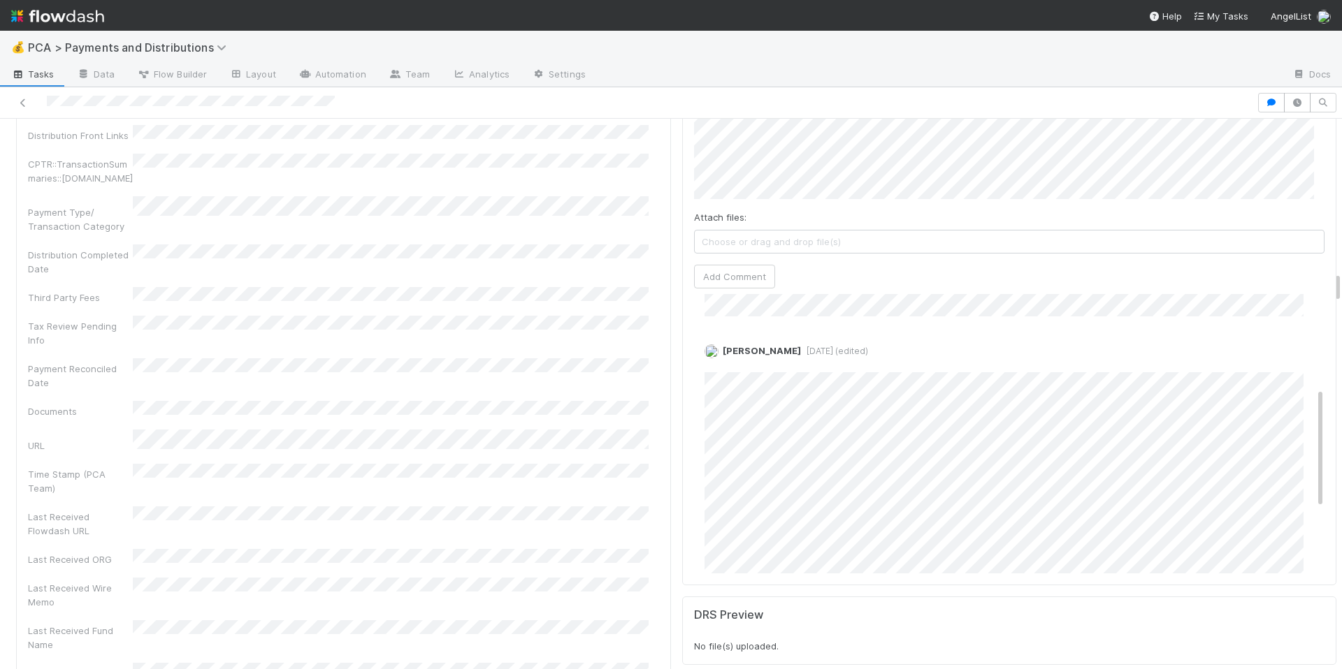
scroll to position [217, 0]
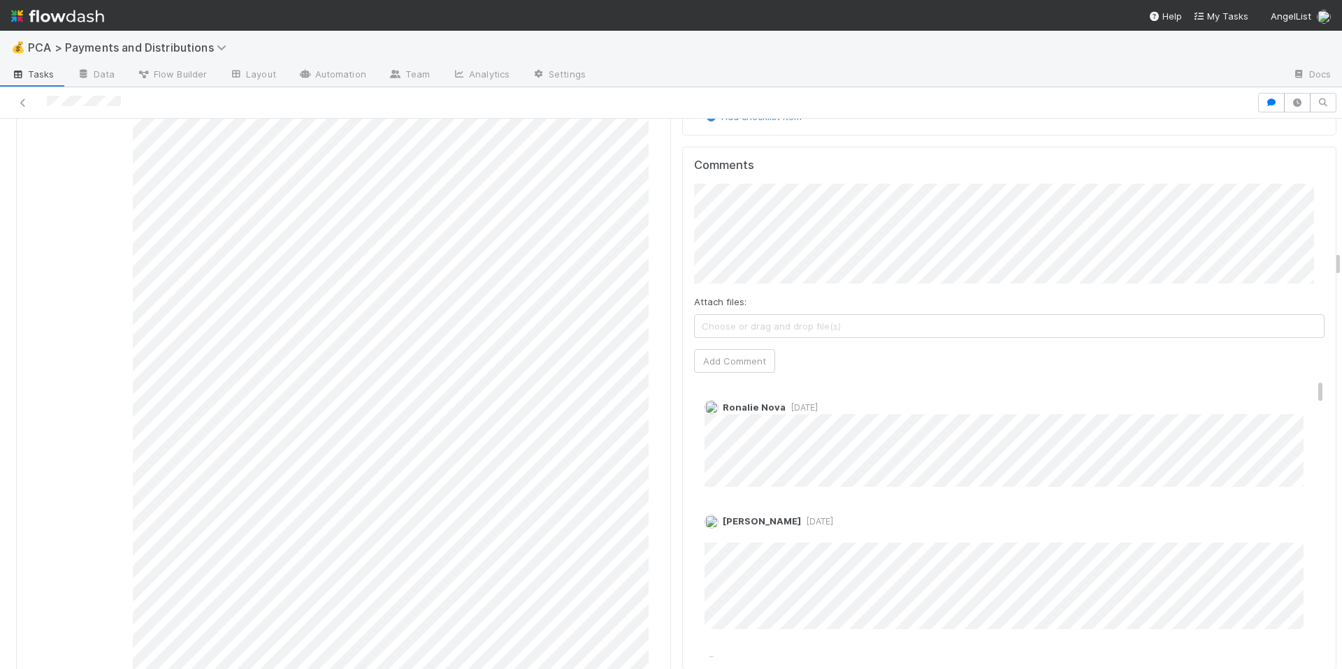
scroll to position [2916, 0]
click at [762, 219] on button "Ronalie Nova" at bounding box center [739, 212] width 92 height 20
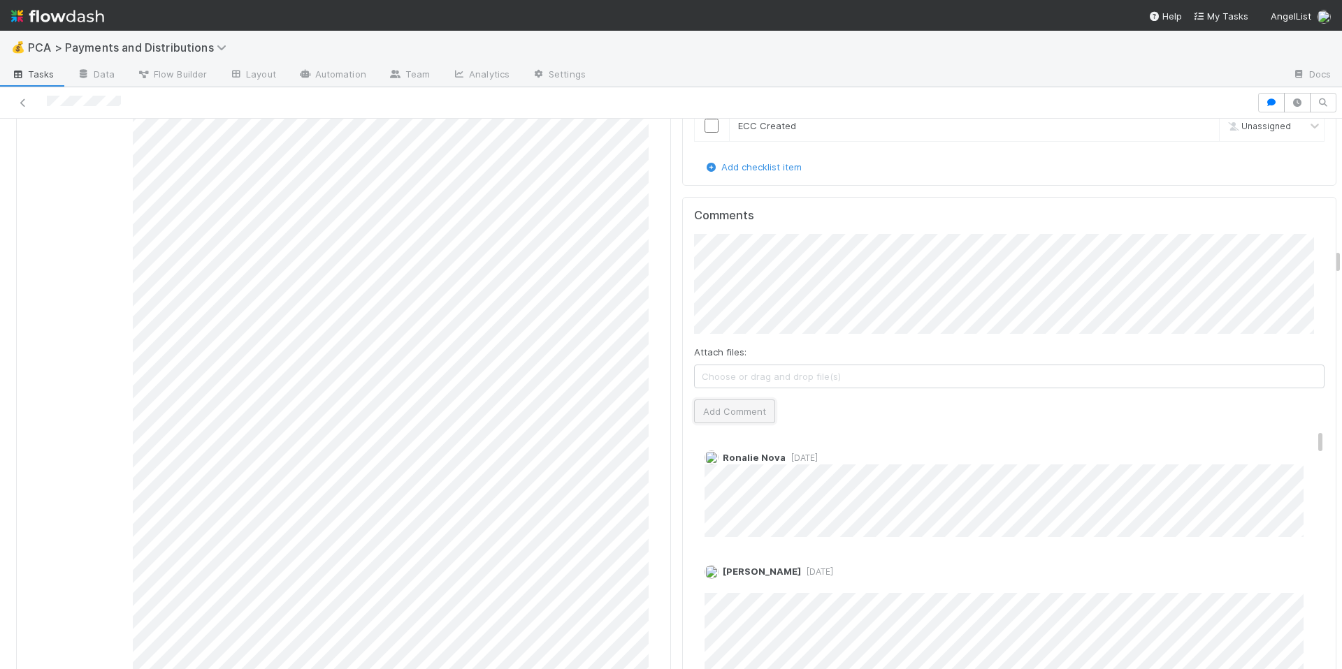
click at [701, 400] on button "Add Comment" at bounding box center [734, 412] width 81 height 24
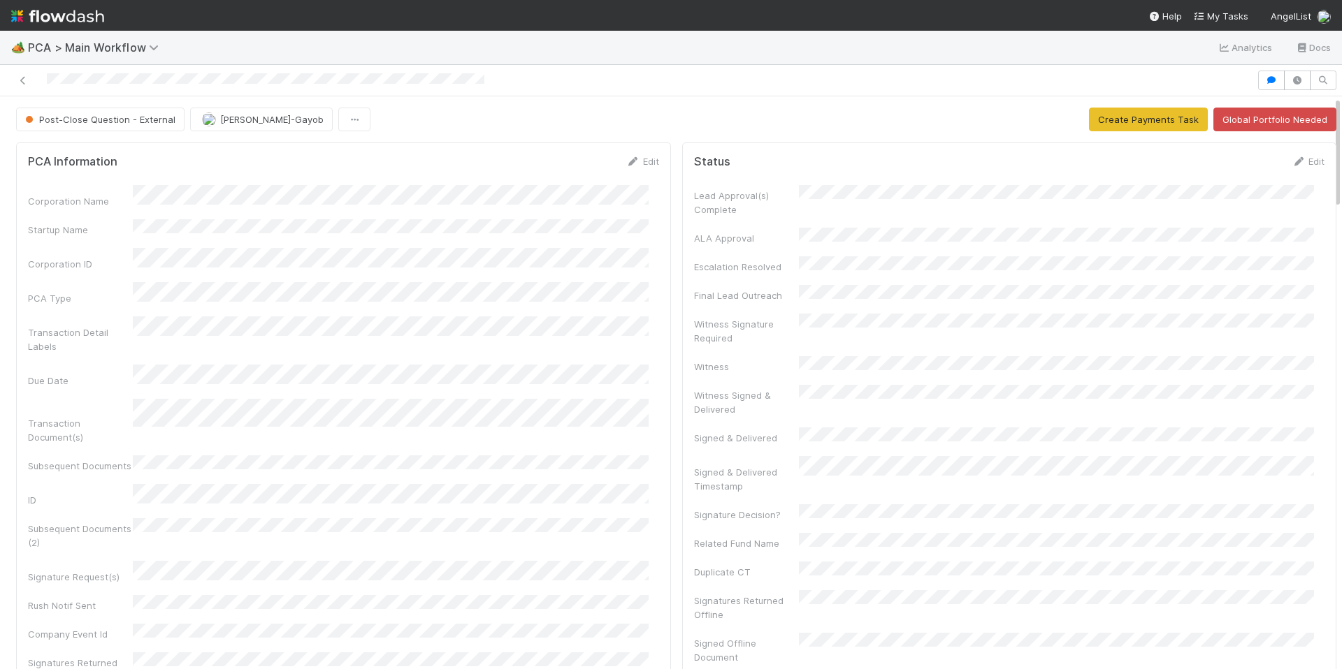
click at [363, 232] on div "Corporation Name Startup Name Corporation ID PCA Type Transaction Detail Labels…" at bounding box center [343, 494] width 631 height 618
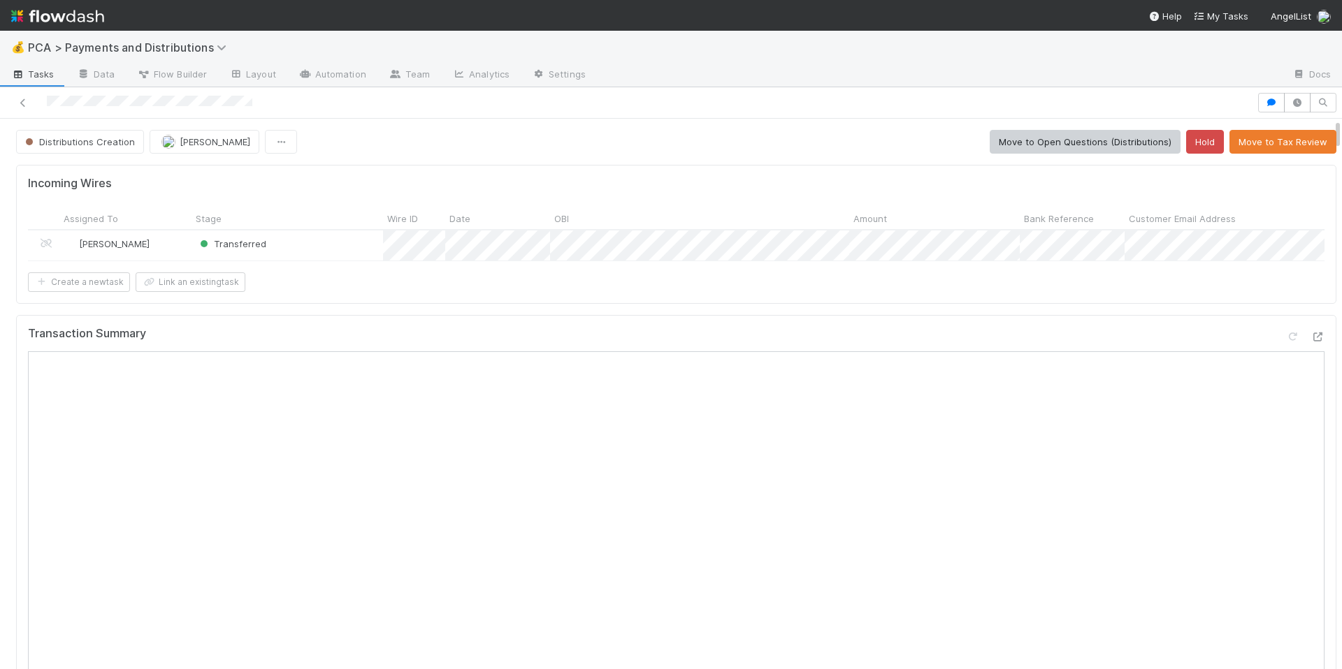
click at [822, 303] on div "Incoming Wires Assigned To Stage Wire ID Date OBI Amount Bank Reference Custome…" at bounding box center [676, 234] width 1320 height 138
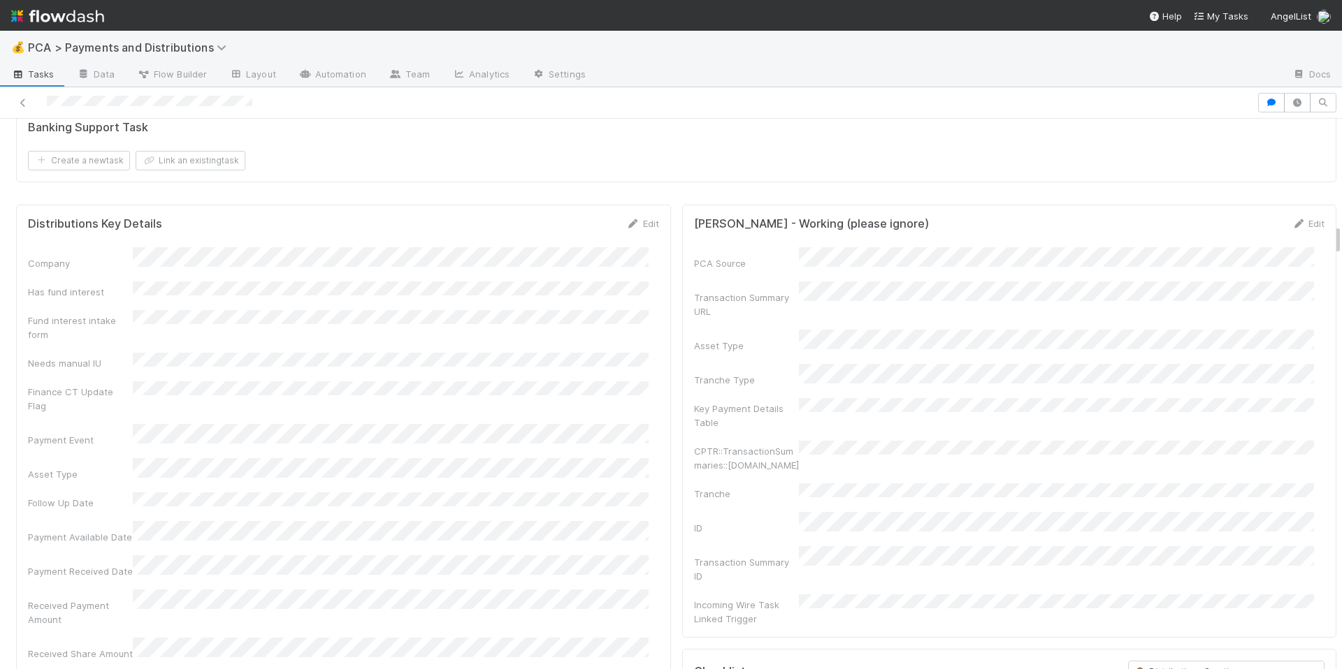
scroll to position [1724, 0]
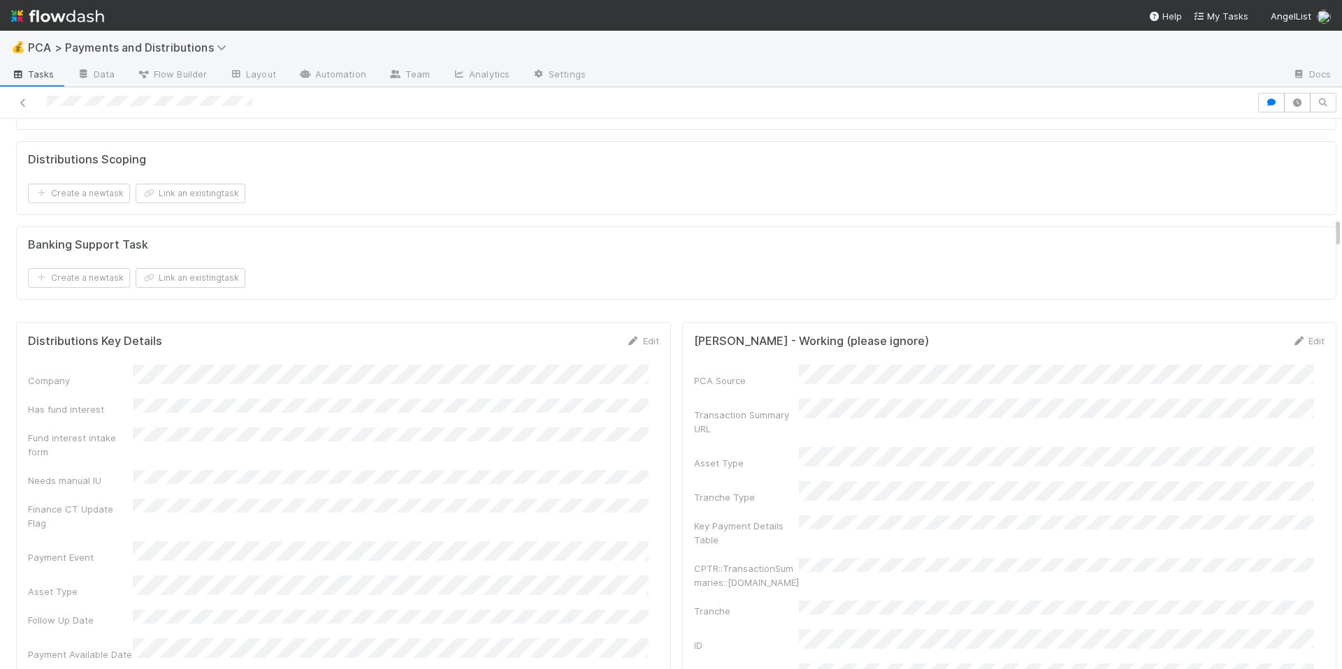
click at [554, 300] on div "Banking Support Task Create a new task Link an existing task" at bounding box center [676, 263] width 1320 height 74
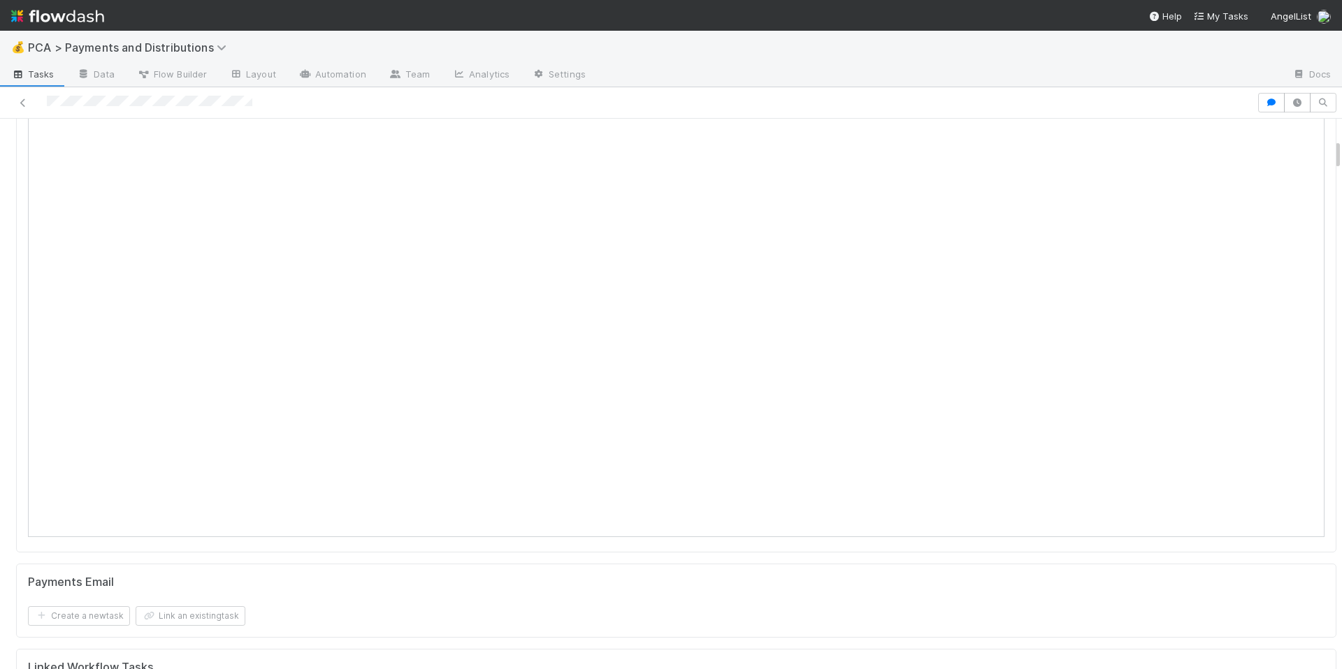
scroll to position [28, 0]
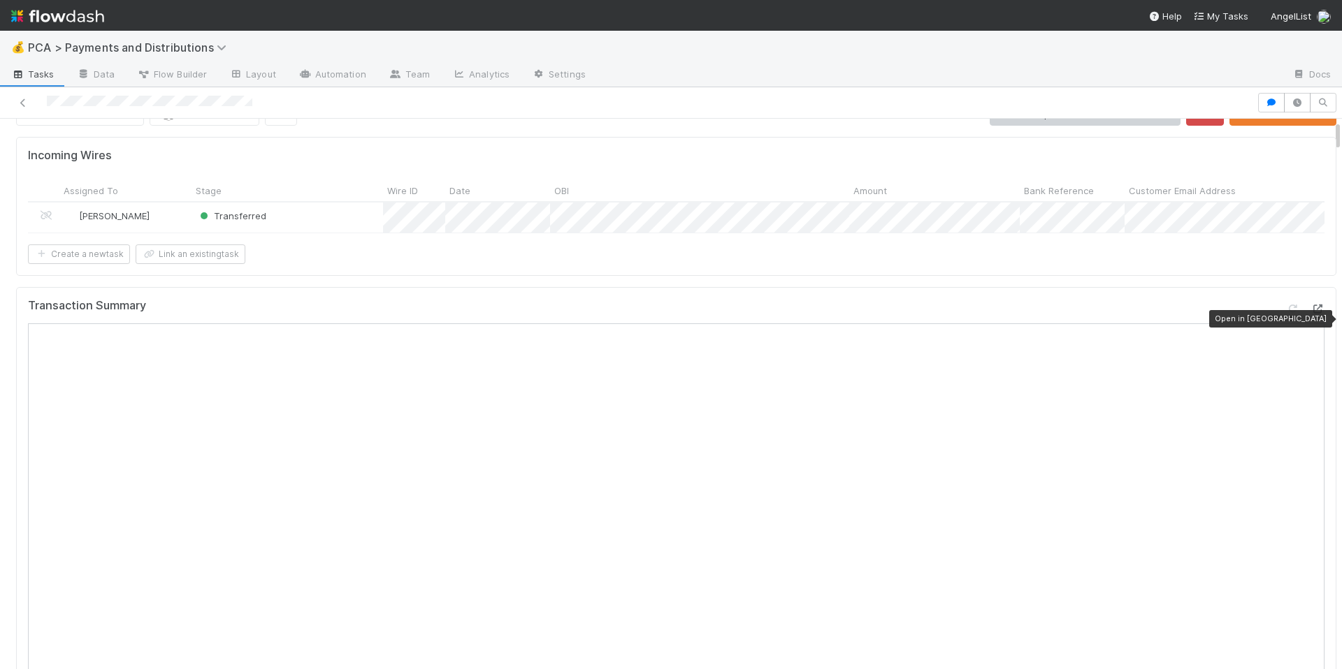
click at [1310, 314] on icon at bounding box center [1317, 309] width 14 height 9
click at [753, 259] on div "Create a new task Link an existing task" at bounding box center [676, 255] width 1296 height 20
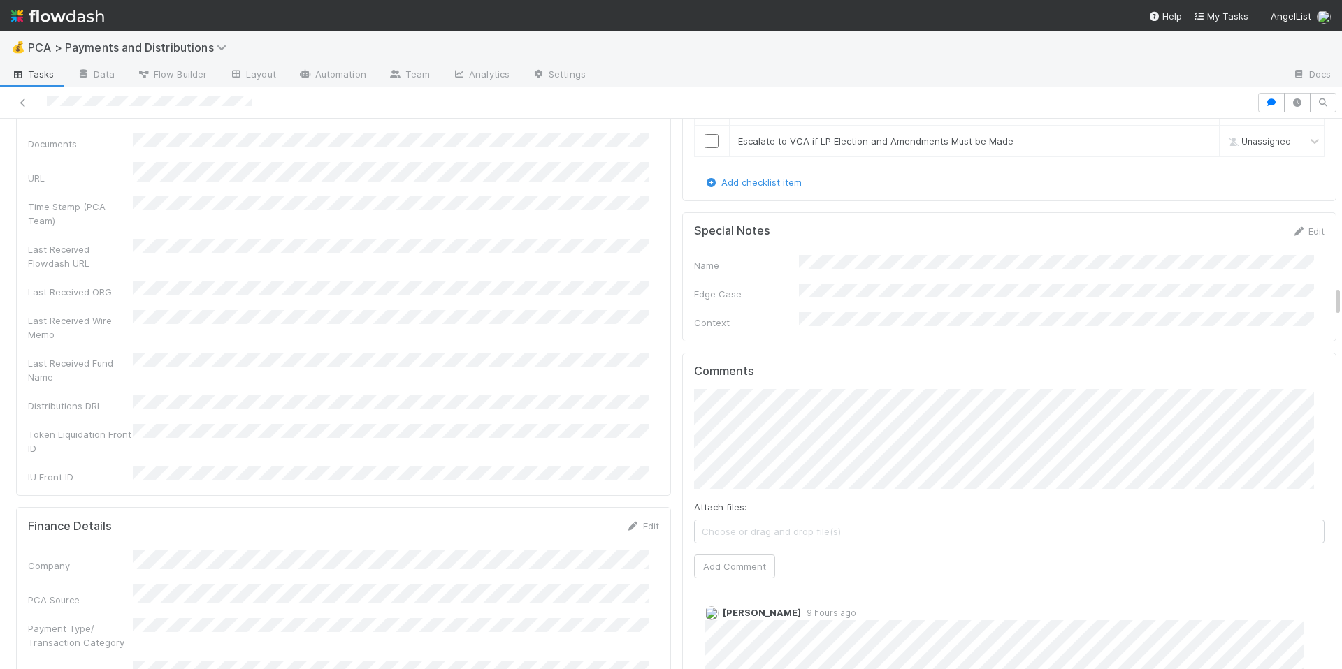
scroll to position [2924, 0]
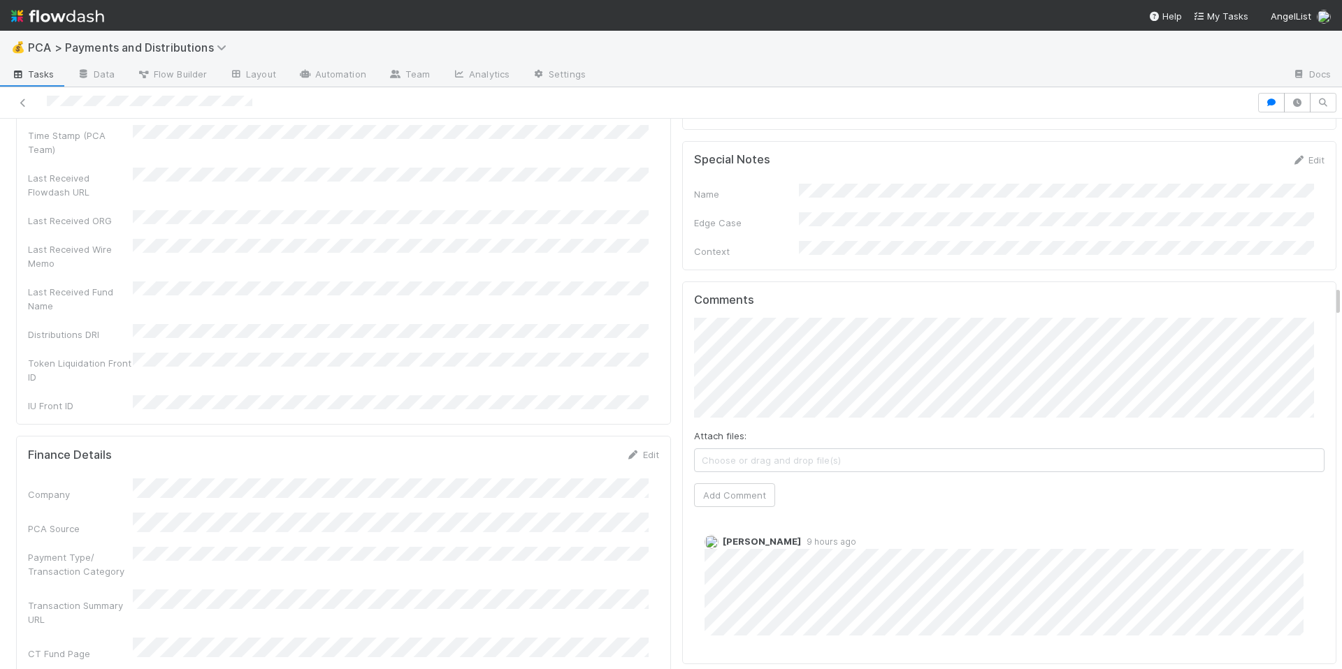
click at [752, 482] on div "Comments Attach files: Choose or drag and drop file(s) Add Comment Meg Castanar…" at bounding box center [1009, 472] width 631 height 359
click at [746, 484] on button "Add Comment" at bounding box center [734, 496] width 81 height 24
click at [789, 347] on button "Ronalie Nova" at bounding box center [750, 345] width 92 height 20
click at [723, 484] on button "Add Comment" at bounding box center [734, 496] width 81 height 24
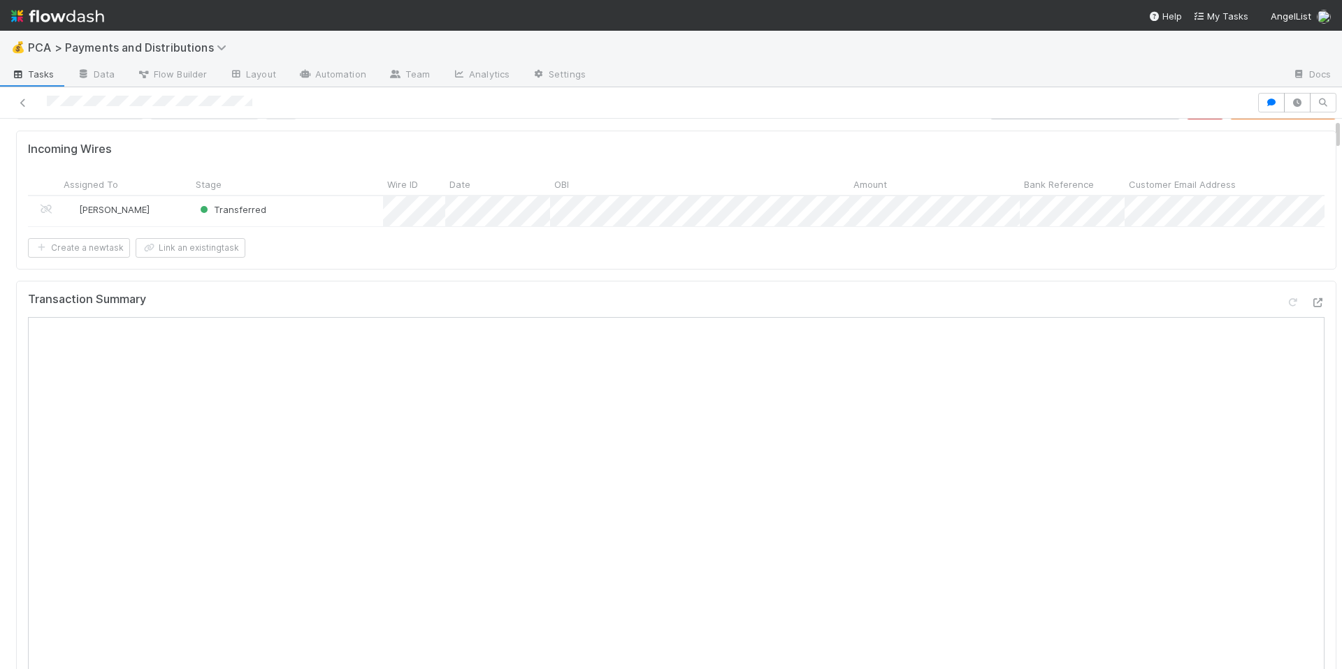
scroll to position [0, 0]
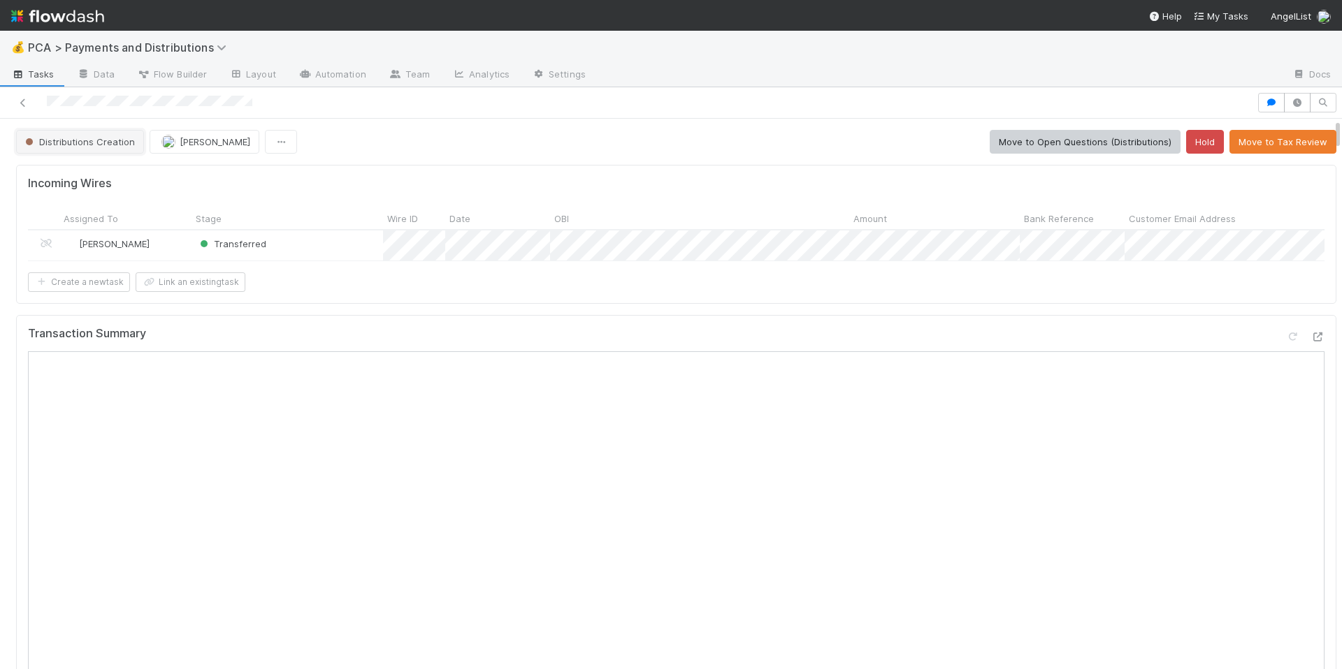
click at [96, 138] on span "Distributions Creation" at bounding box center [78, 141] width 112 height 11
click at [112, 171] on span "Finance ECC Creation" at bounding box center [77, 176] width 114 height 11
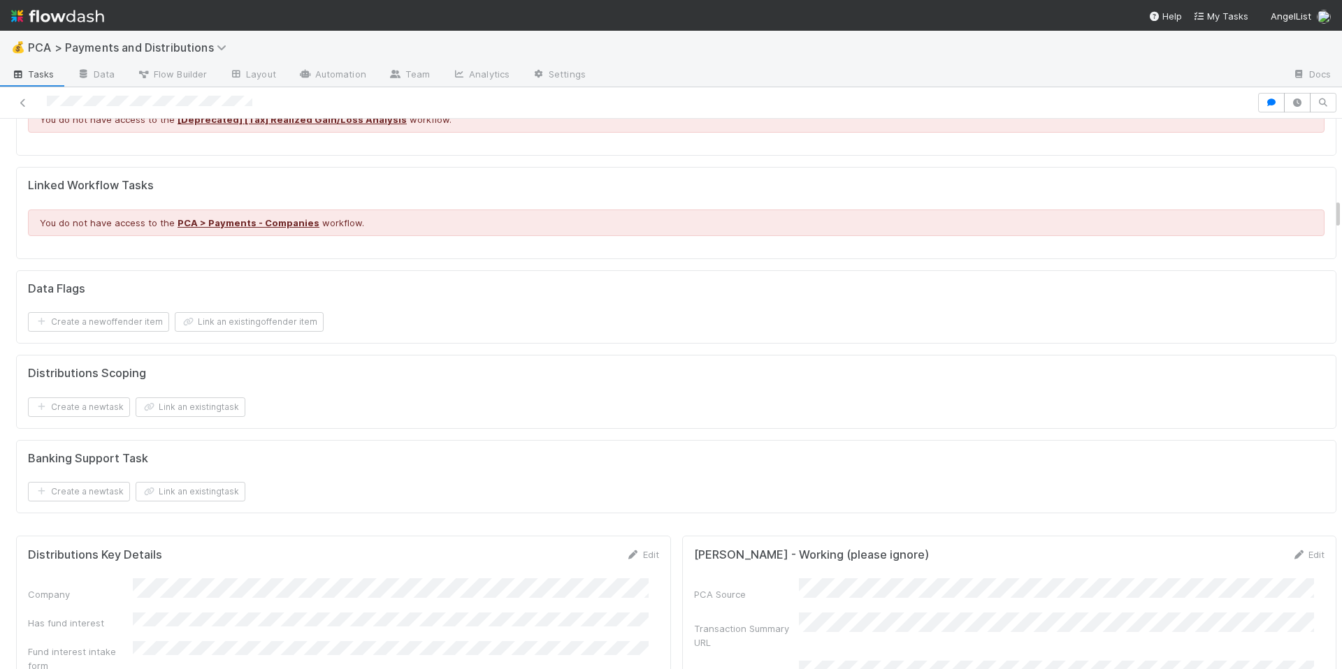
scroll to position [1669, 0]
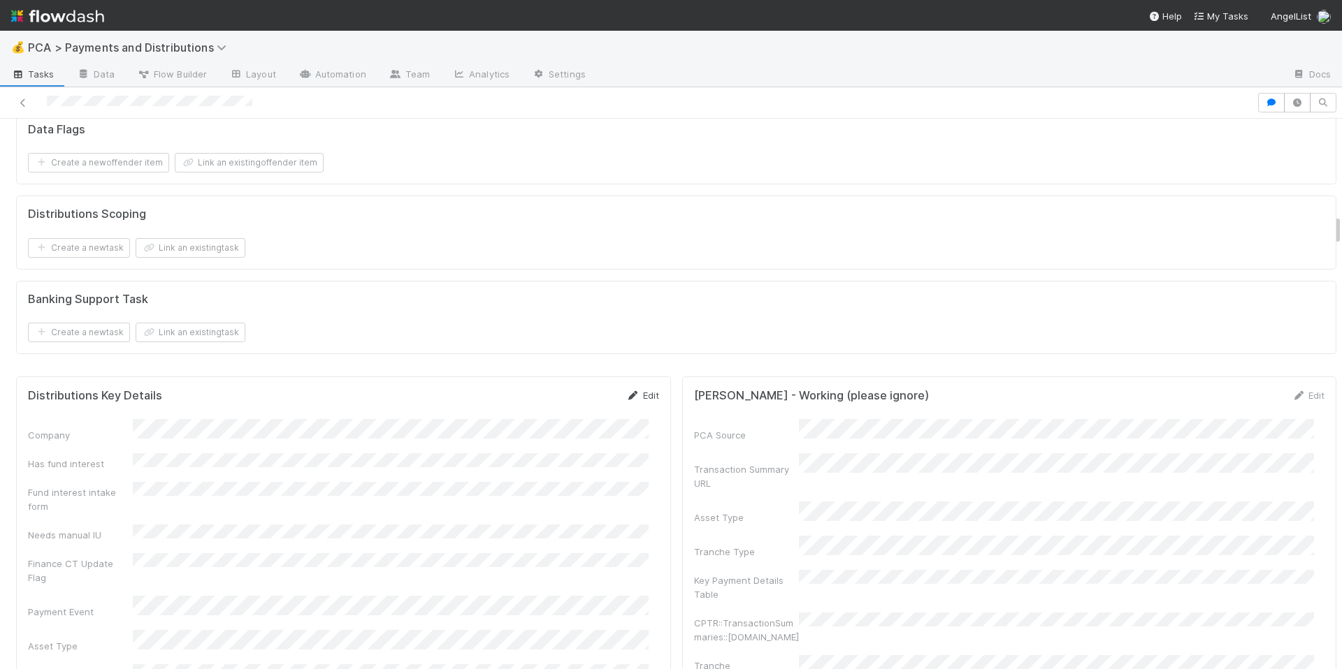
click at [634, 401] on link "Edit" at bounding box center [642, 395] width 33 height 11
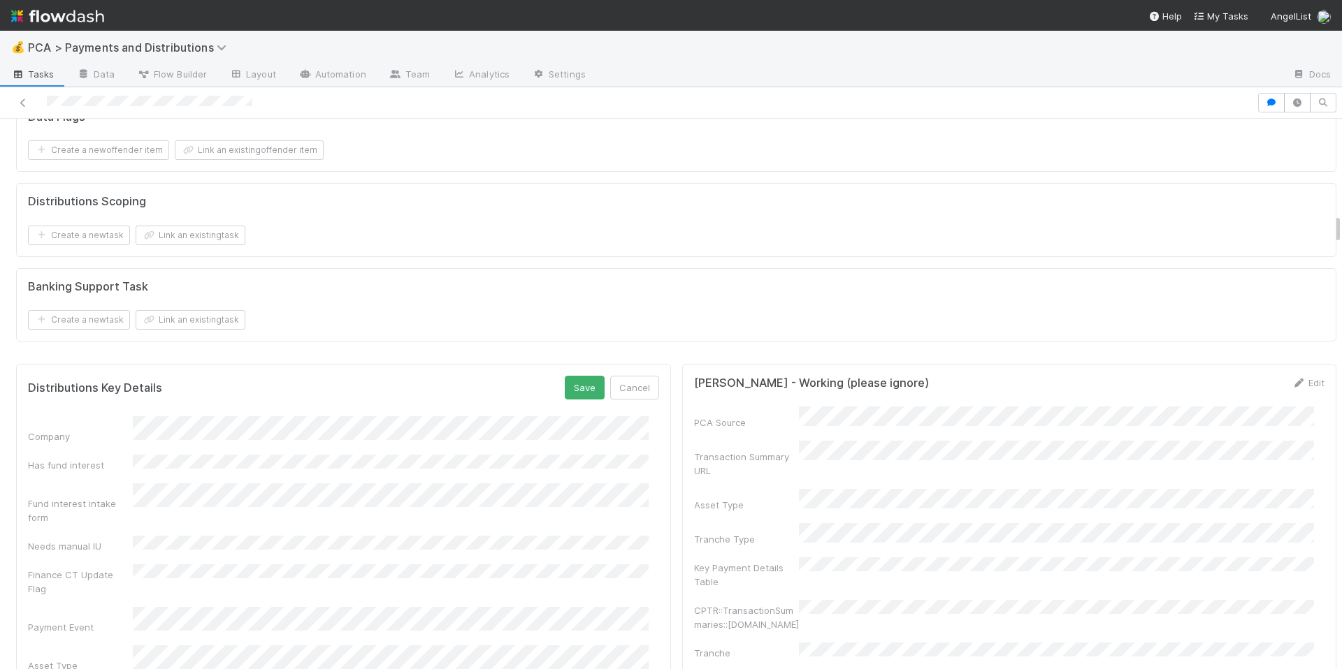
scroll to position [1697, 0]
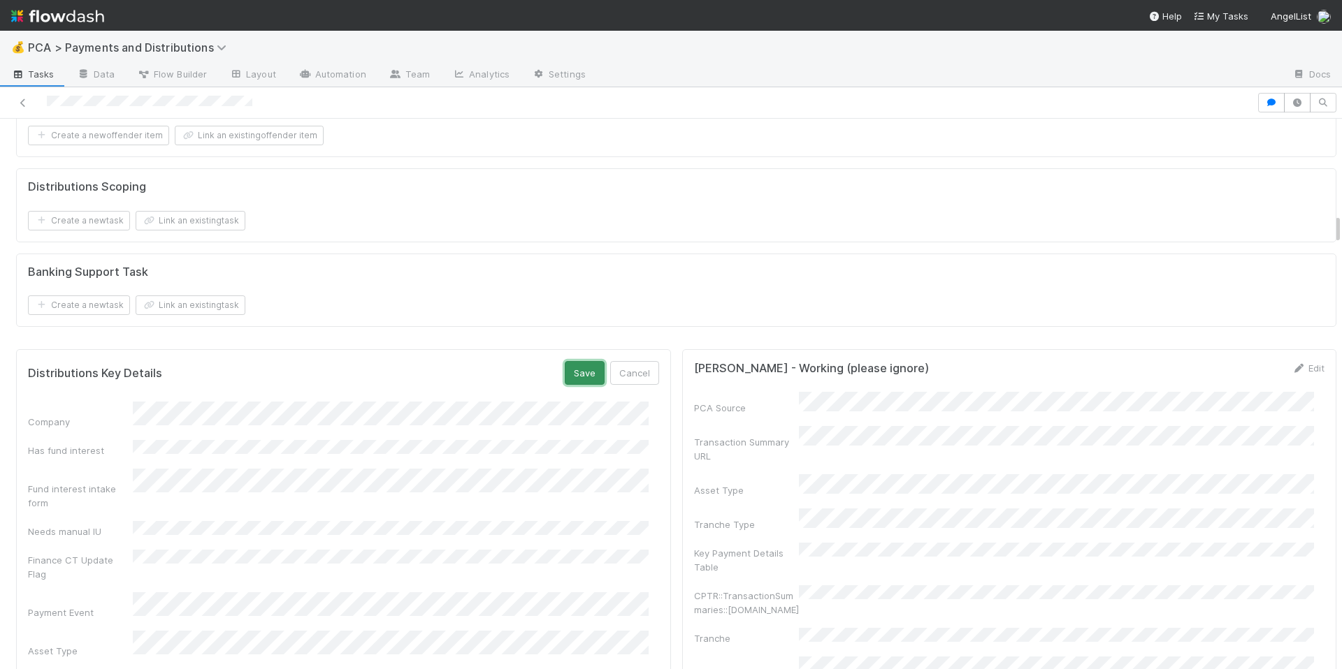
click at [577, 385] on button "Save" at bounding box center [585, 373] width 40 height 24
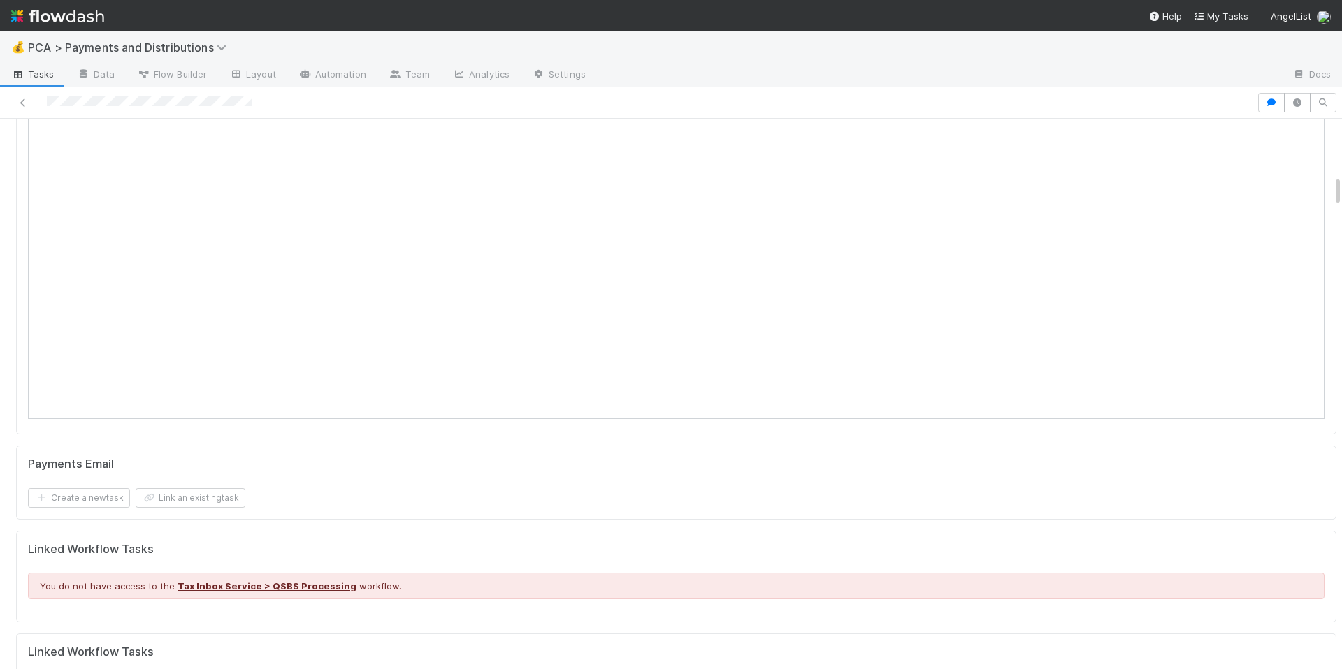
scroll to position [0, 0]
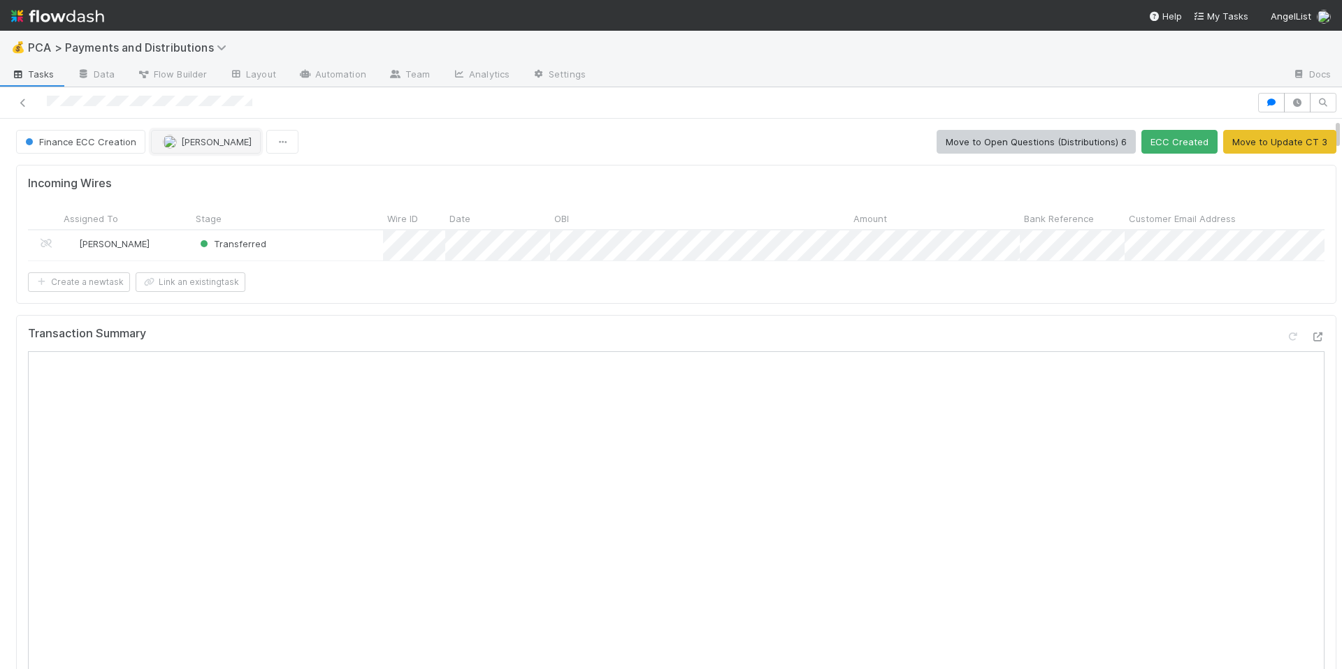
click at [233, 146] on span "[PERSON_NAME]" at bounding box center [216, 141] width 71 height 11
click at [263, 179] on div "Ronalie Nova" at bounding box center [241, 176] width 197 height 25
click at [168, 98] on div at bounding box center [628, 103] width 1245 height 20
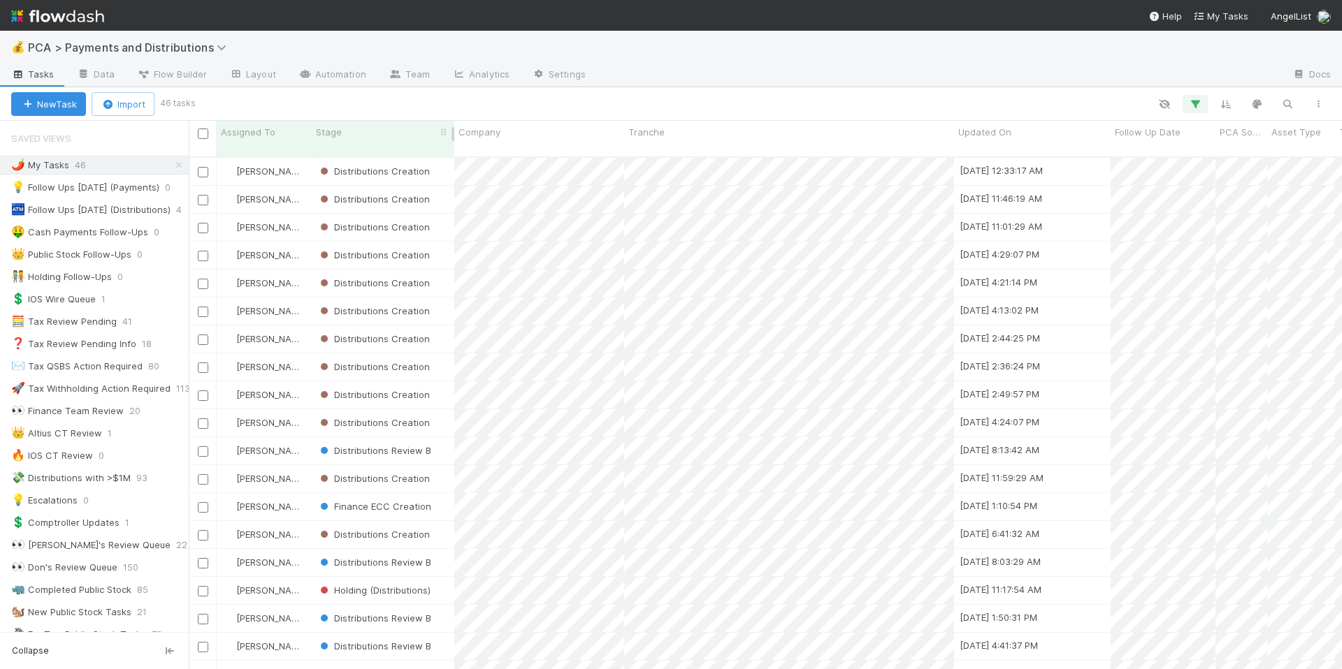
scroll to position [513, 1142]
click at [1198, 104] on icon "button" at bounding box center [1195, 104] width 14 height 13
click at [1177, 175] on icon at bounding box center [1176, 177] width 14 height 8
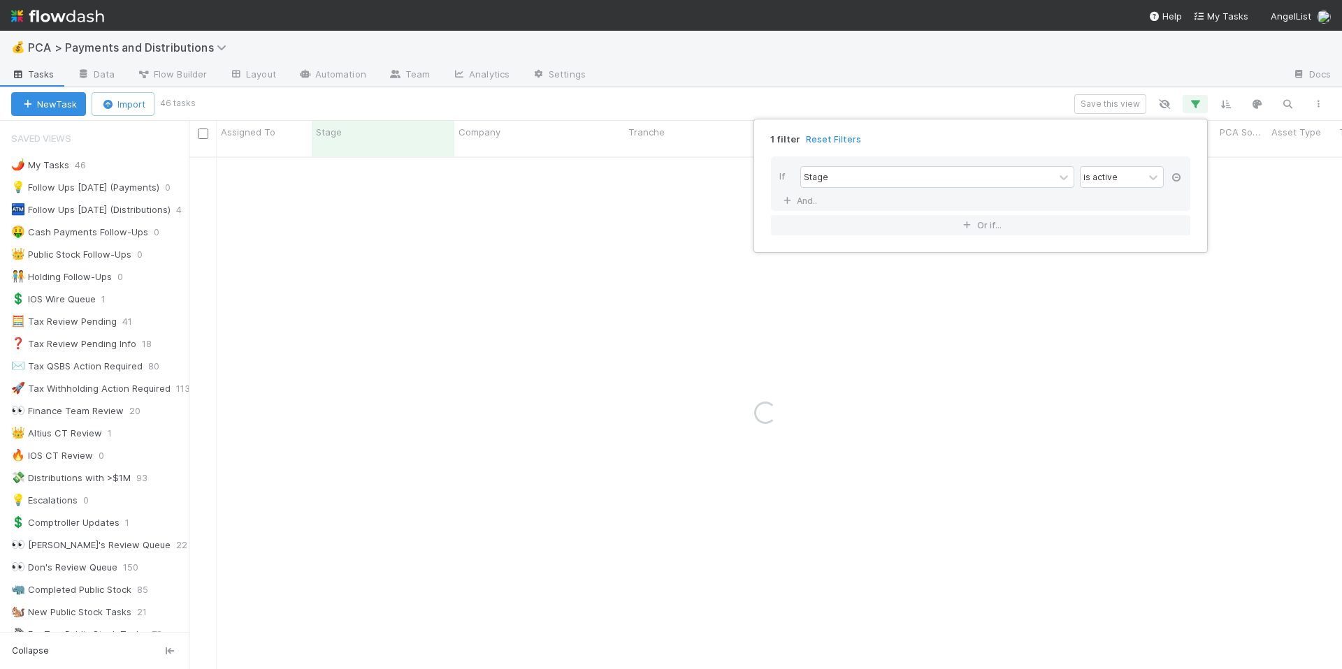
click at [1177, 178] on icon at bounding box center [1176, 177] width 14 height 8
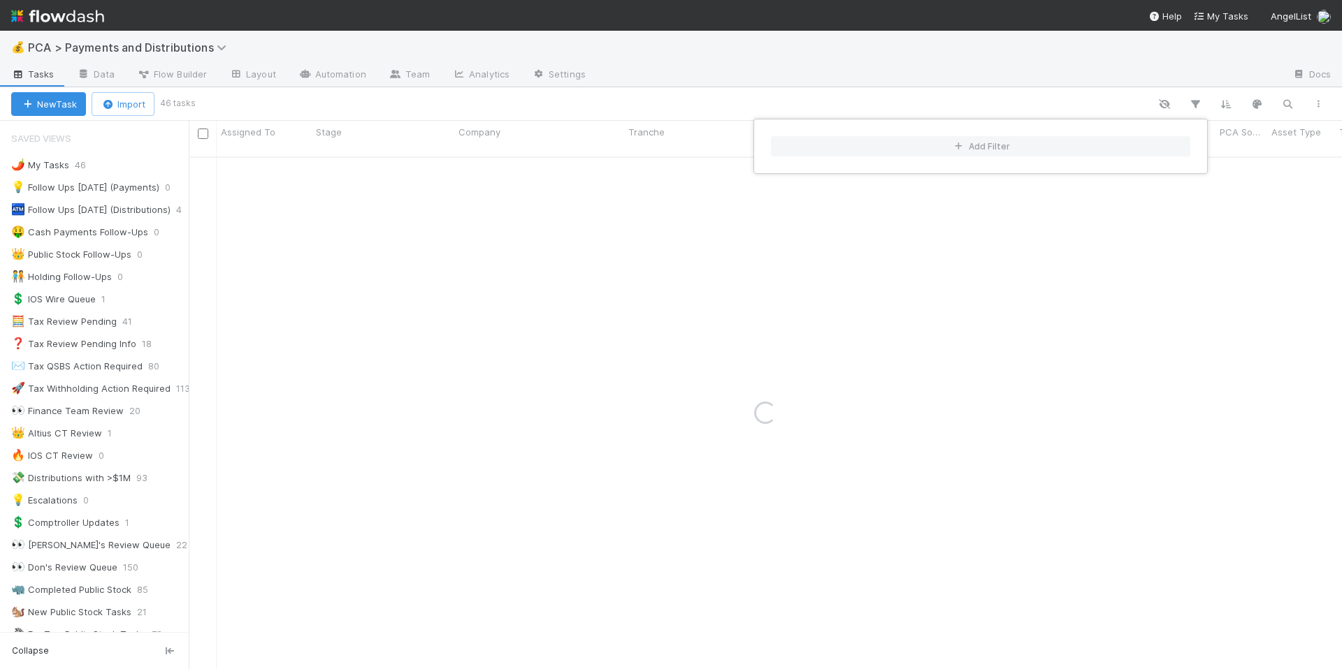
click at [1156, 82] on div "Add Filter" at bounding box center [671, 334] width 1342 height 669
click at [1278, 105] on div "Add Filter" at bounding box center [671, 334] width 1342 height 669
click at [1284, 106] on icon "button" at bounding box center [1287, 104] width 14 height 13
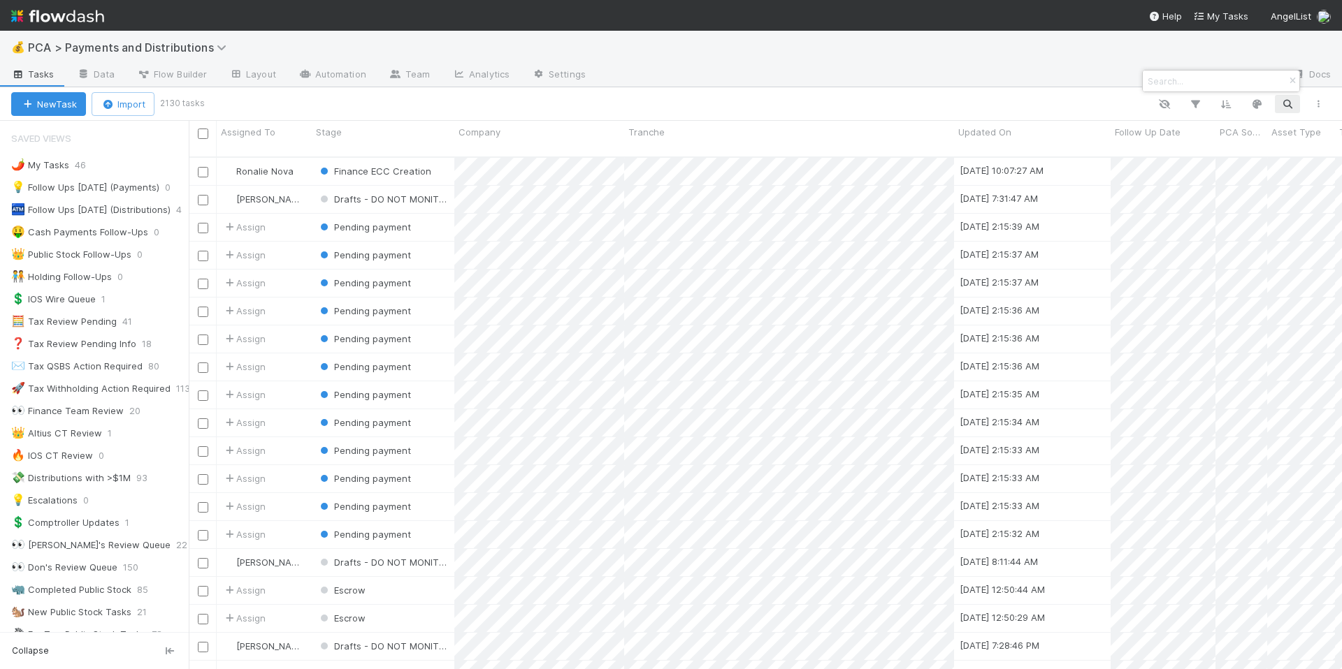
scroll to position [513, 1142]
click at [1288, 103] on div at bounding box center [671, 334] width 1342 height 669
click at [1288, 103] on icon "button" at bounding box center [1287, 104] width 14 height 13
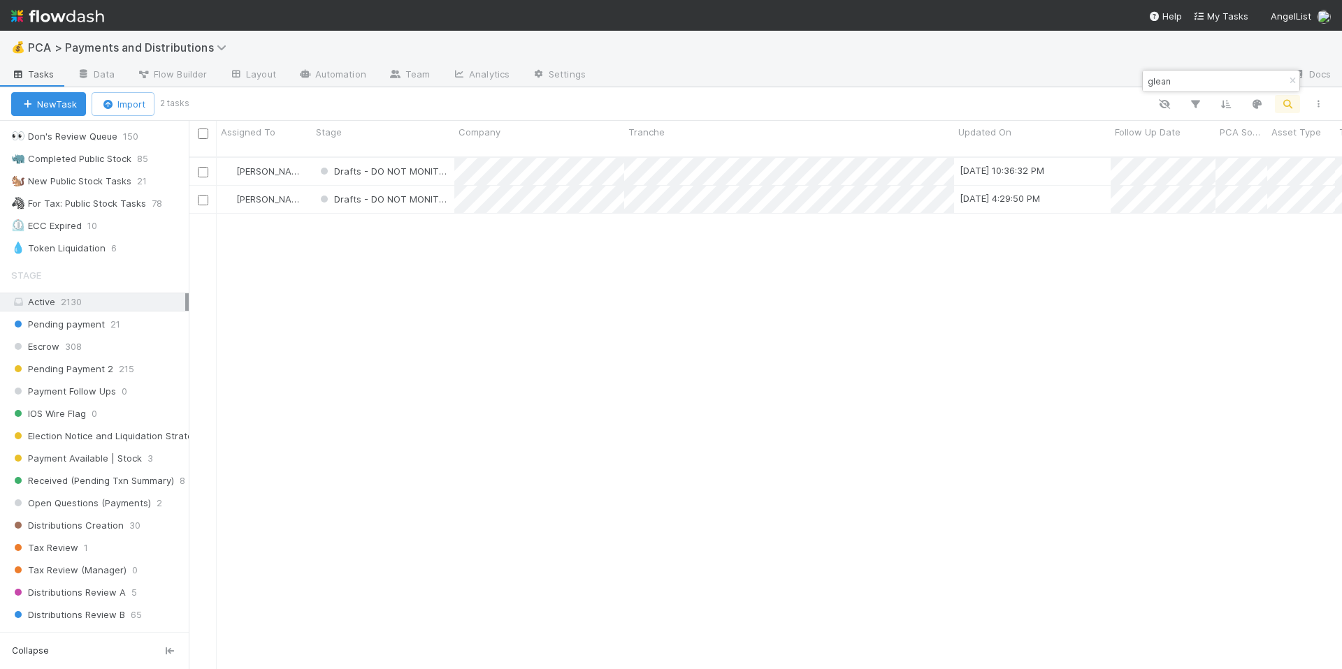
scroll to position [435, 0]
type input "glean"
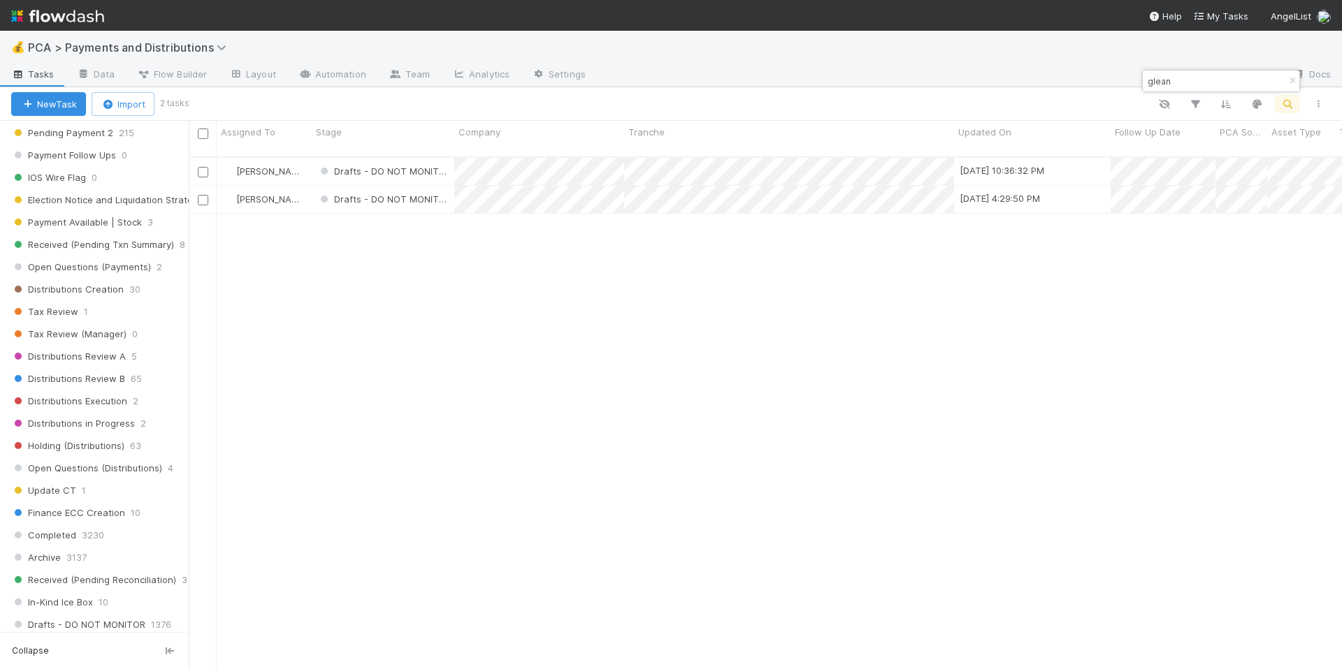
scroll to position [1107, 0]
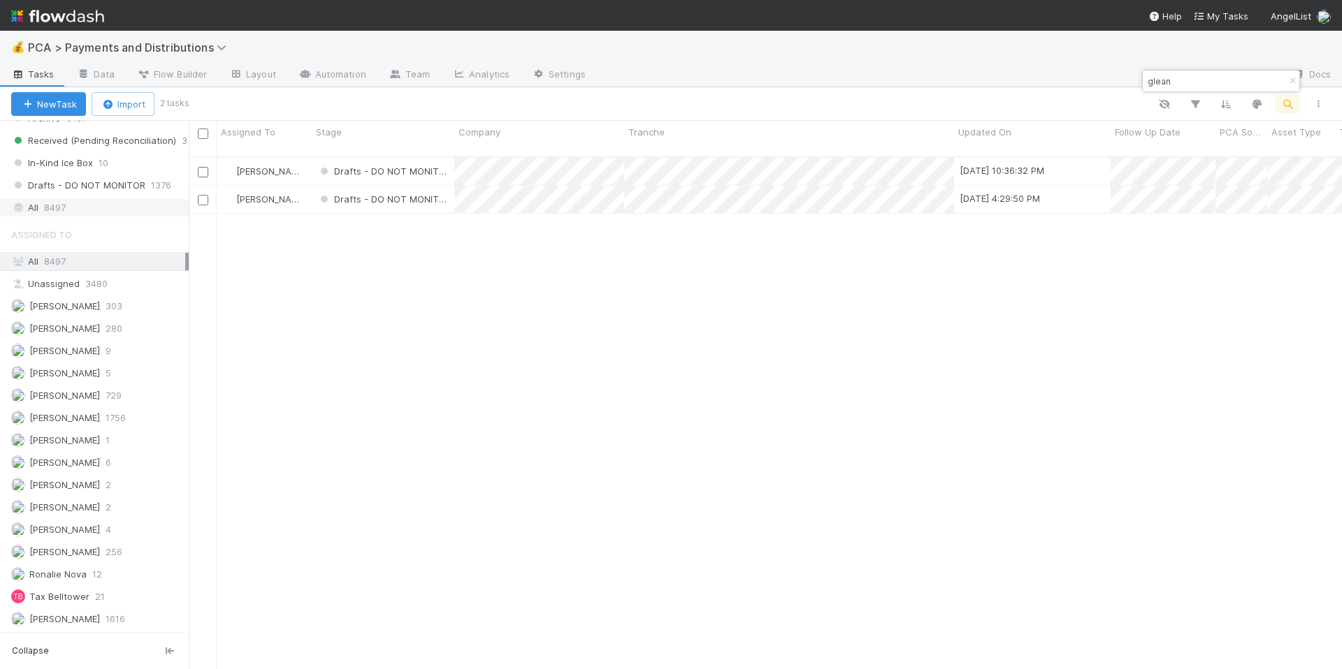
click at [102, 201] on div "All 8497" at bounding box center [98, 207] width 174 height 17
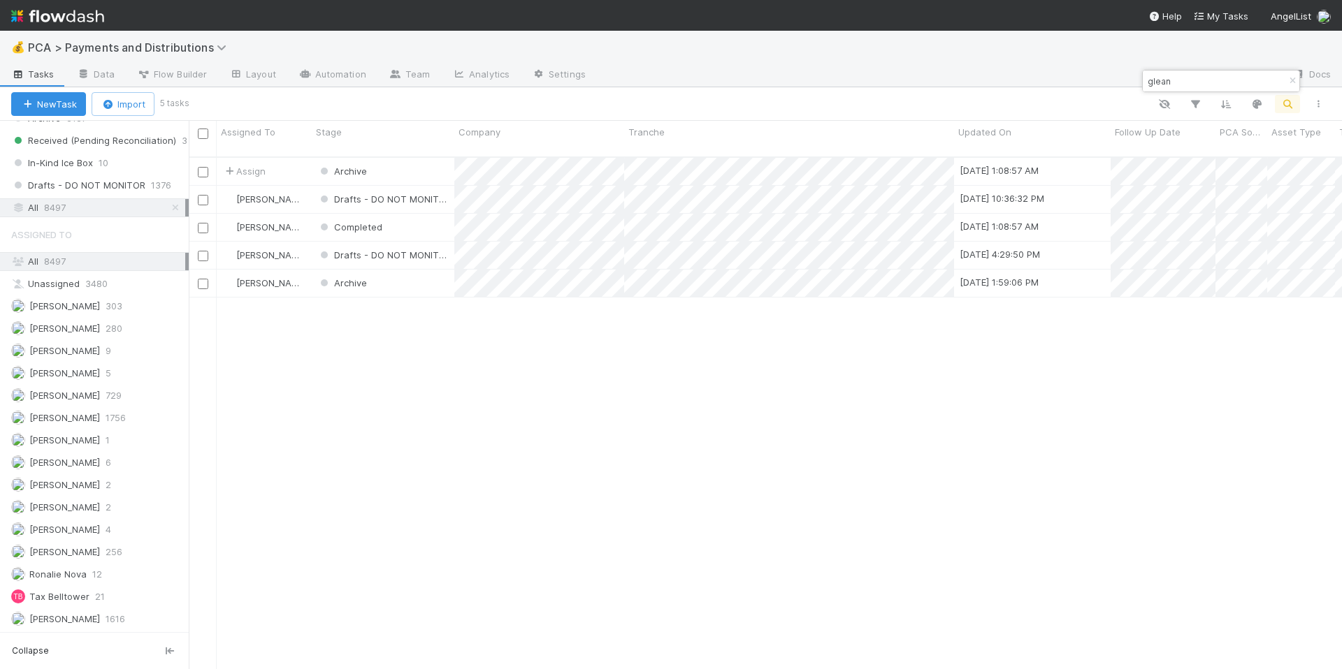
scroll to position [513, 1142]
click at [437, 214] on div "Completed" at bounding box center [383, 227] width 143 height 27
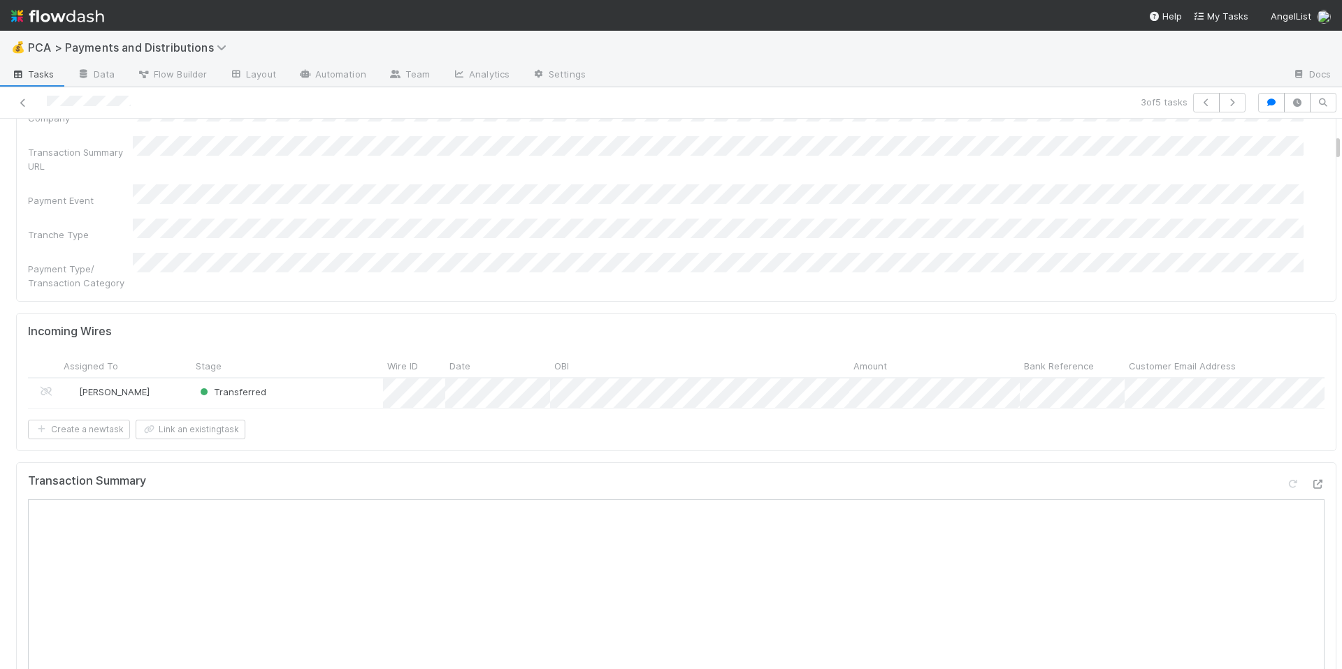
scroll to position [321, 0]
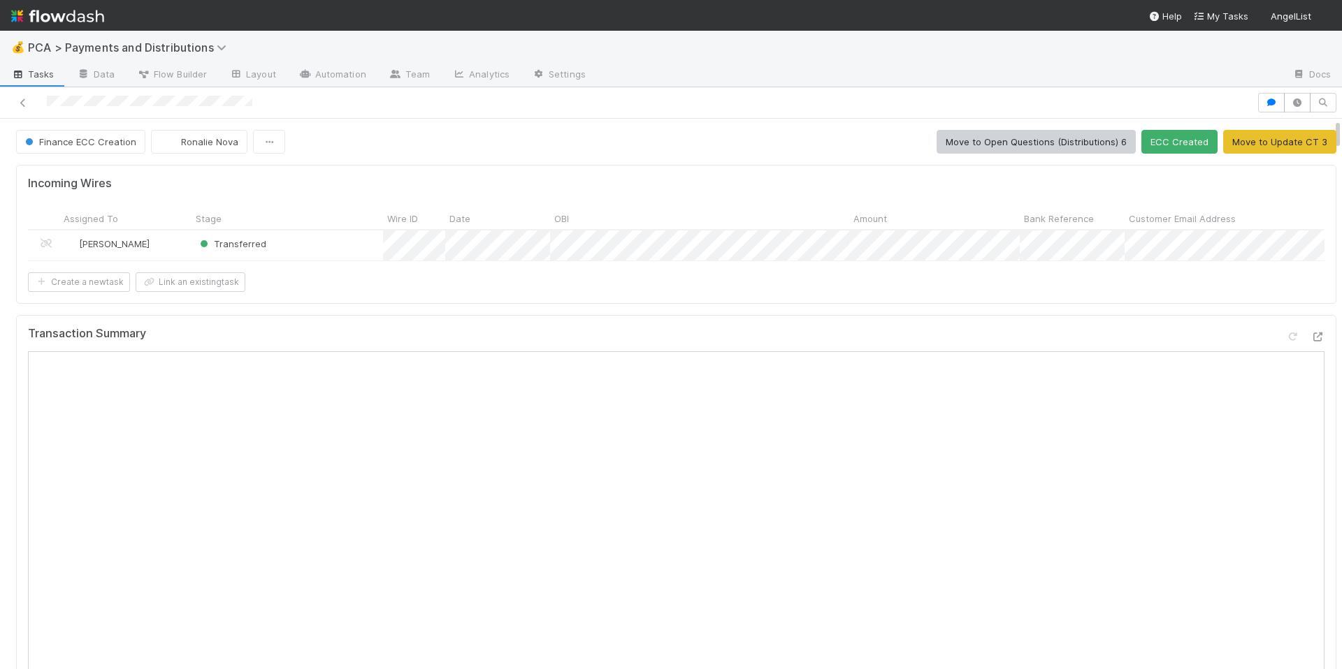
click at [321, 99] on div at bounding box center [628, 103] width 1245 height 20
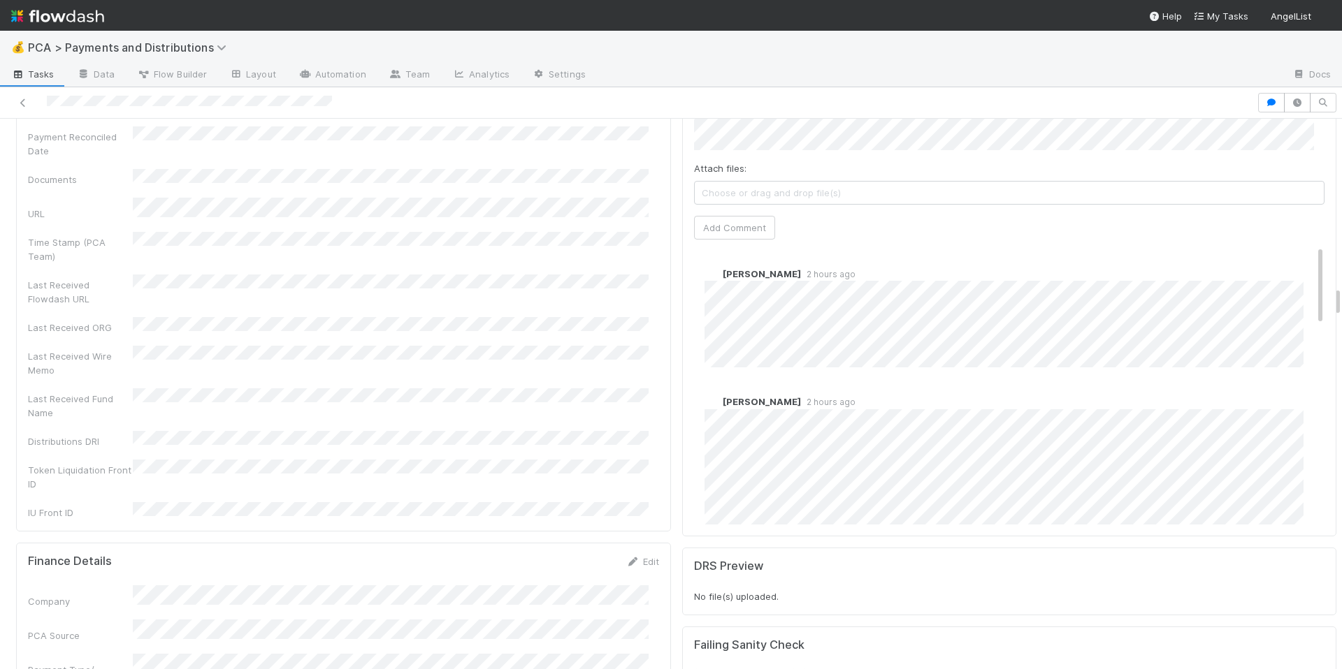
scroll to position [3030, 0]
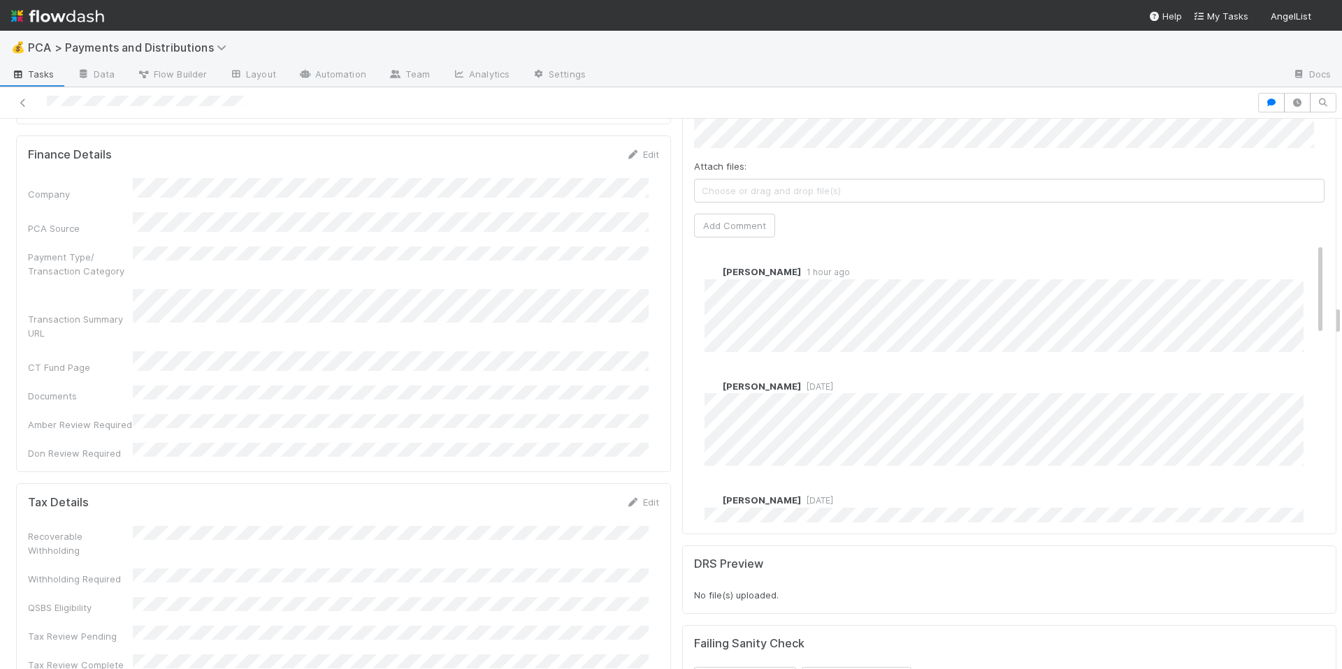
scroll to position [3317, 0]
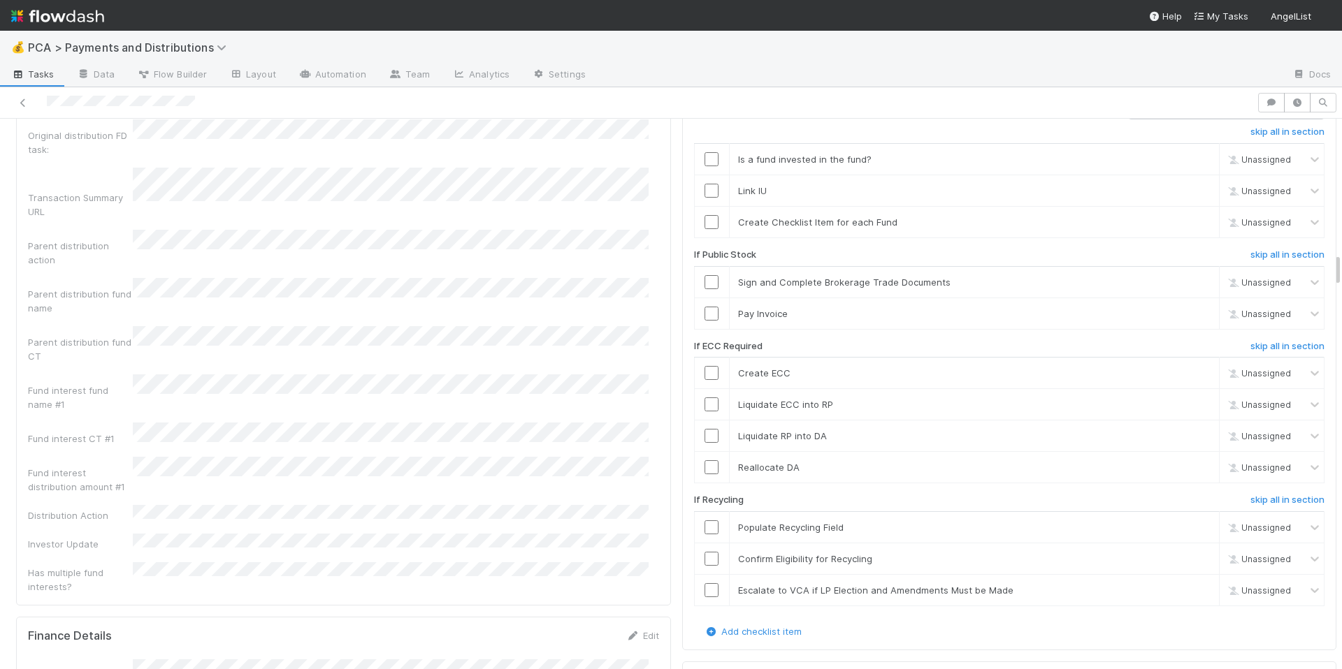
scroll to position [2167, 0]
click at [449, 428] on div "Company Original distribution FD task: Transaction Summary URL Parent distribut…" at bounding box center [343, 339] width 631 height 509
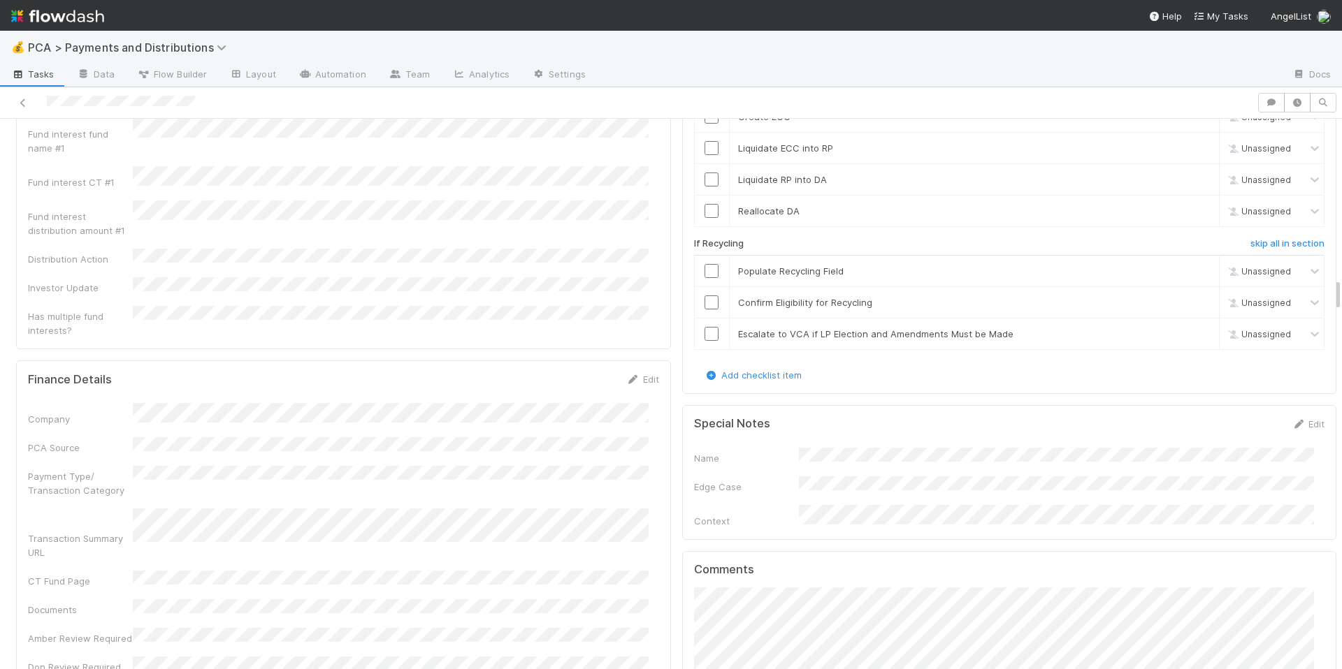
scroll to position [2629, 0]
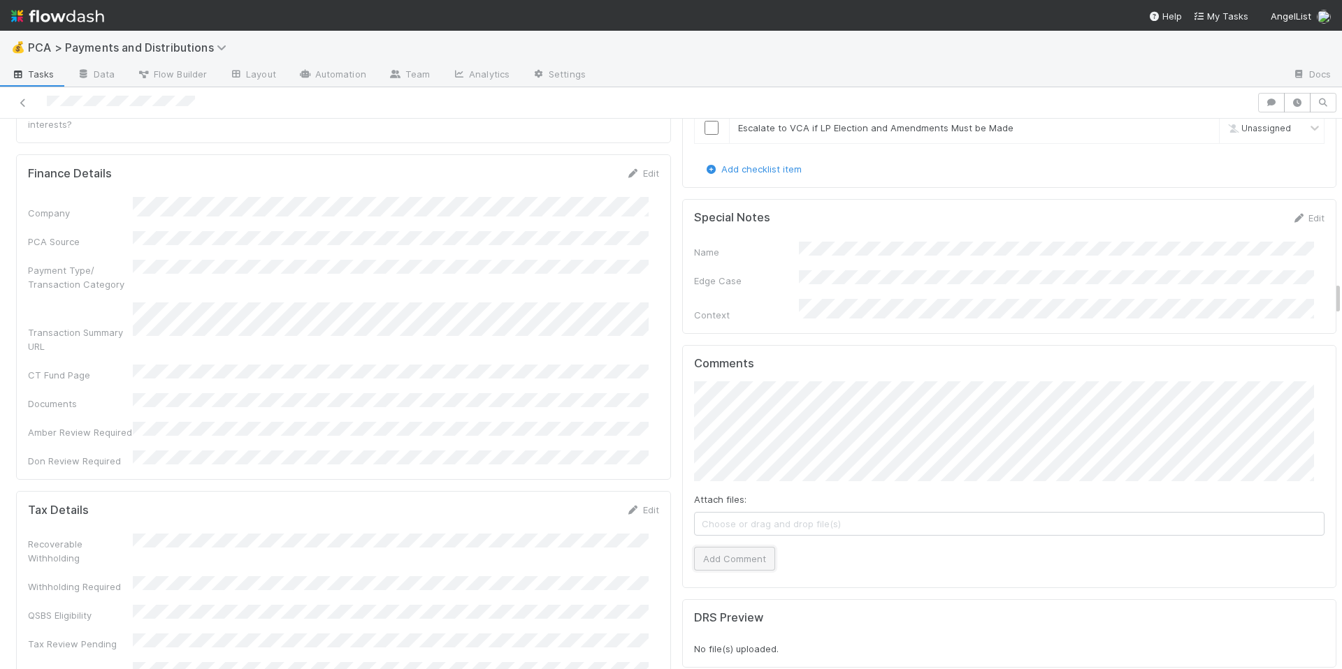
click at [727, 547] on button "Add Comment" at bounding box center [734, 559] width 81 height 24
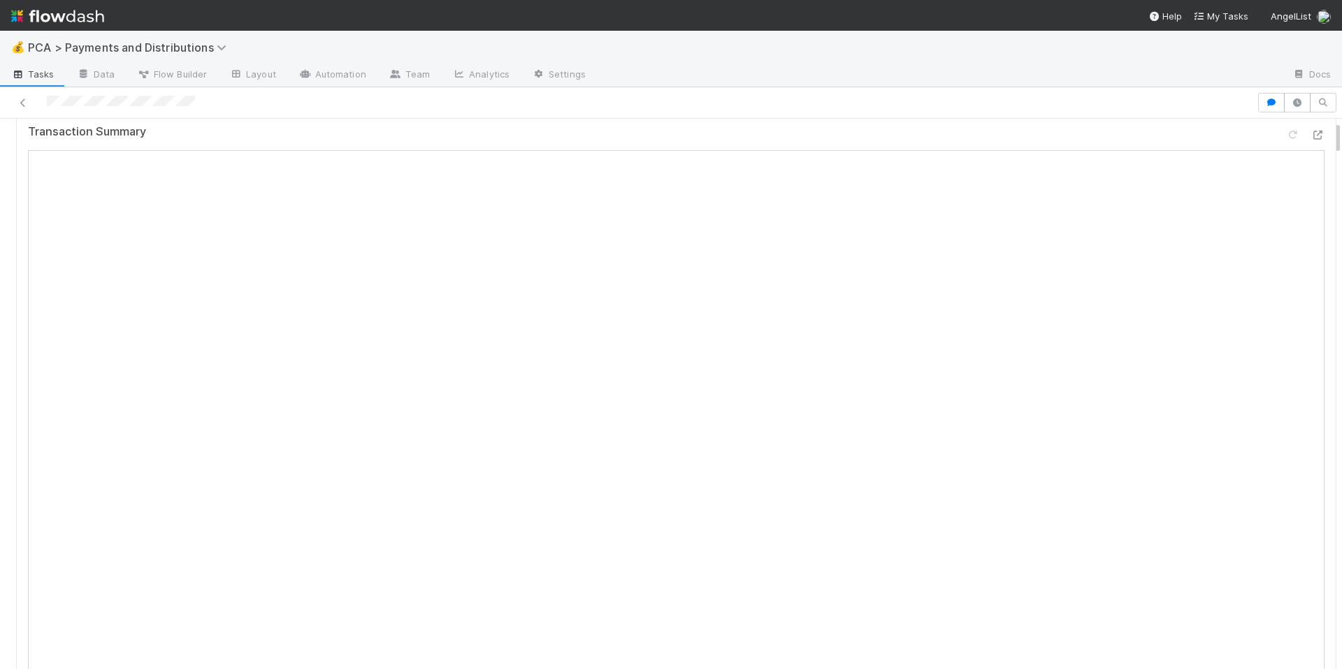
scroll to position [0, 0]
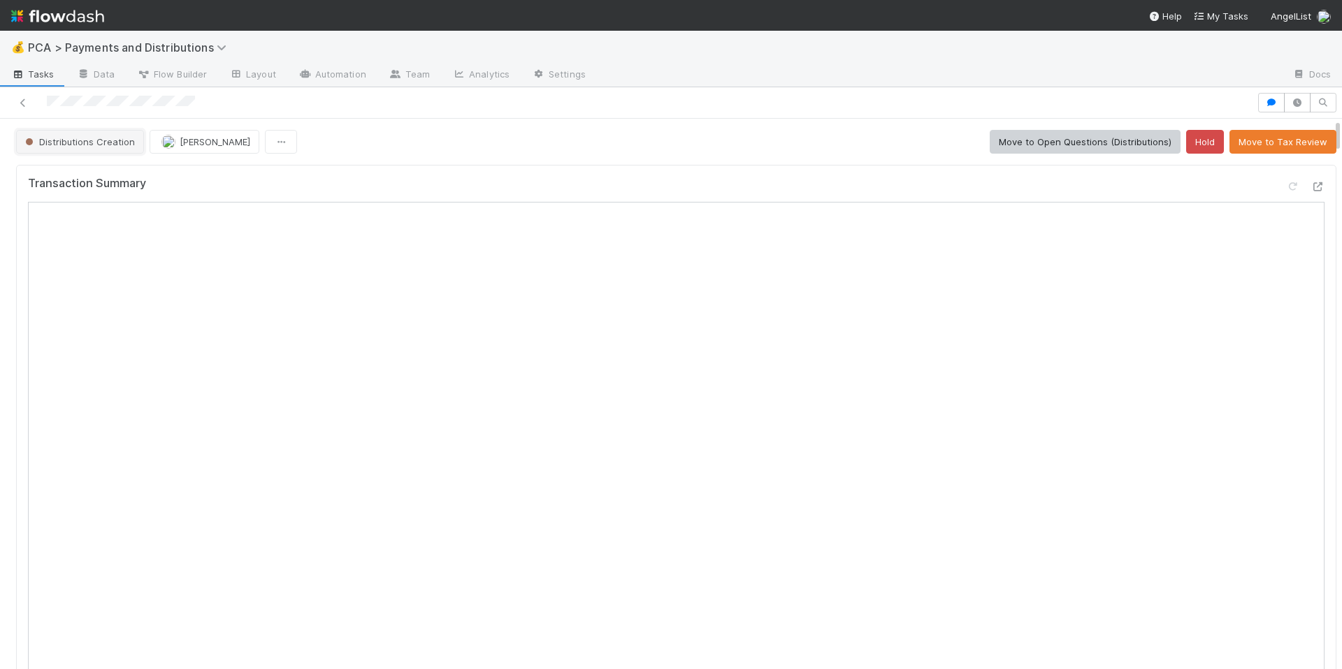
click at [89, 143] on span "Distributions Creation" at bounding box center [78, 141] width 112 height 11
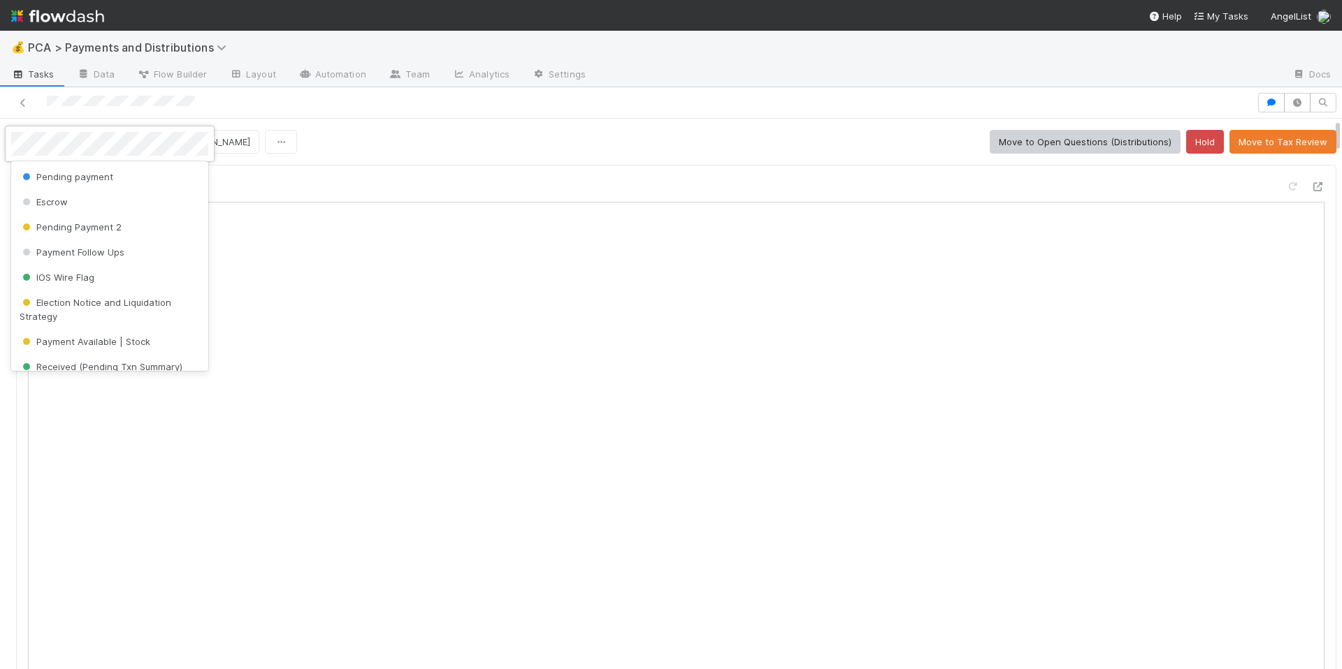
scroll to position [67, 0]
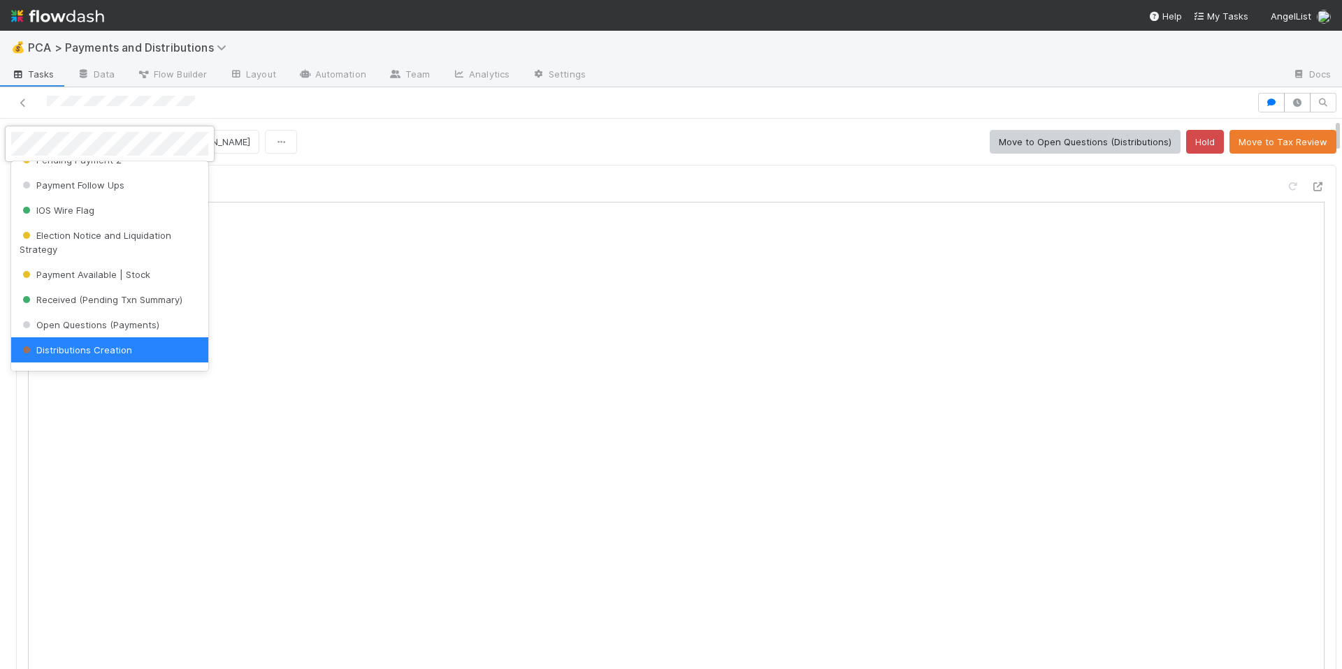
click at [769, 143] on div at bounding box center [671, 334] width 1342 height 669
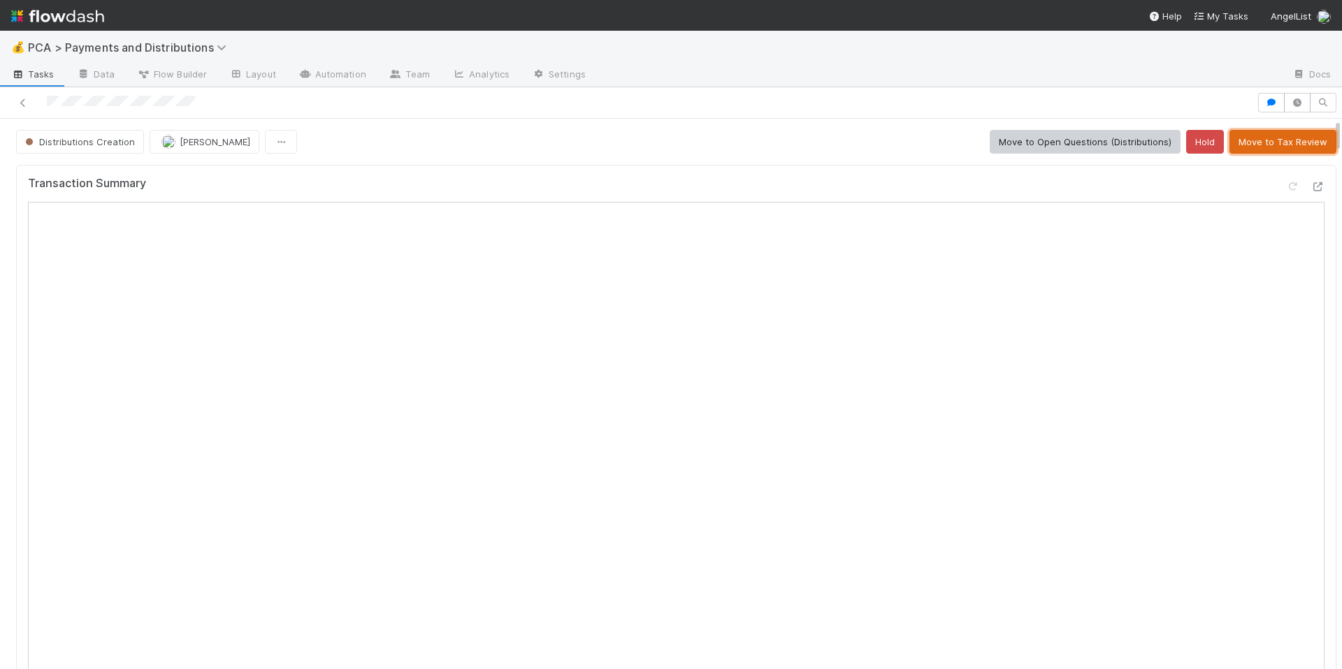
click at [1270, 142] on button "Move to Tax Review" at bounding box center [1282, 142] width 107 height 24
